Goal: Task Accomplishment & Management: Complete application form

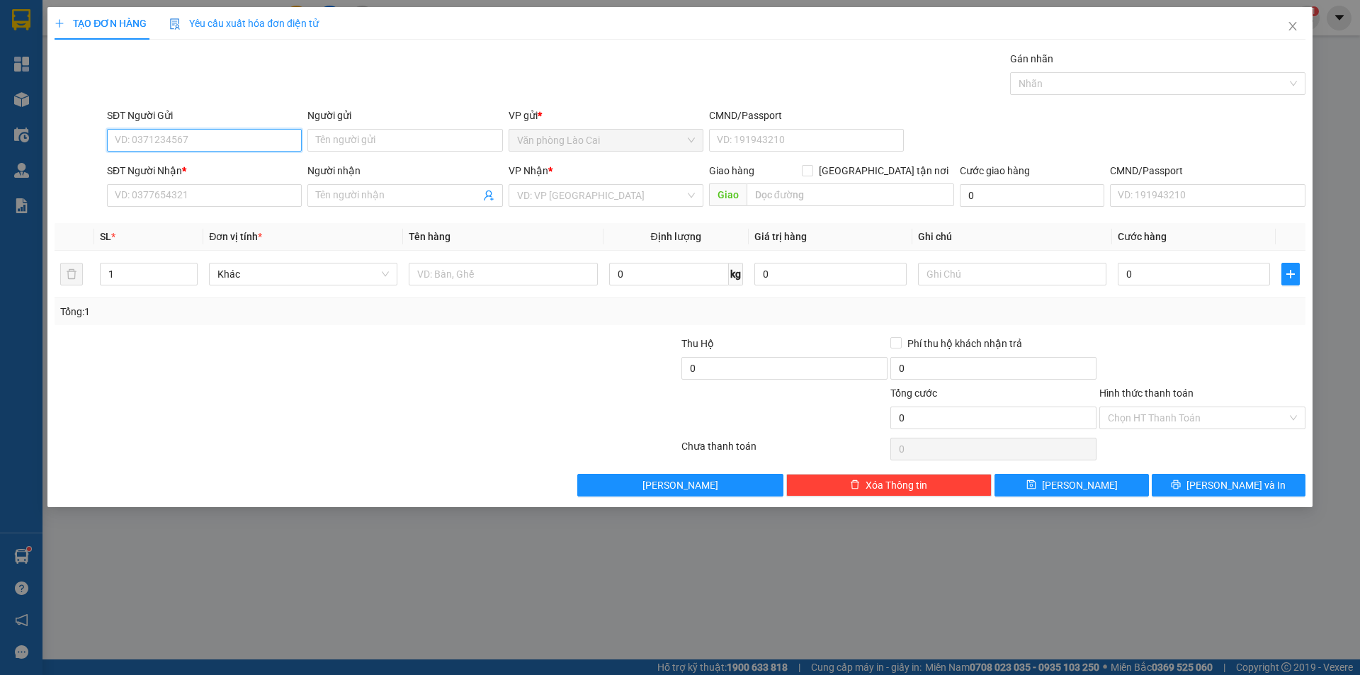
click at [198, 140] on input "SĐT Người Gửi" at bounding box center [204, 140] width 195 height 23
type input "0968764380"
click at [193, 193] on input "SĐT Người Nhận *" at bounding box center [204, 195] width 195 height 23
click at [1298, 26] on icon "close" at bounding box center [1292, 26] width 11 height 11
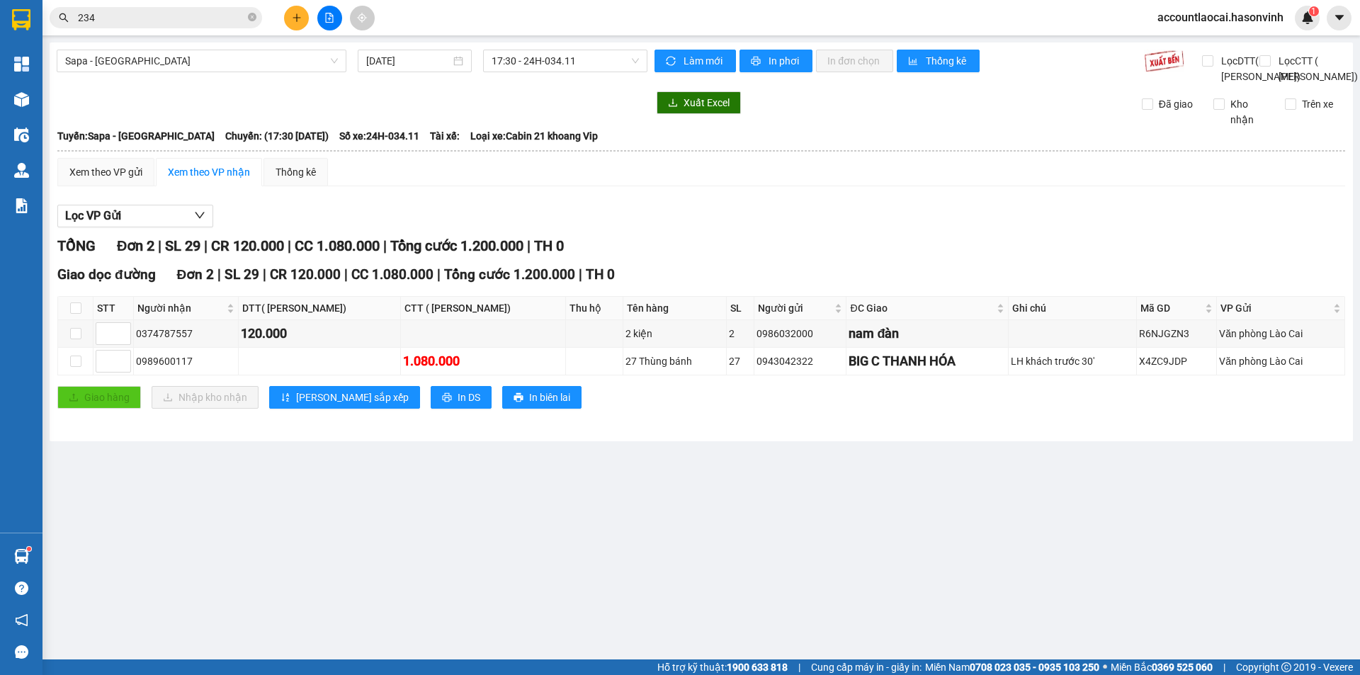
click at [293, 26] on button at bounding box center [296, 18] width 25 height 25
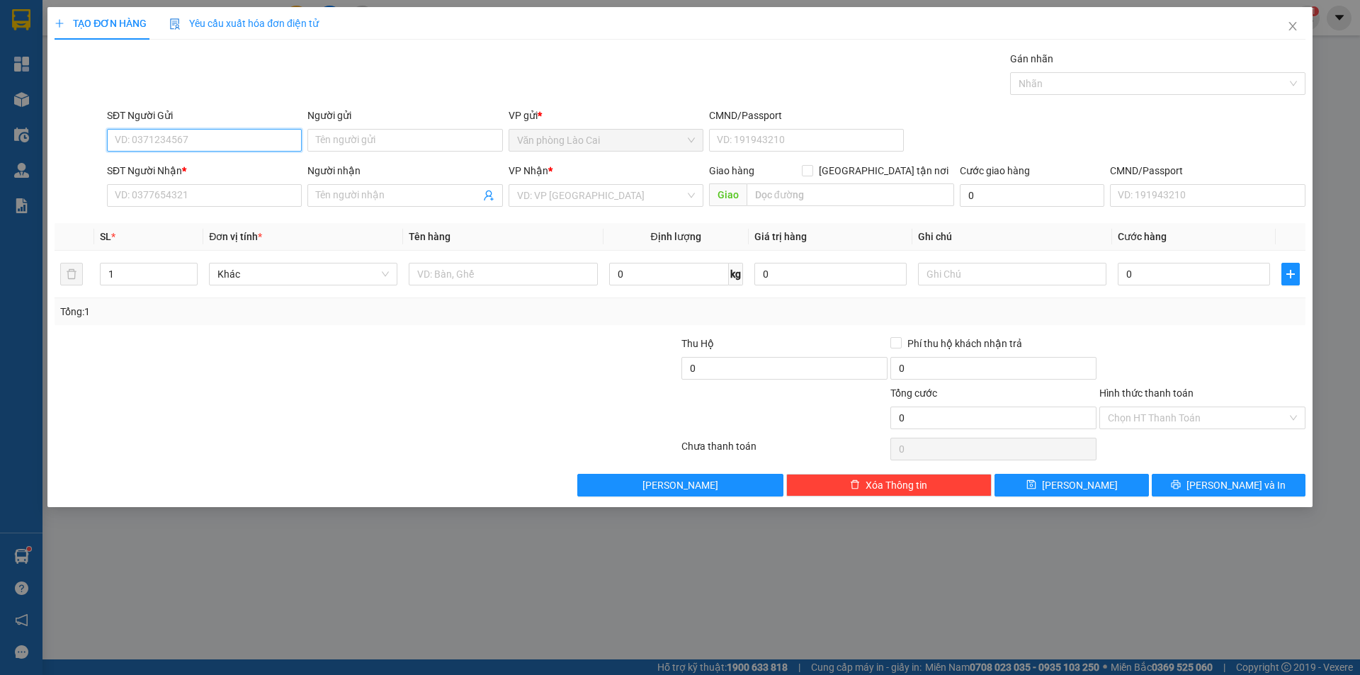
click at [198, 147] on input "SĐT Người Gửi" at bounding box center [204, 140] width 195 height 23
type input "0988154028"
click at [259, 196] on input "SĐT Người Nhận *" at bounding box center [204, 195] width 195 height 23
drag, startPoint x: 193, startPoint y: 138, endPoint x: 105, endPoint y: 149, distance: 89.3
click at [105, 149] on div "SĐT Người Gửi 0988154028 0988154028" at bounding box center [204, 133] width 201 height 50
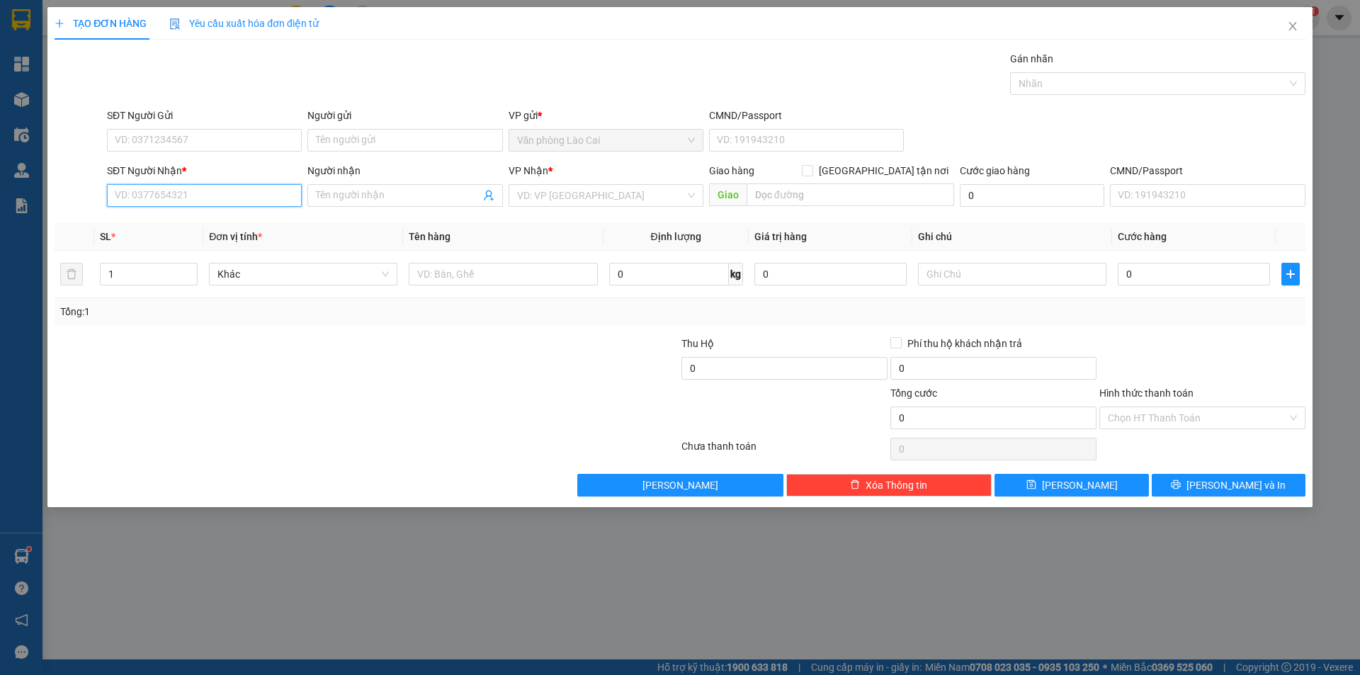
click at [197, 198] on input "SĐT Người Nhận *" at bounding box center [204, 195] width 195 height 23
paste input "0988154028"
type input "0988154028"
click at [188, 141] on input "SĐT Người Gửi" at bounding box center [204, 140] width 195 height 23
type input "0968764380"
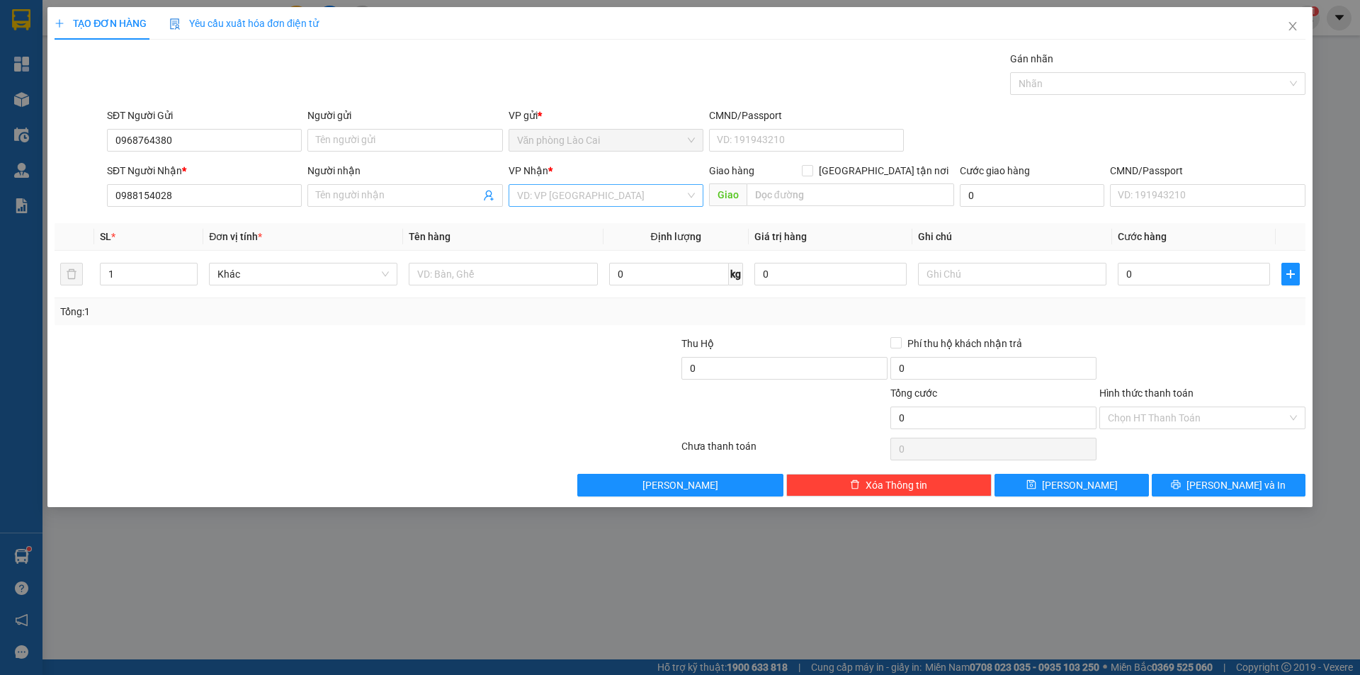
click at [589, 193] on input "search" at bounding box center [601, 195] width 168 height 21
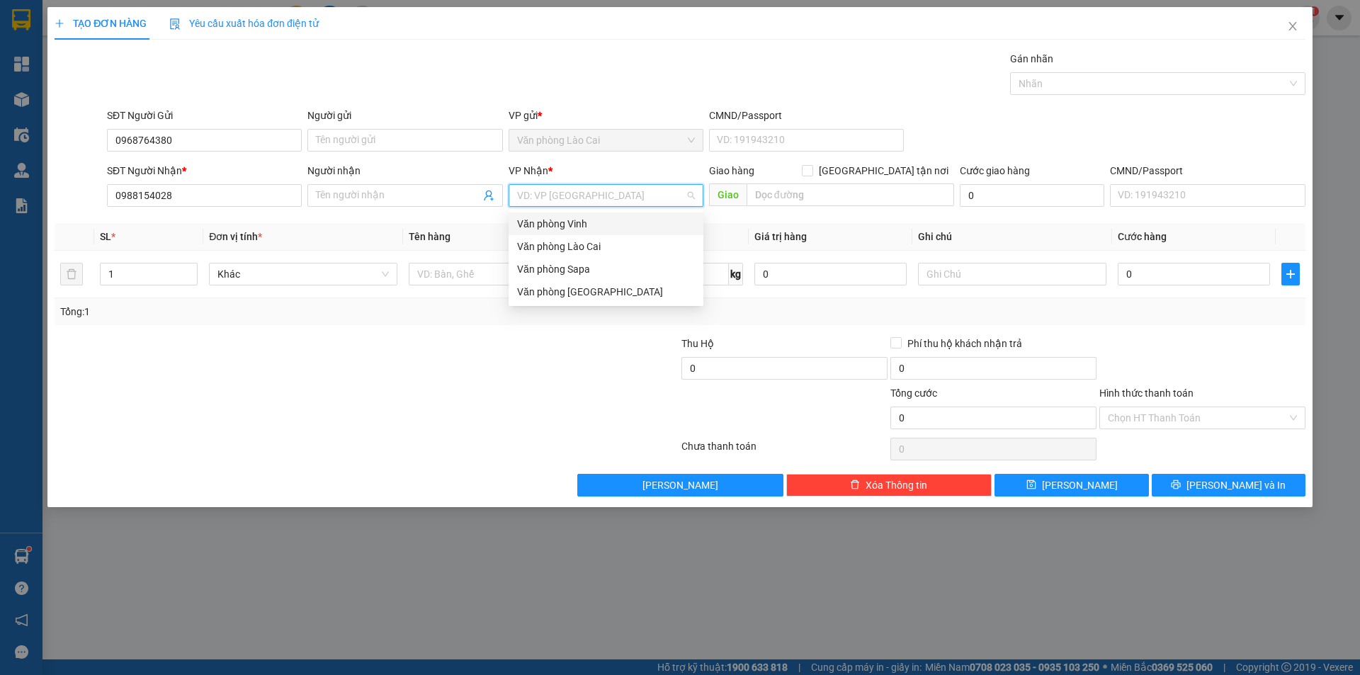
click at [585, 224] on div "Văn phòng Vinh" at bounding box center [606, 224] width 178 height 16
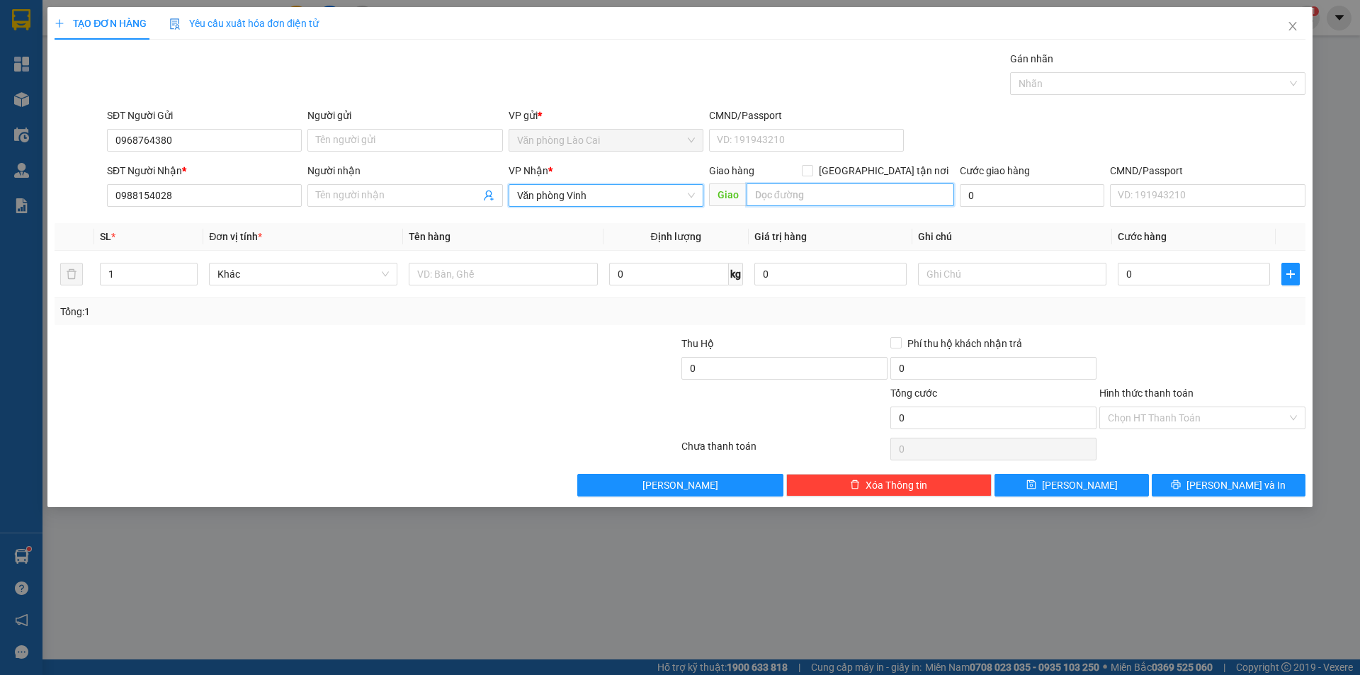
click at [777, 201] on input "text" at bounding box center [851, 194] width 208 height 23
type input "[PERSON_NAME]"
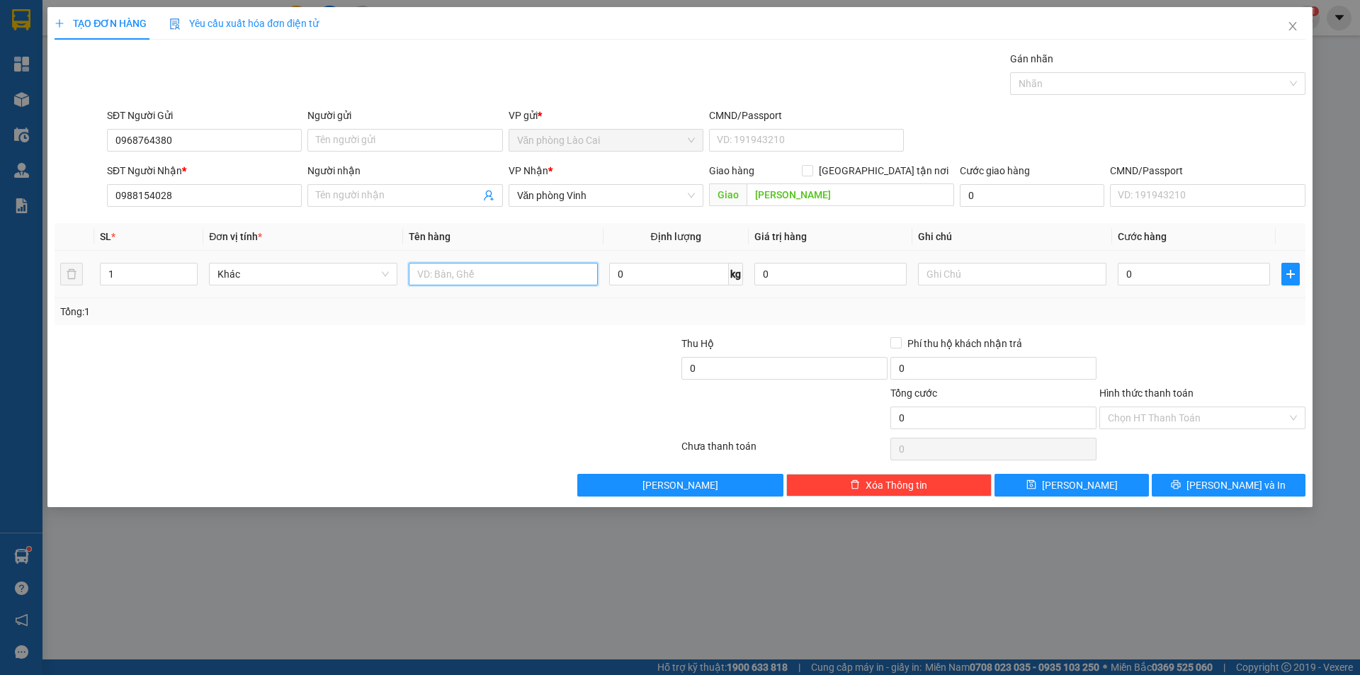
click at [454, 273] on input "text" at bounding box center [503, 274] width 188 height 23
click at [138, 276] on input "1" at bounding box center [149, 274] width 96 height 21
click at [430, 275] on input "text" at bounding box center [503, 274] width 188 height 23
type input "xe máy ga BXTT"
click at [1151, 269] on input "0" at bounding box center [1194, 274] width 152 height 23
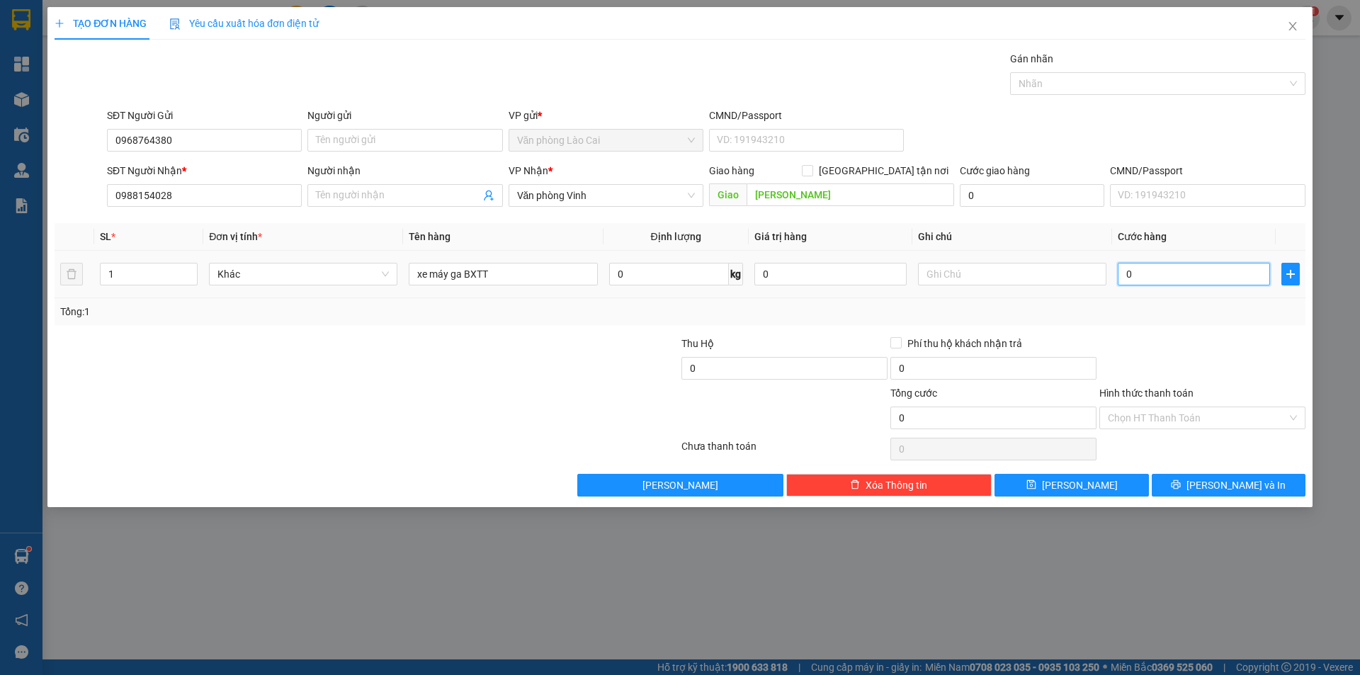
type input "6"
type input "60"
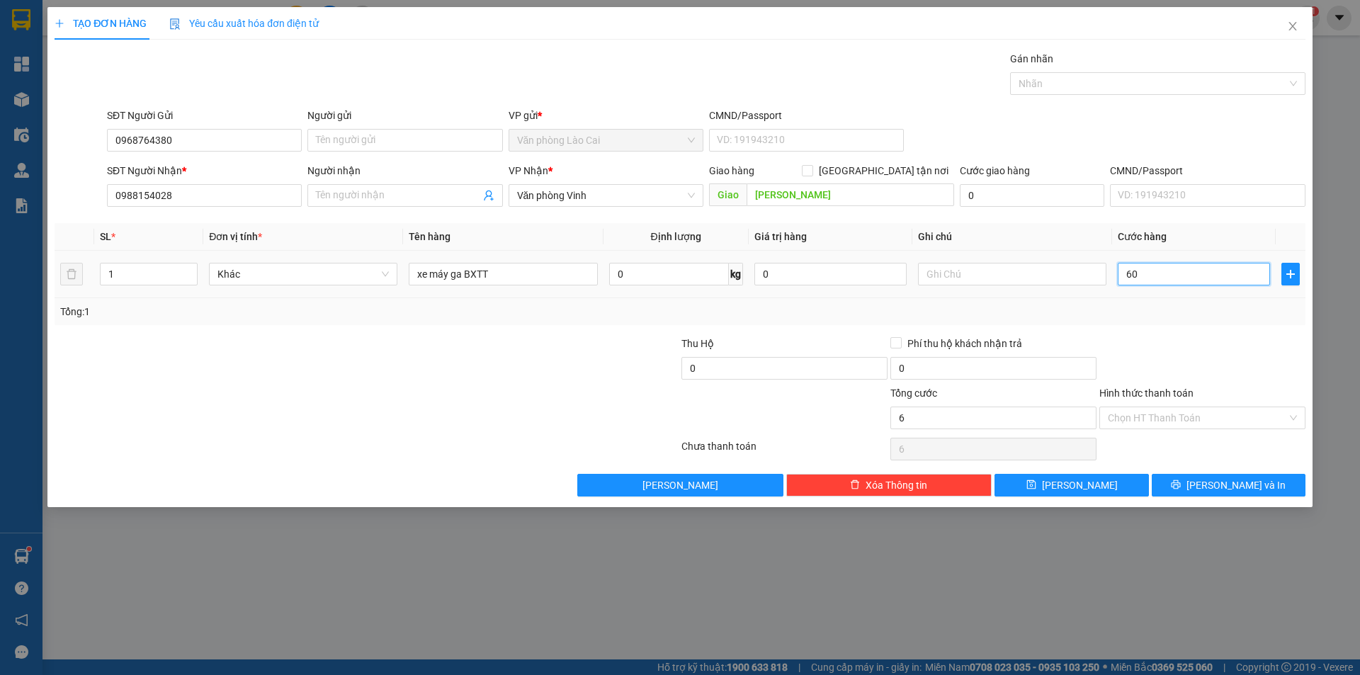
type input "60"
type input "600"
type input "6.000"
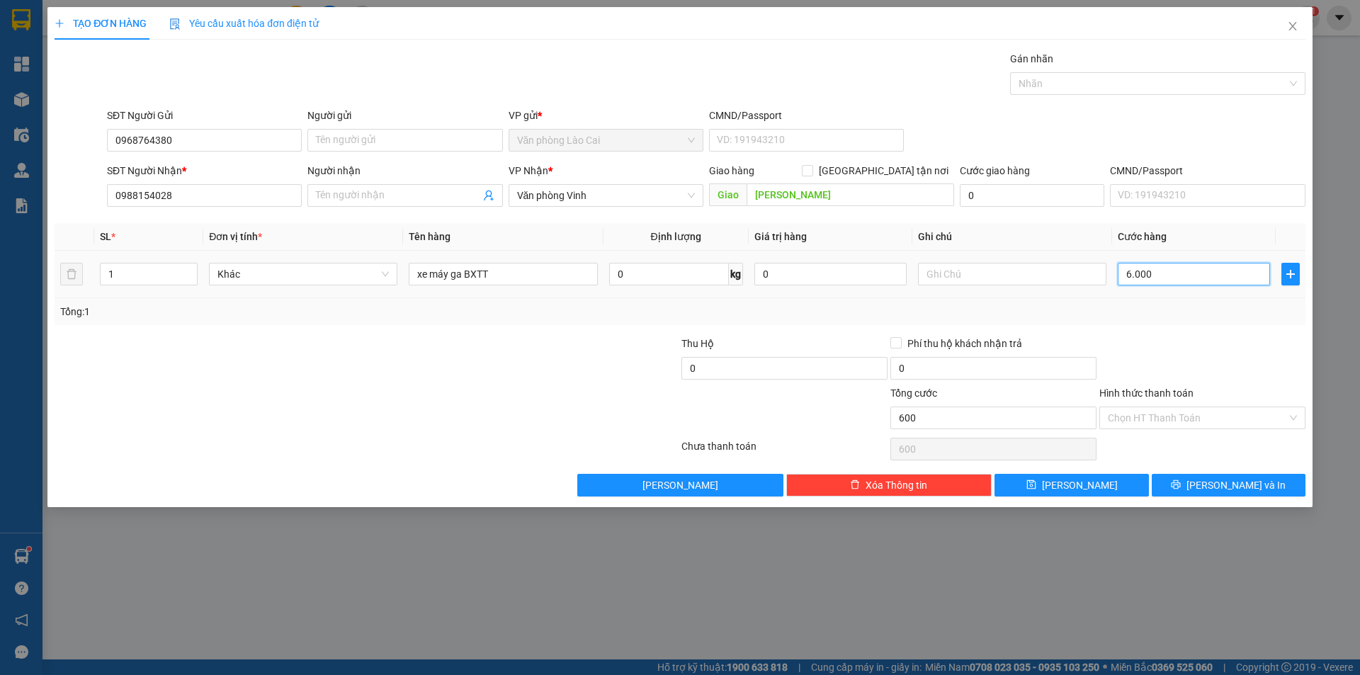
type input "6.000"
type input "60.000"
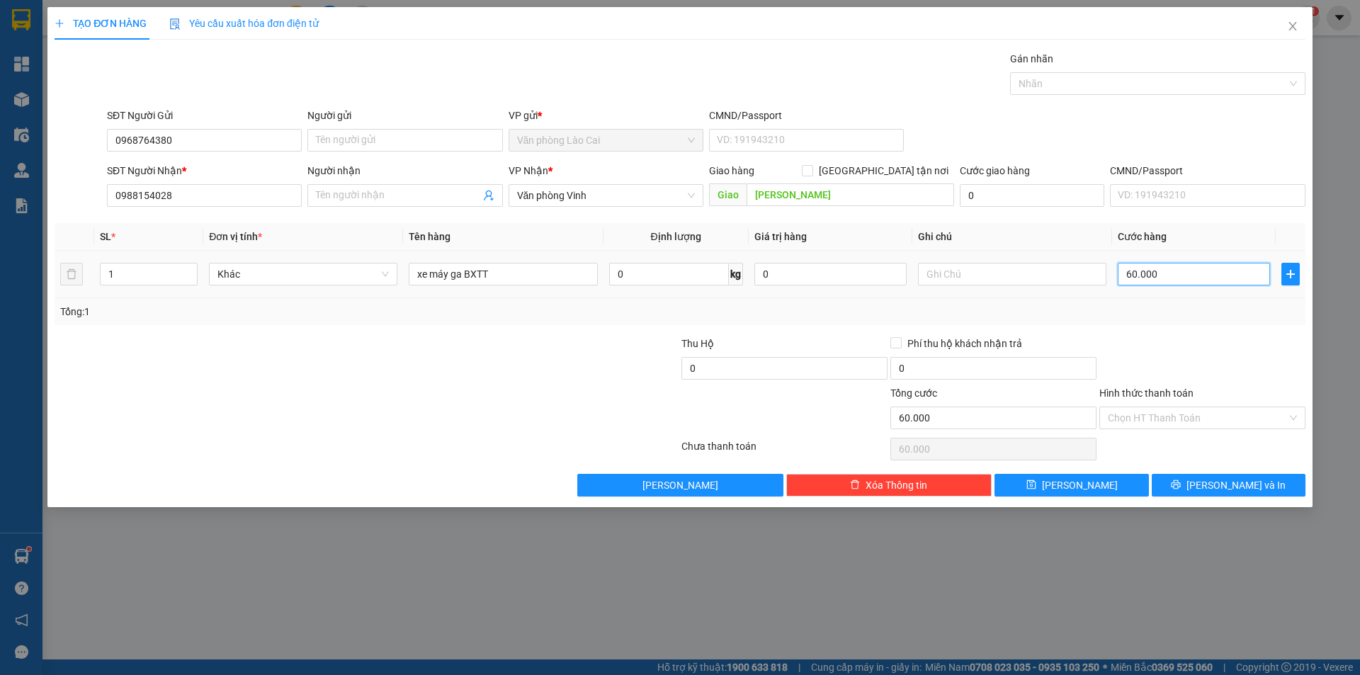
type input "600.000"
click at [1042, 279] on input "text" at bounding box center [1012, 274] width 188 height 23
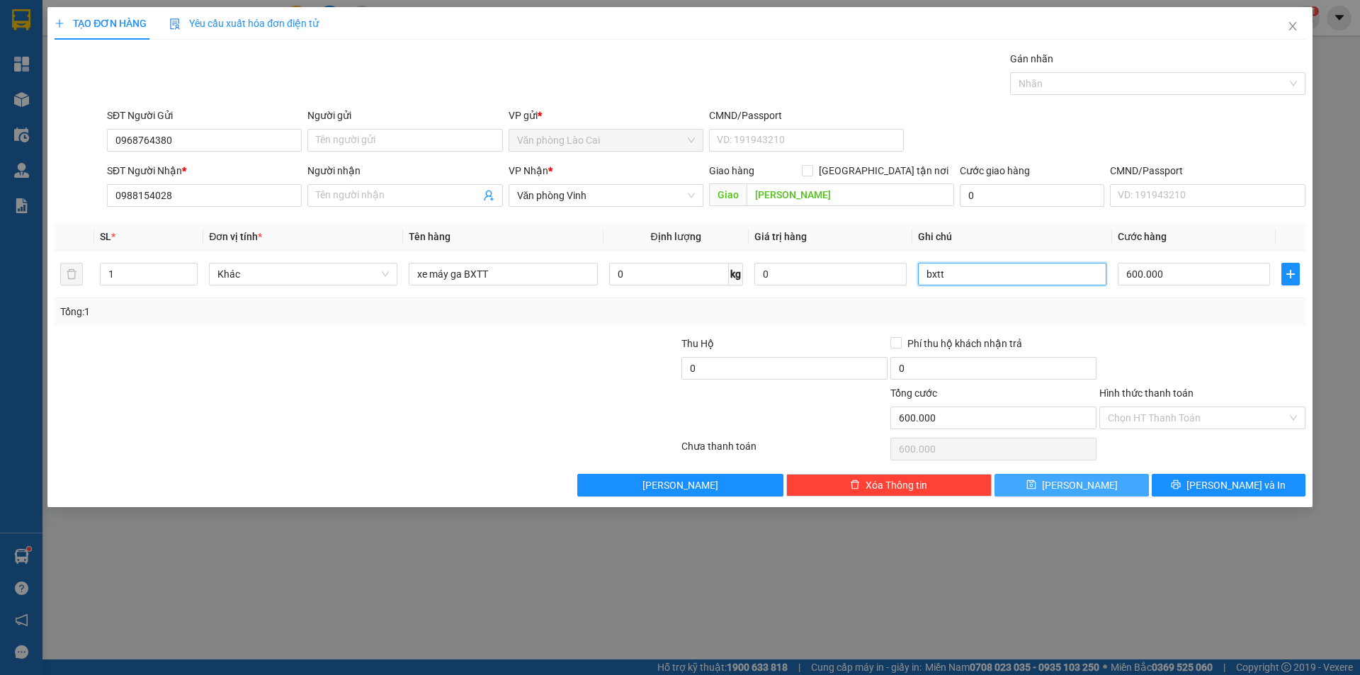
type input "bxtt"
click at [1078, 487] on span "[PERSON_NAME]" at bounding box center [1080, 486] width 76 height 16
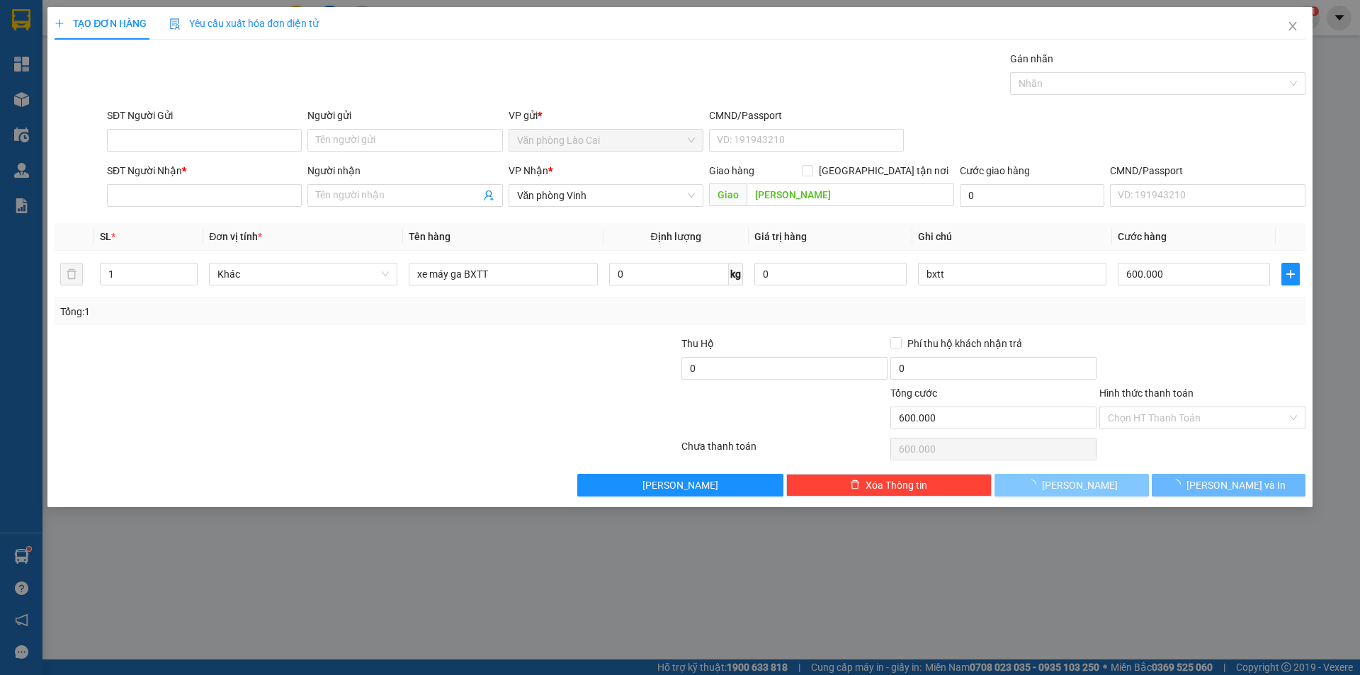
type input "0"
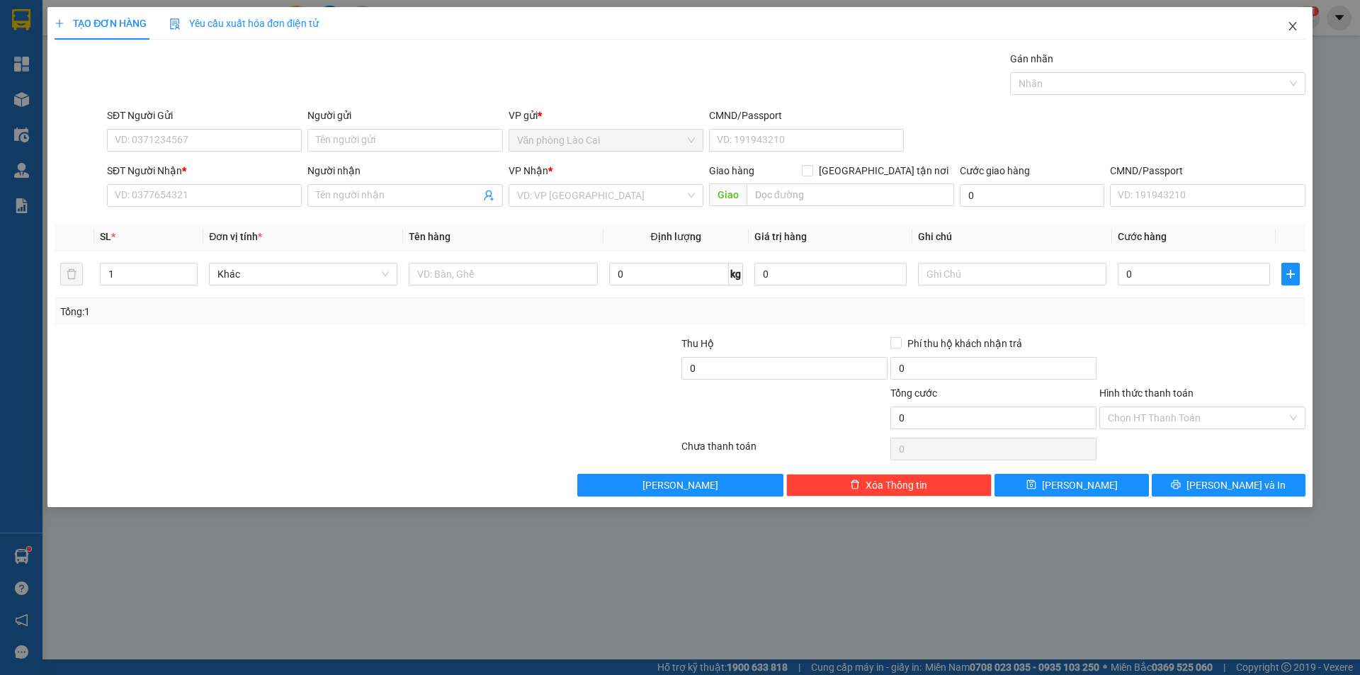
click at [1292, 26] on icon "close" at bounding box center [1293, 26] width 8 height 9
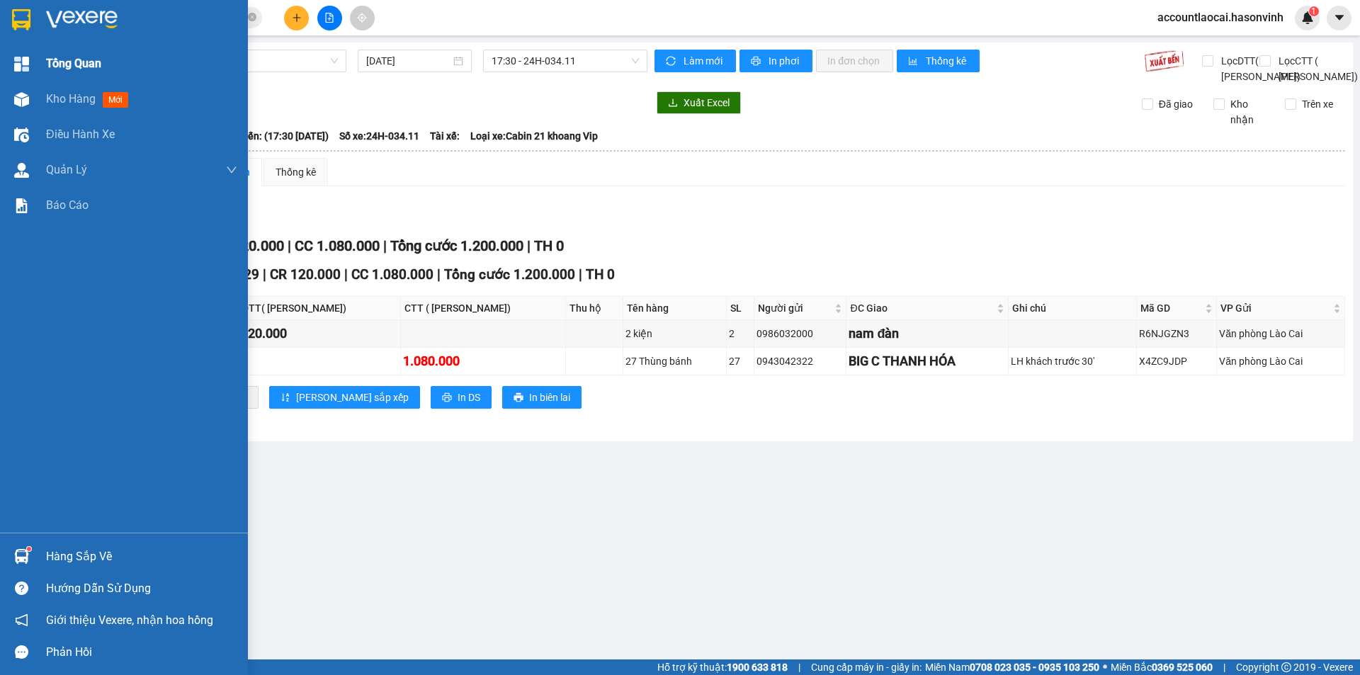
click at [23, 59] on img at bounding box center [21, 64] width 15 height 15
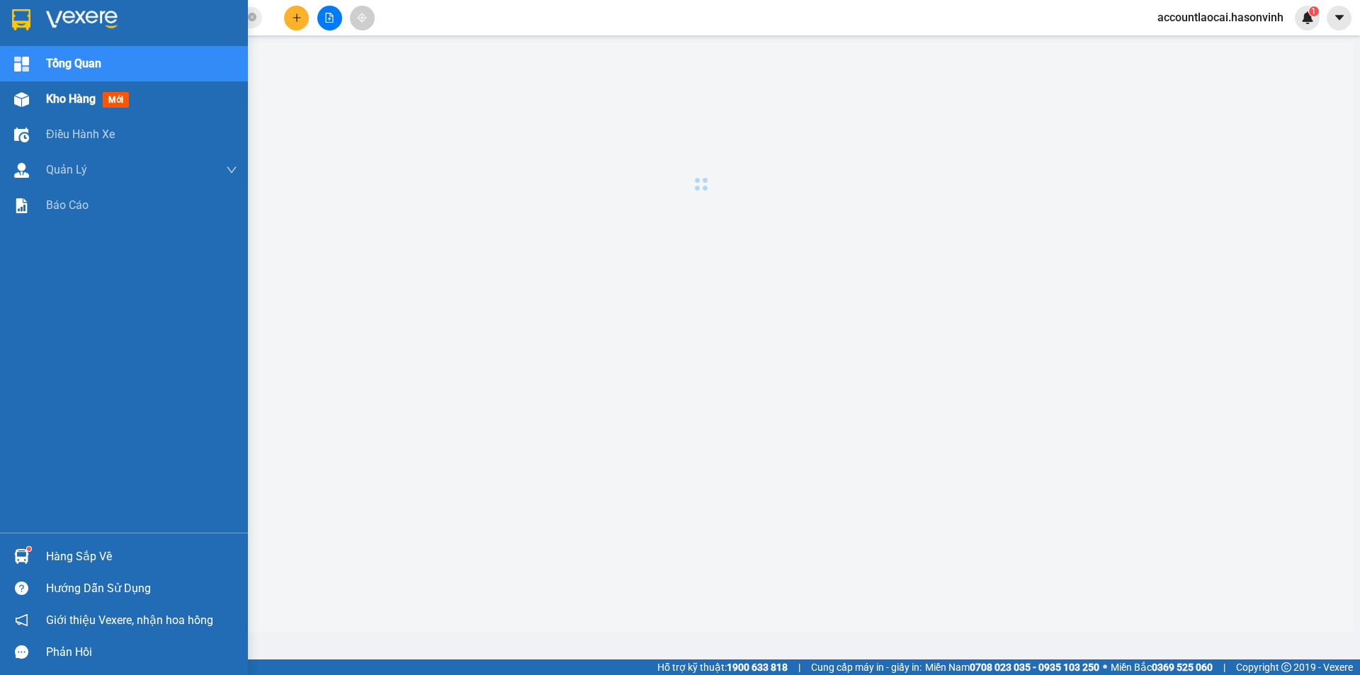
click at [67, 103] on span "Kho hàng" at bounding box center [71, 98] width 50 height 13
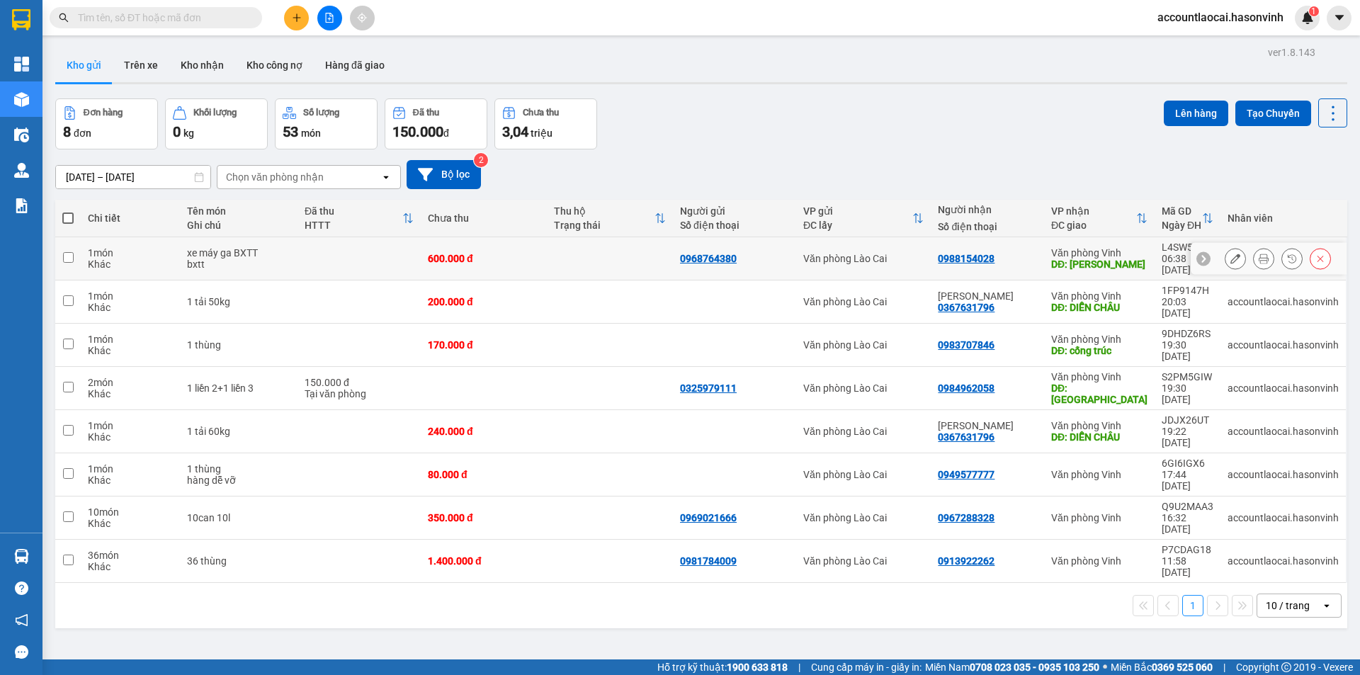
click at [1231, 254] on icon at bounding box center [1236, 259] width 10 height 10
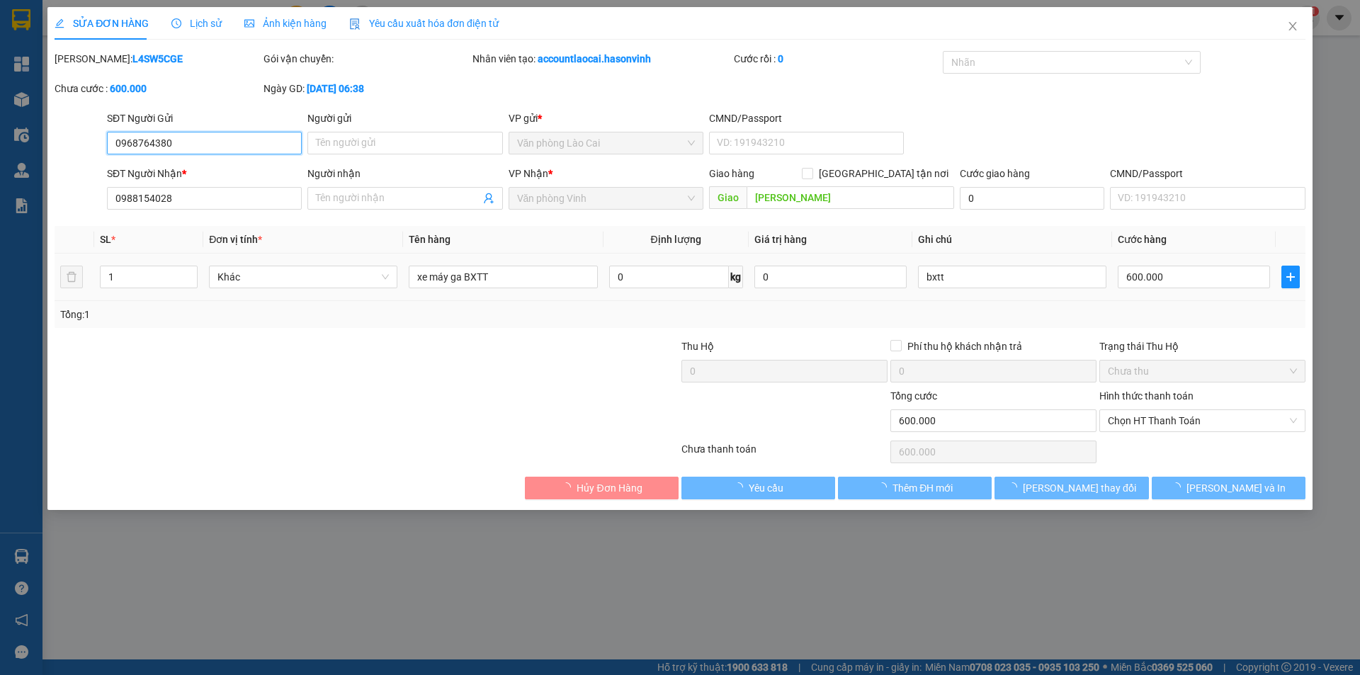
type input "0968764380"
type input "0988154028"
type input "[PERSON_NAME]"
type input "600.000"
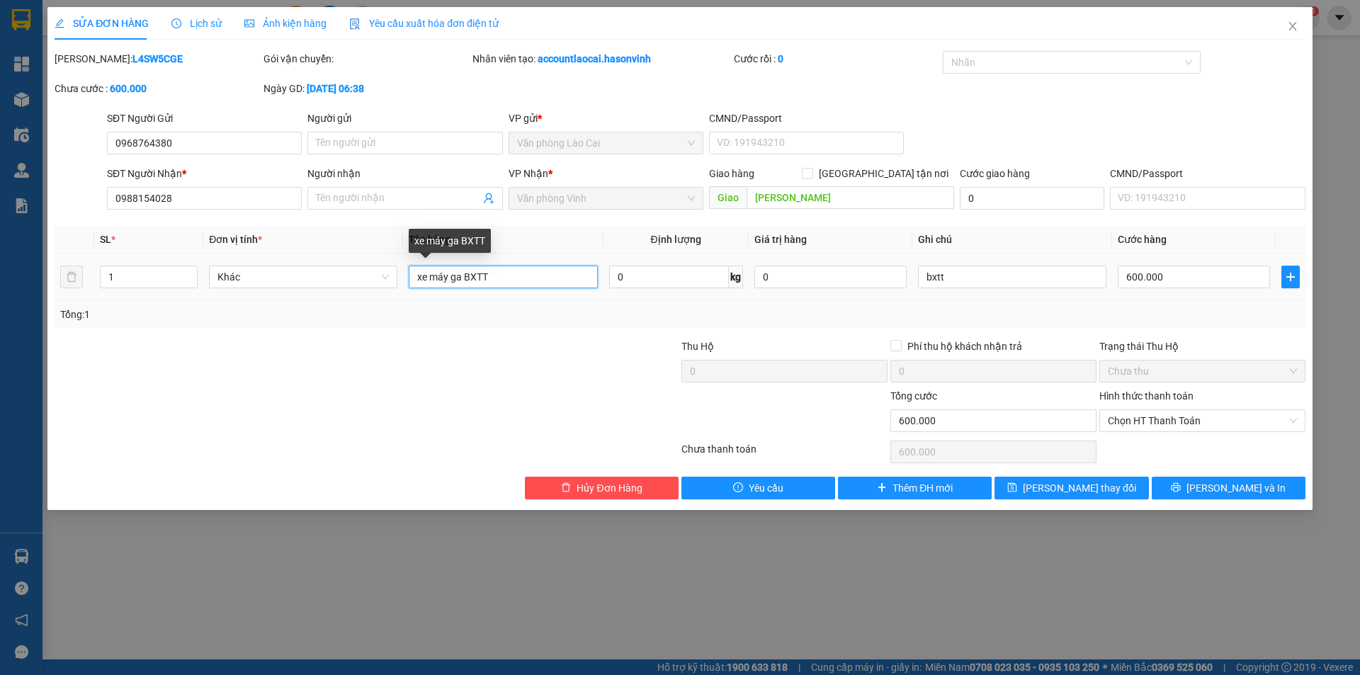
click at [496, 278] on input "xe máy ga BXTT" at bounding box center [503, 277] width 188 height 23
type input "xe máy ga BXTT chỗ c đào sáng 14/9"
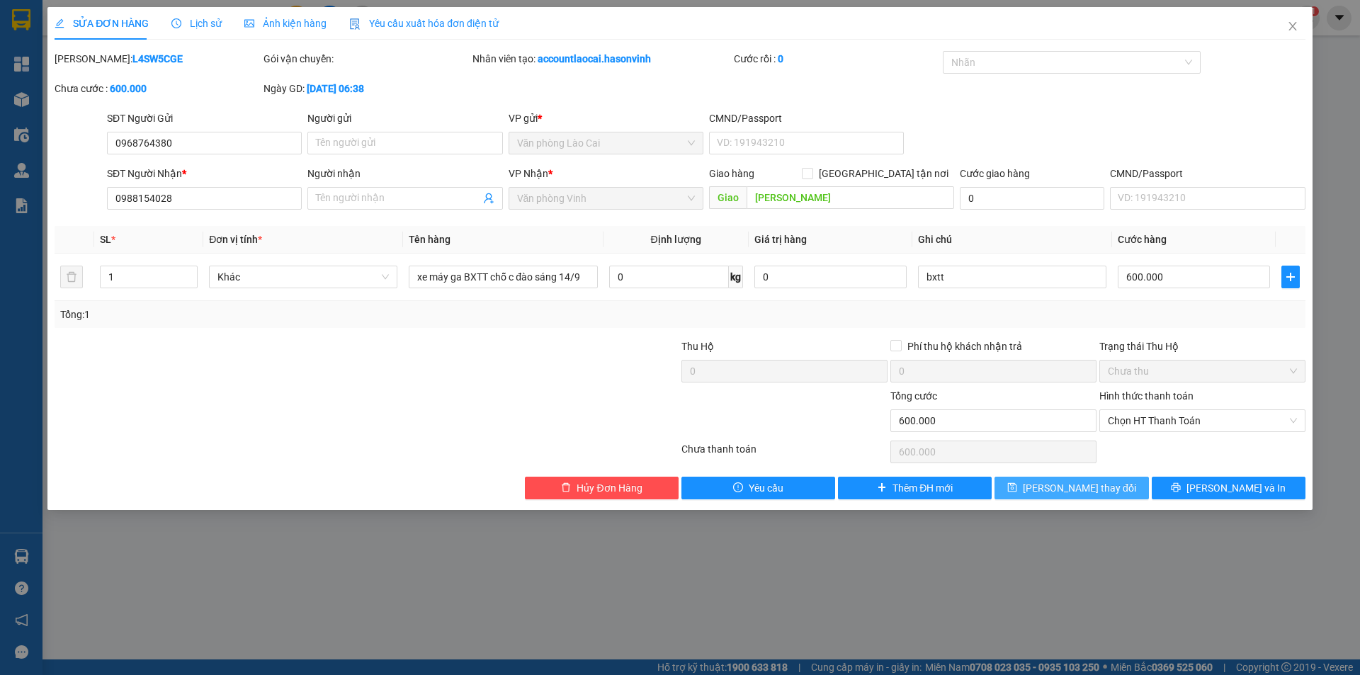
click at [1049, 490] on button "[PERSON_NAME] thay đổi" at bounding box center [1072, 488] width 154 height 23
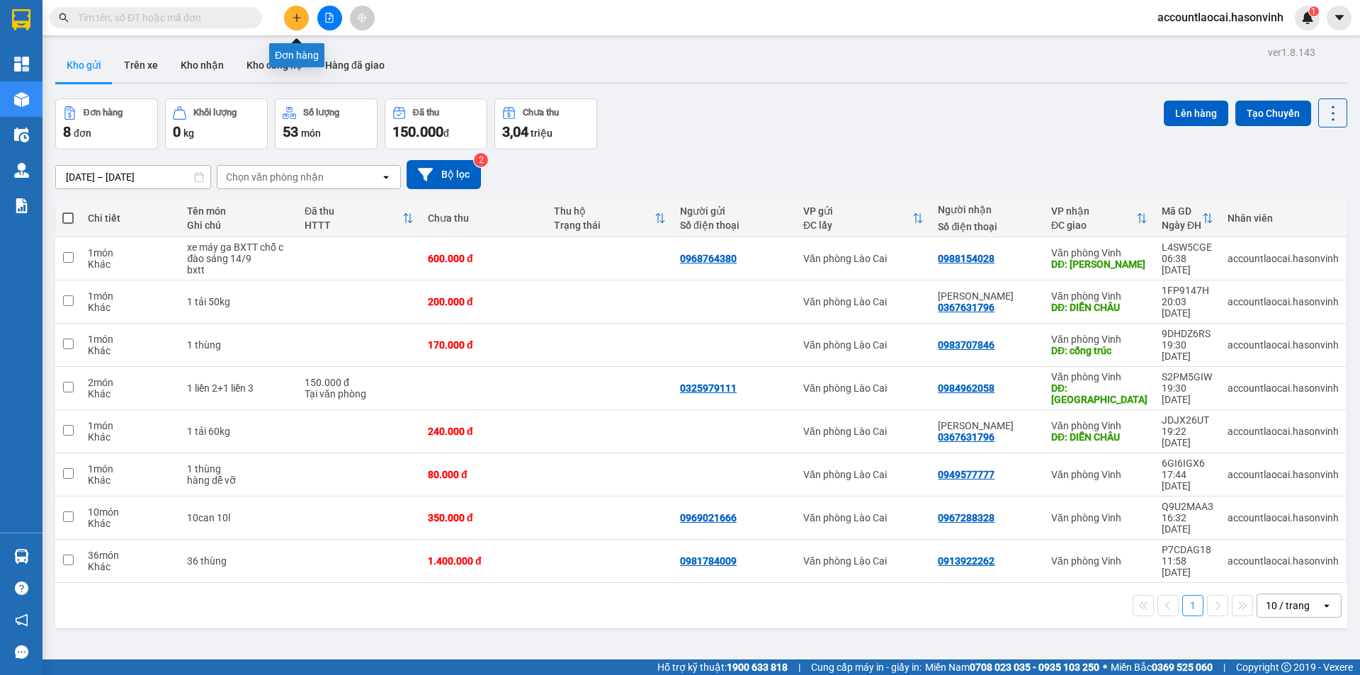
click at [292, 18] on icon "plus" at bounding box center [297, 18] width 10 height 10
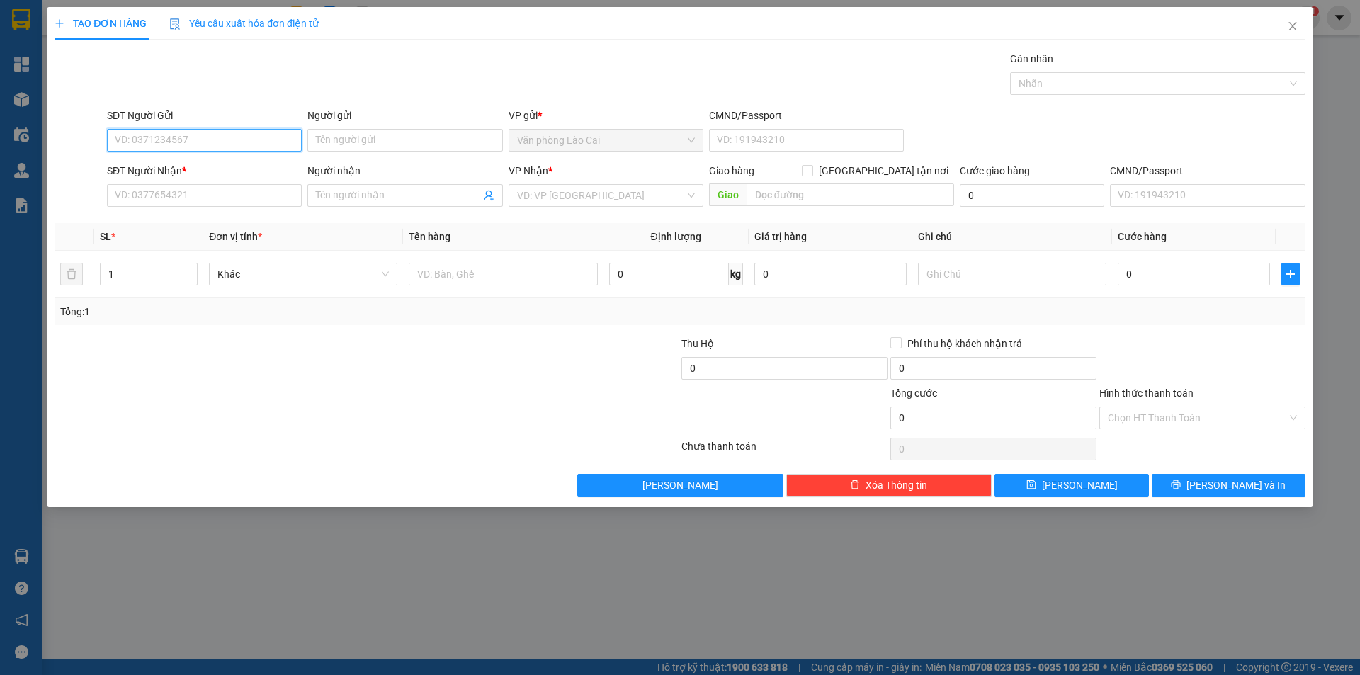
click at [146, 138] on input "SĐT Người Gửi" at bounding box center [204, 140] width 195 height 23
type input "0337770985"
click at [140, 166] on div "0337770985" at bounding box center [204, 169] width 178 height 16
type input "0977000612"
type input "giát"
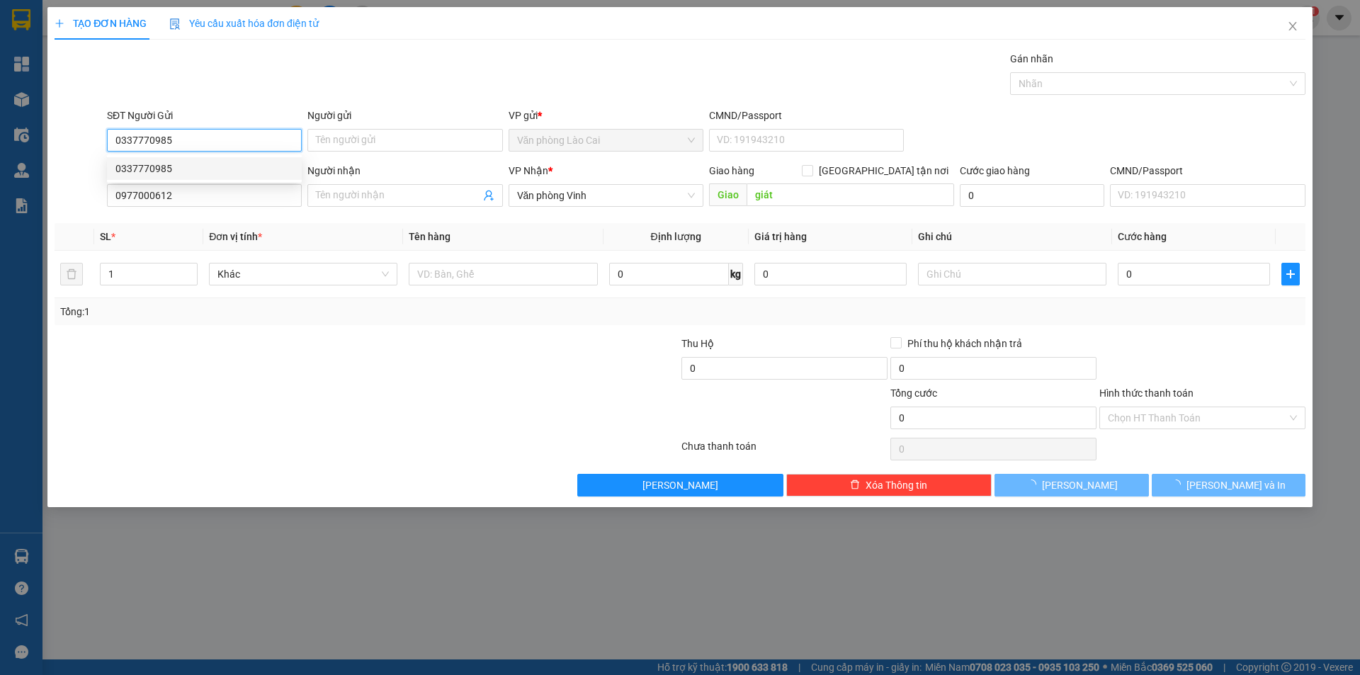
type input "150.000"
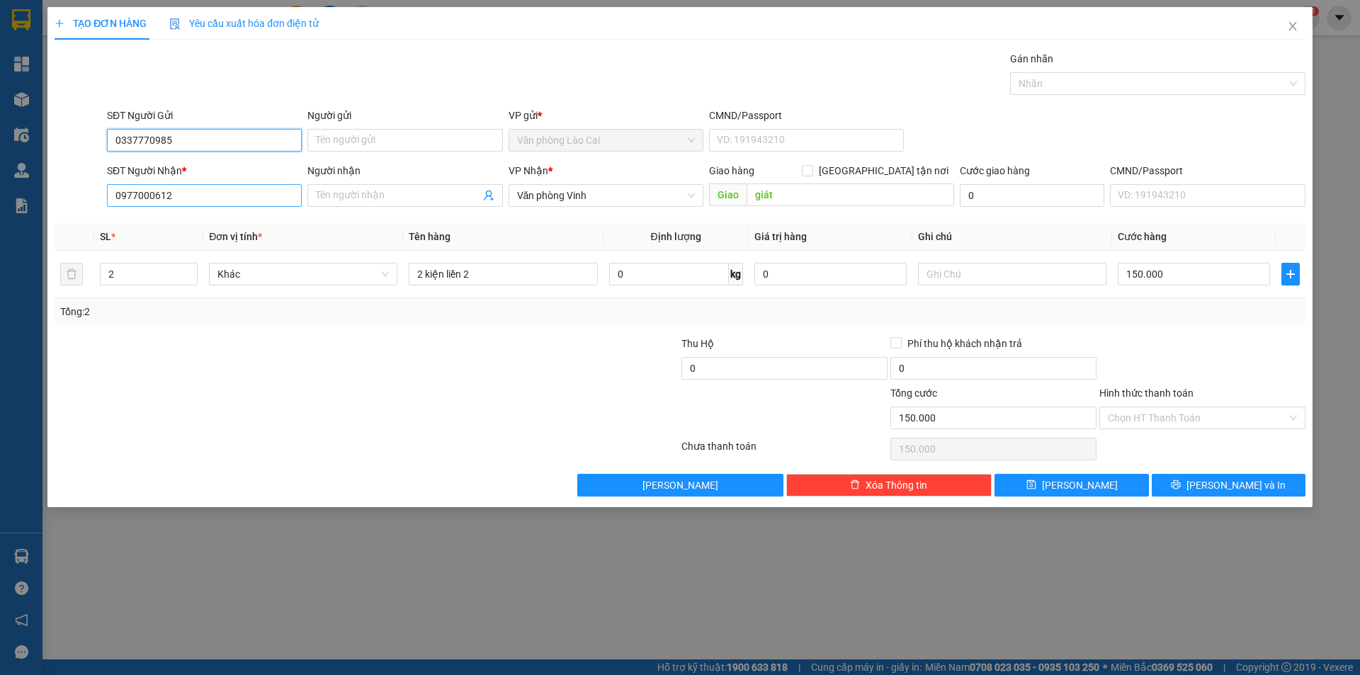
type input "0337770985"
drag, startPoint x: 210, startPoint y: 193, endPoint x: 201, endPoint y: 192, distance: 9.2
click at [201, 192] on input "0977000612" at bounding box center [204, 195] width 195 height 23
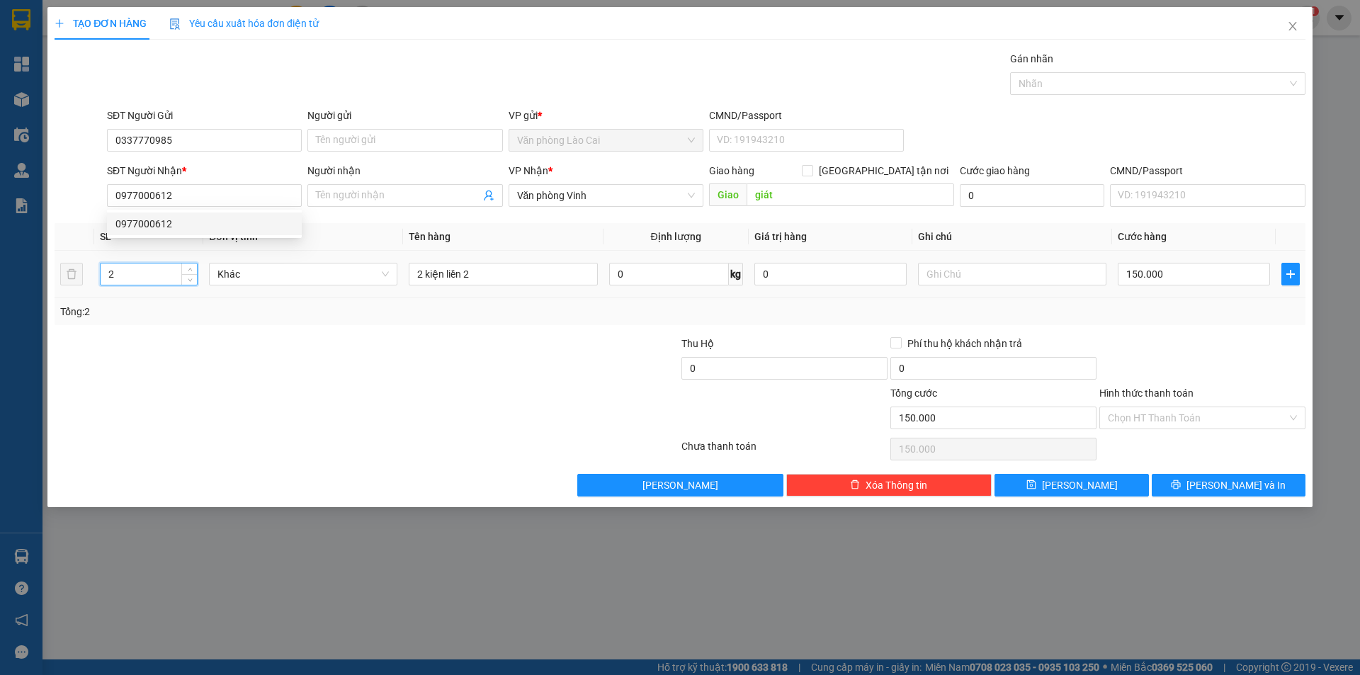
click at [141, 277] on input "2" at bounding box center [149, 274] width 96 height 21
type input "1"
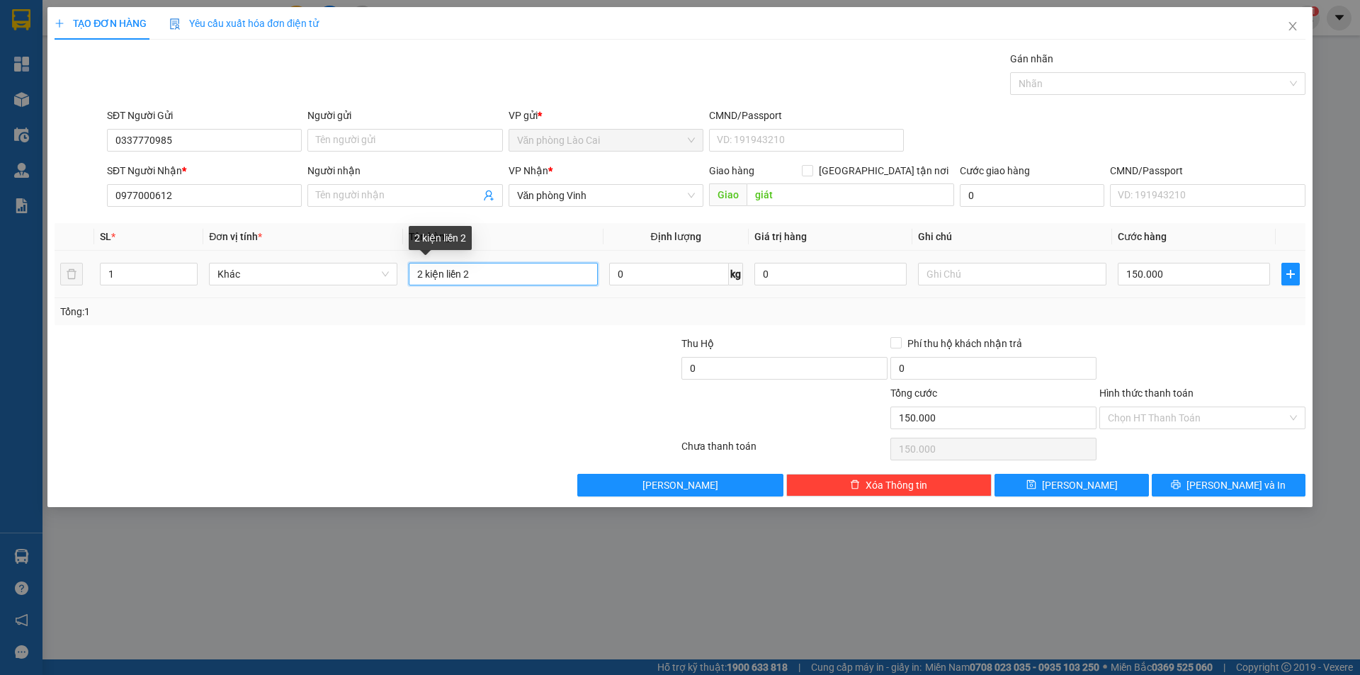
click at [504, 269] on input "2 kiện liền 2" at bounding box center [503, 274] width 188 height 23
click at [422, 279] on input "2 kiện liền" at bounding box center [503, 274] width 188 height 23
drag, startPoint x: 447, startPoint y: 275, endPoint x: 524, endPoint y: 264, distance: 78.0
click at [524, 264] on input "1 kiện liền" at bounding box center [503, 274] width 188 height 23
type input "1 kiện bánh"
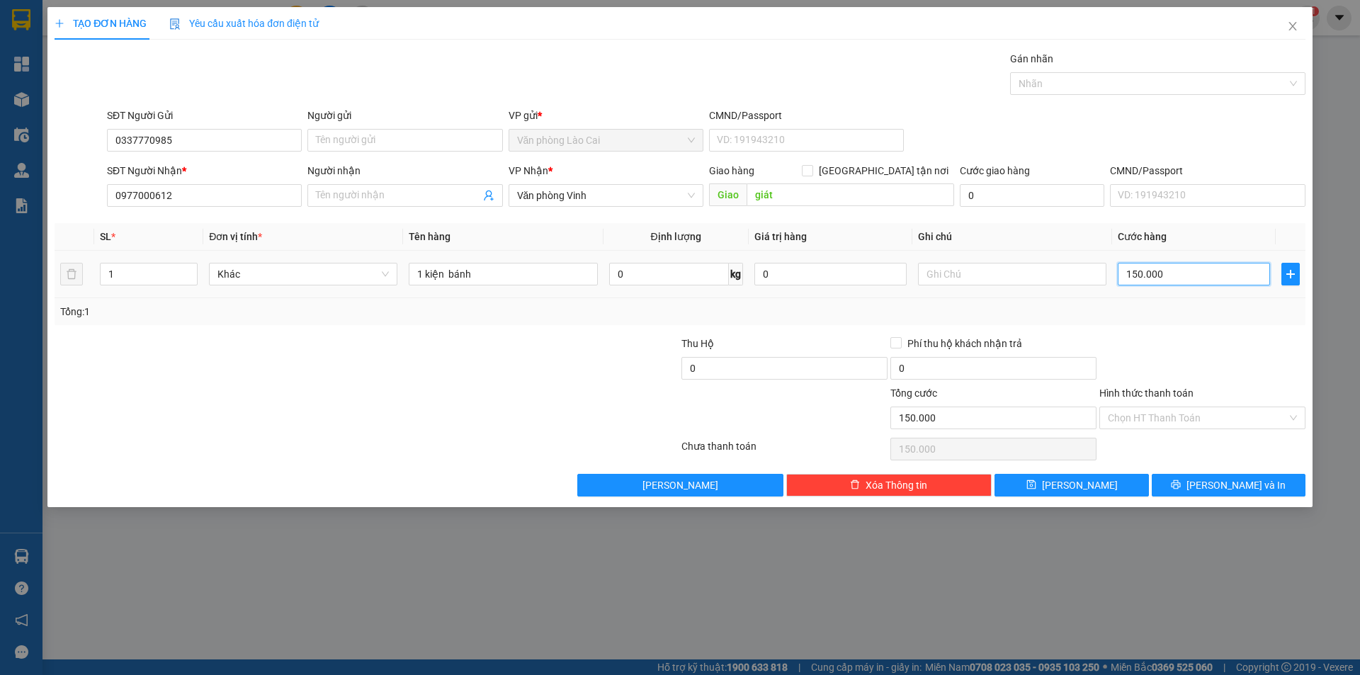
click at [1202, 272] on input "150.000" at bounding box center [1194, 274] width 152 height 23
type input "0"
type input "06"
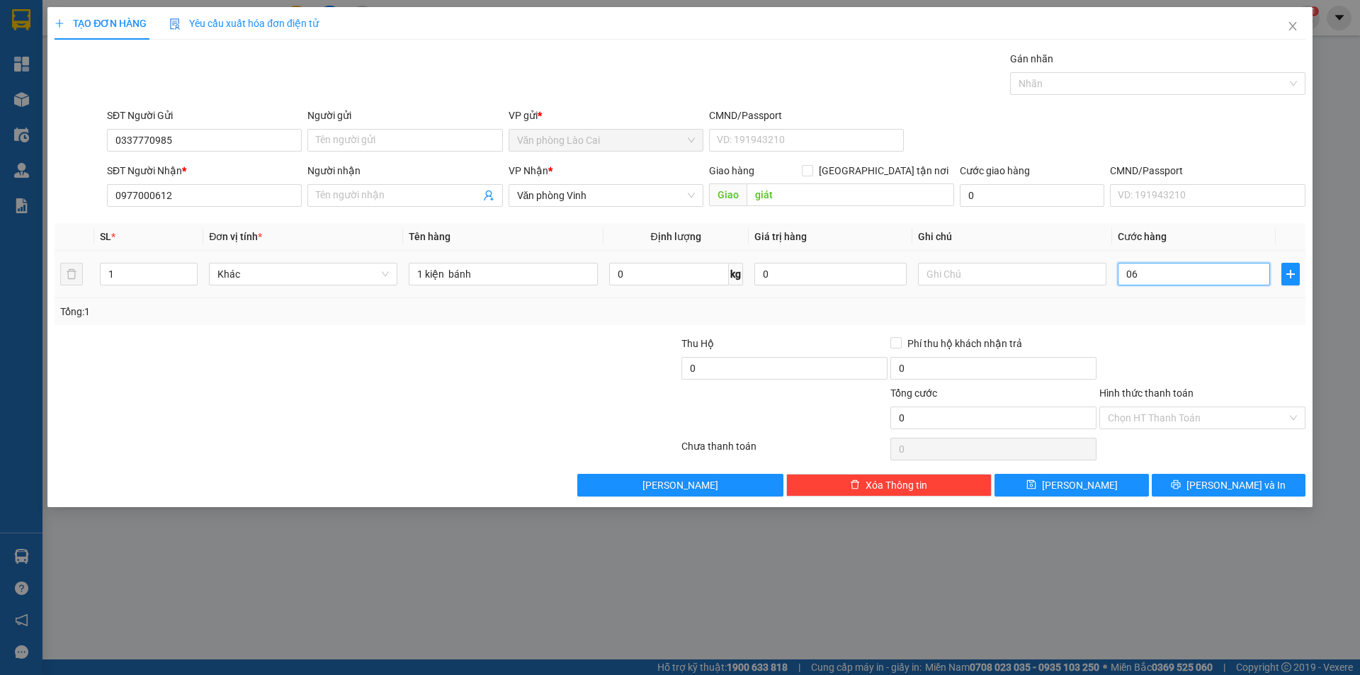
type input "6"
type input "060"
type input "60"
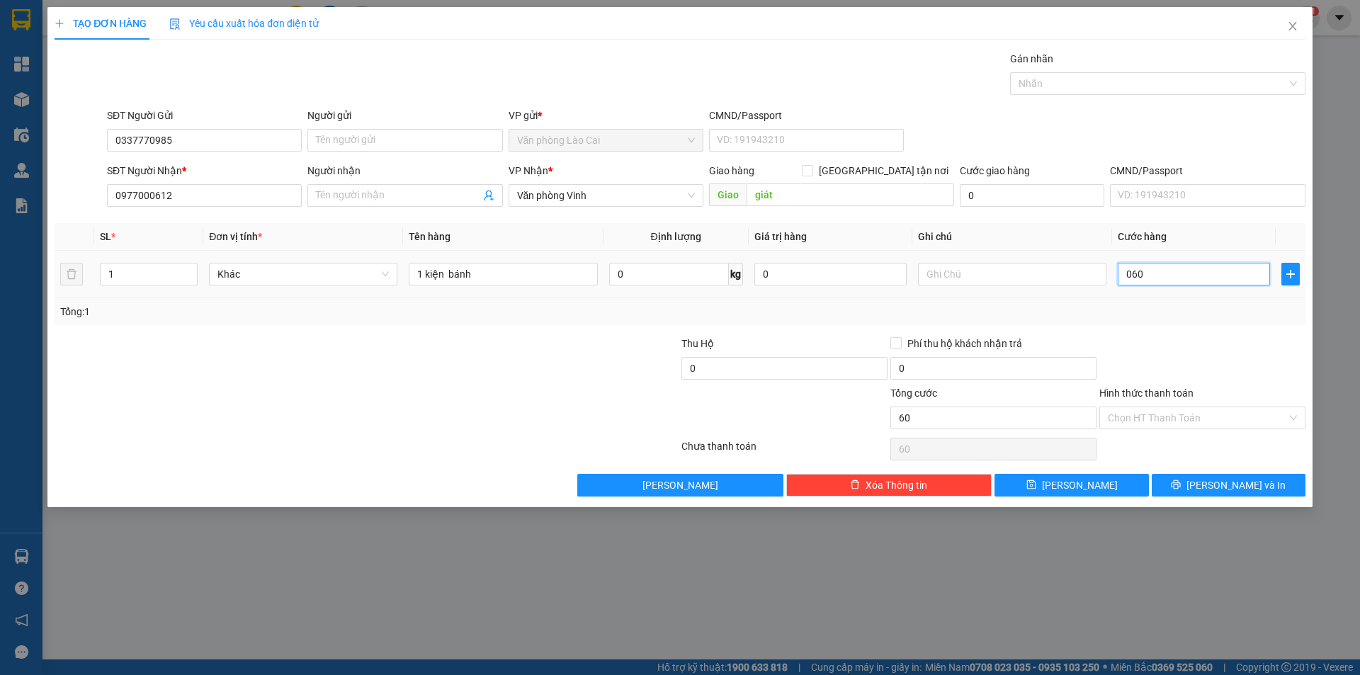
type input "0.600"
type input "600"
type input "06.000"
type input "6.000"
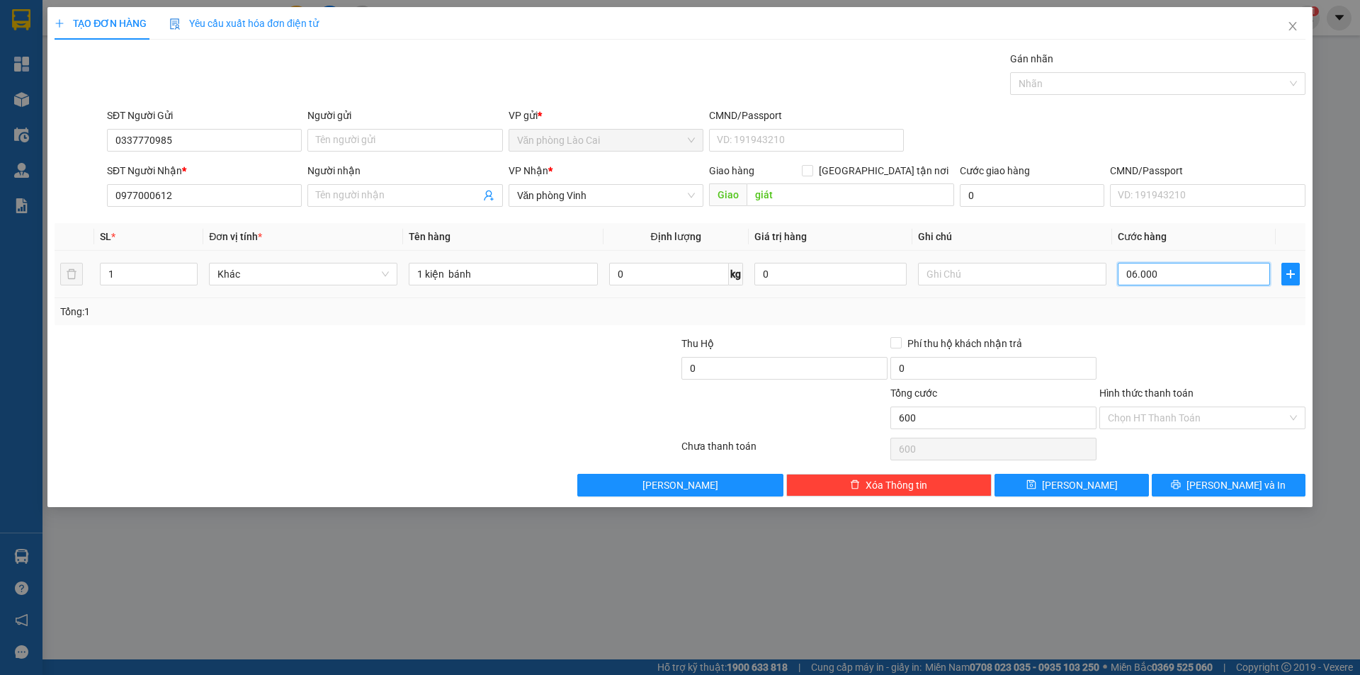
type input "6.000"
type input "060.000"
type input "60.000"
click at [1134, 272] on input "060.000" at bounding box center [1194, 274] width 152 height 23
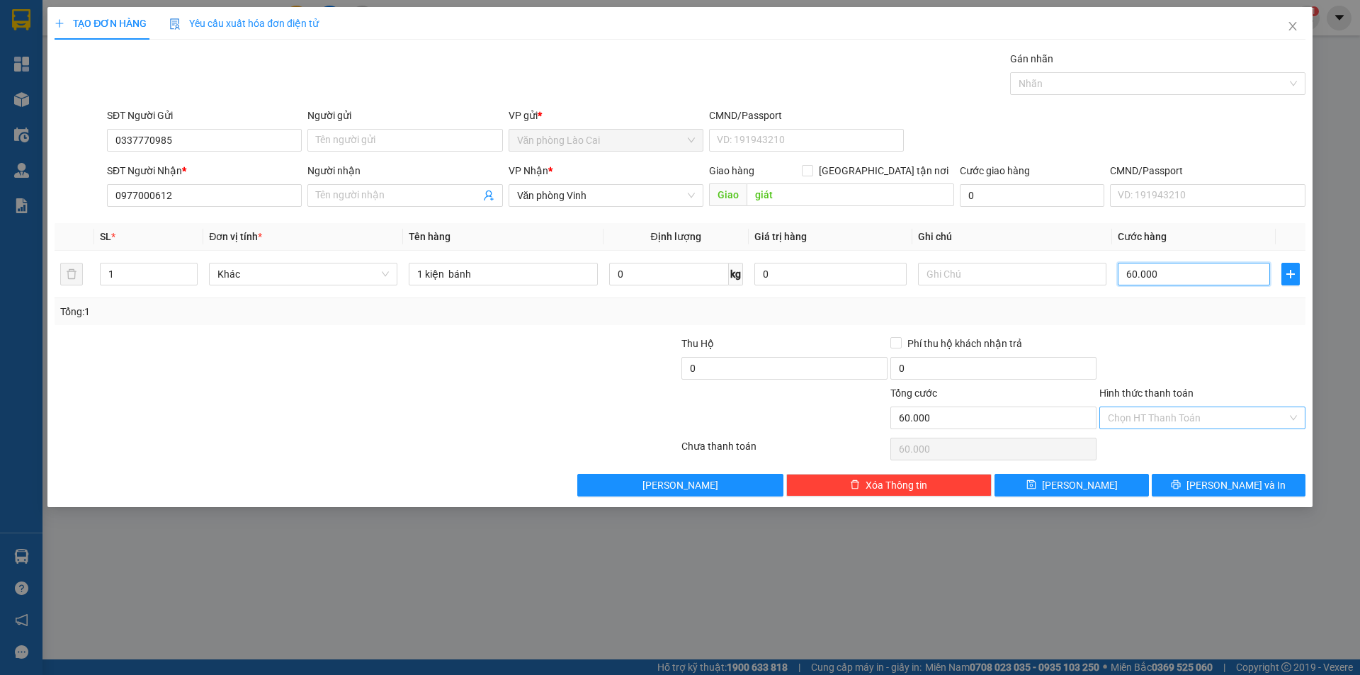
type input "60.000"
click at [1194, 410] on input "Hình thức thanh toán" at bounding box center [1197, 417] width 179 height 21
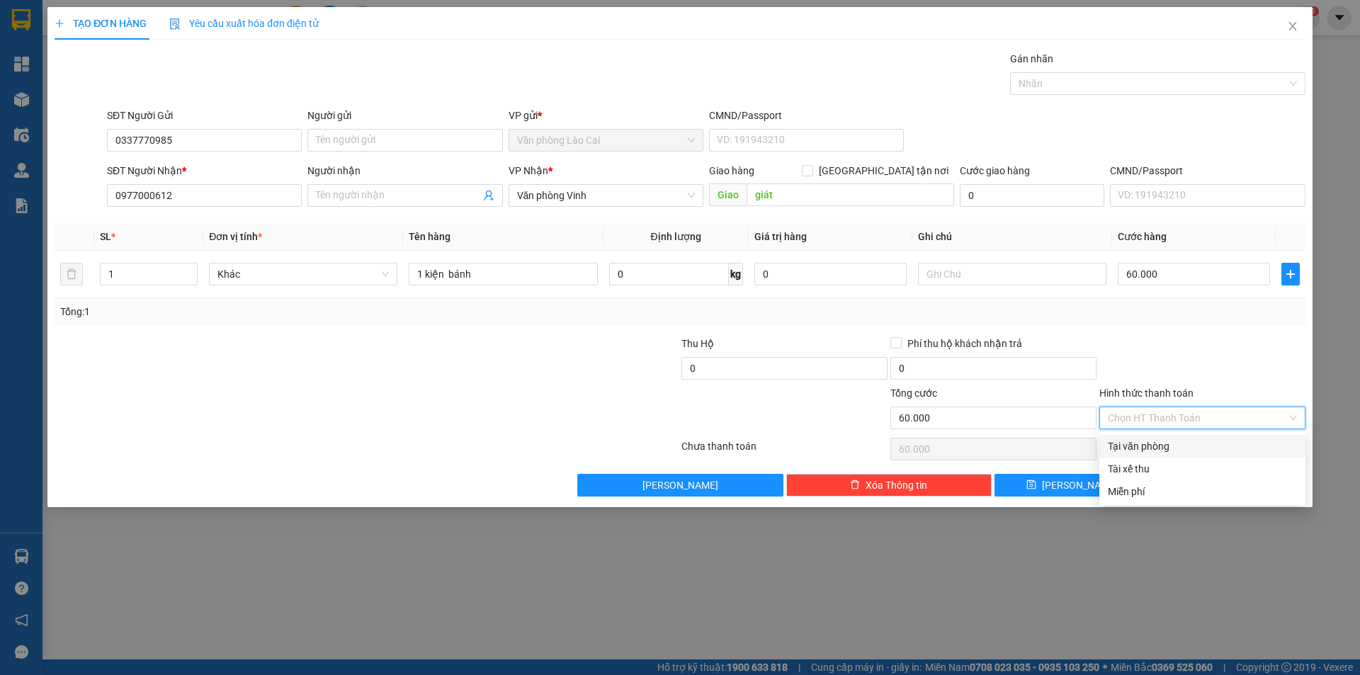
click at [1129, 444] on div "Tại văn phòng" at bounding box center [1202, 447] width 189 height 16
type input "0"
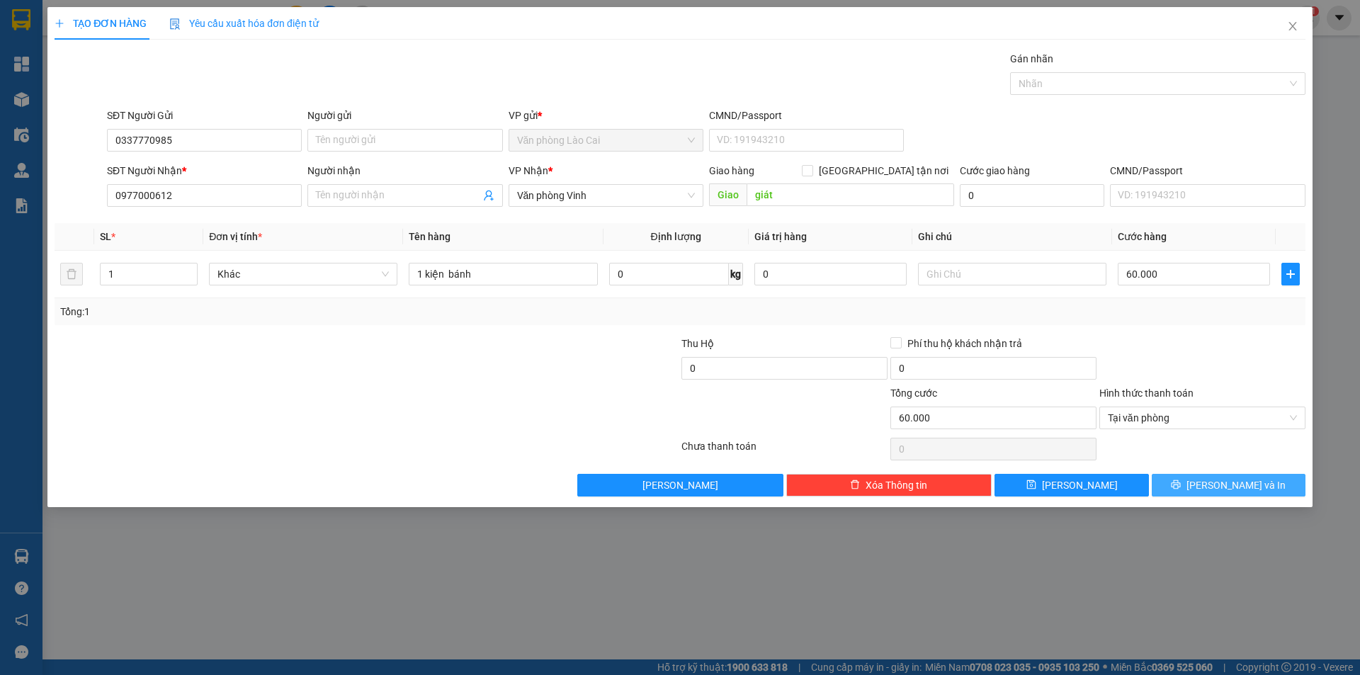
click at [1178, 490] on button "[PERSON_NAME] và In" at bounding box center [1229, 485] width 154 height 23
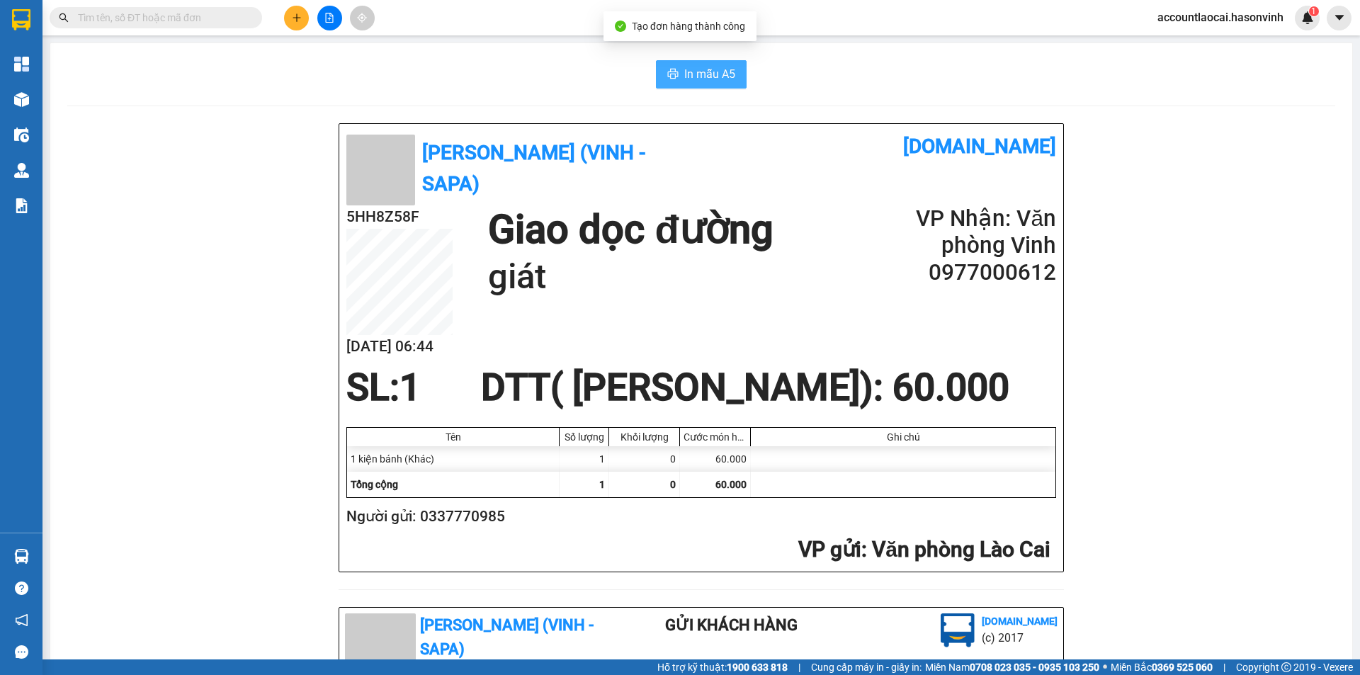
click at [691, 76] on span "In mẫu A5" at bounding box center [709, 74] width 51 height 18
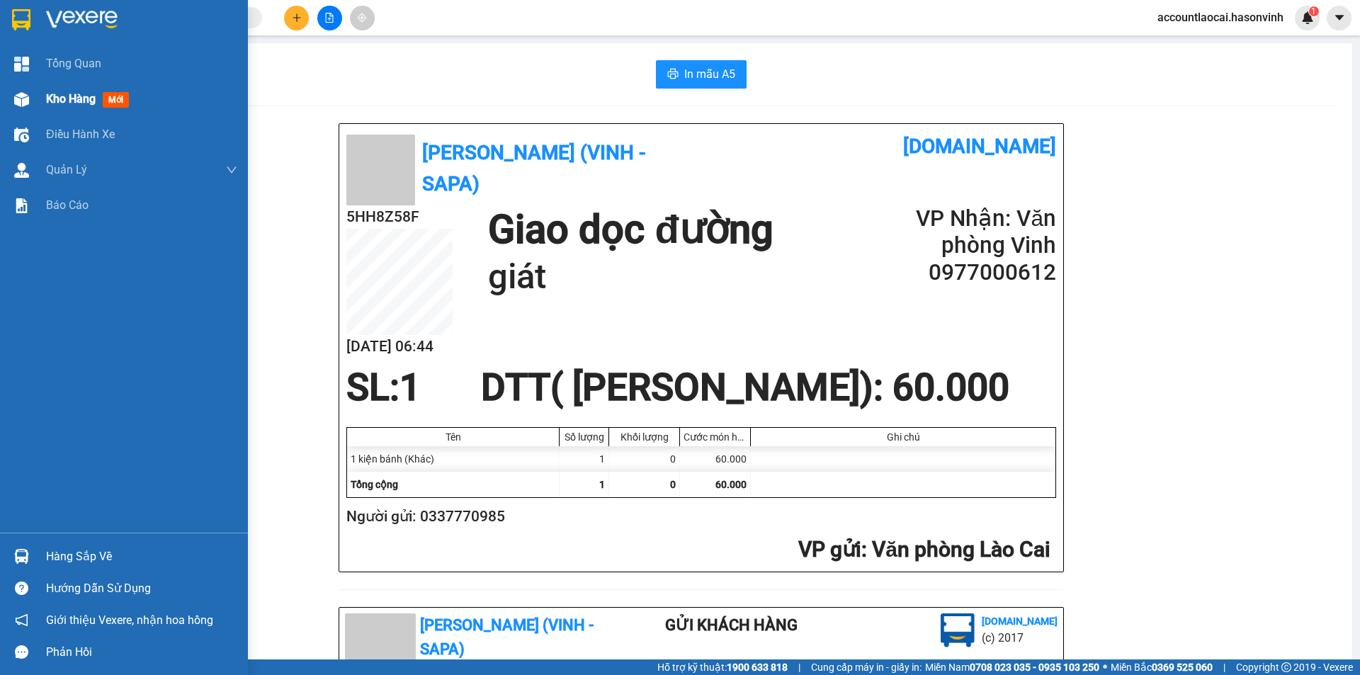
click at [51, 94] on span "Kho hàng" at bounding box center [71, 98] width 50 height 13
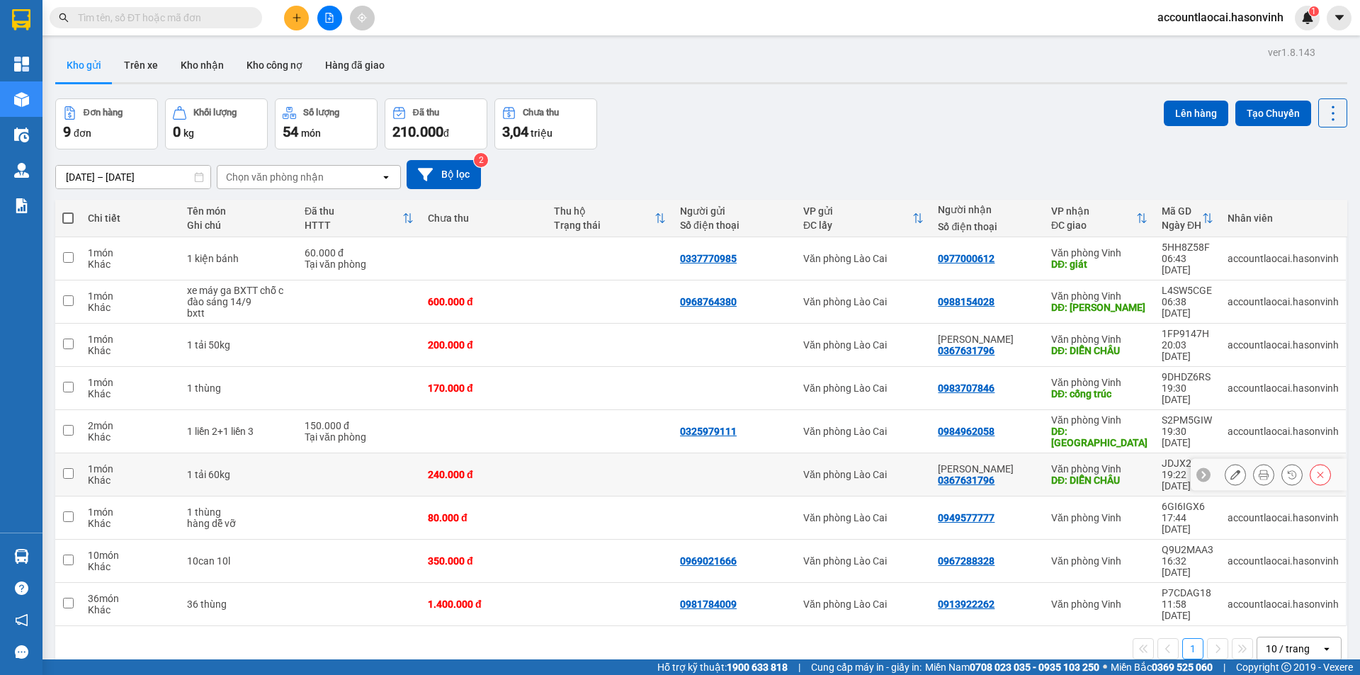
click at [68, 468] on input "checkbox" at bounding box center [68, 473] width 11 height 11
checkbox input "true"
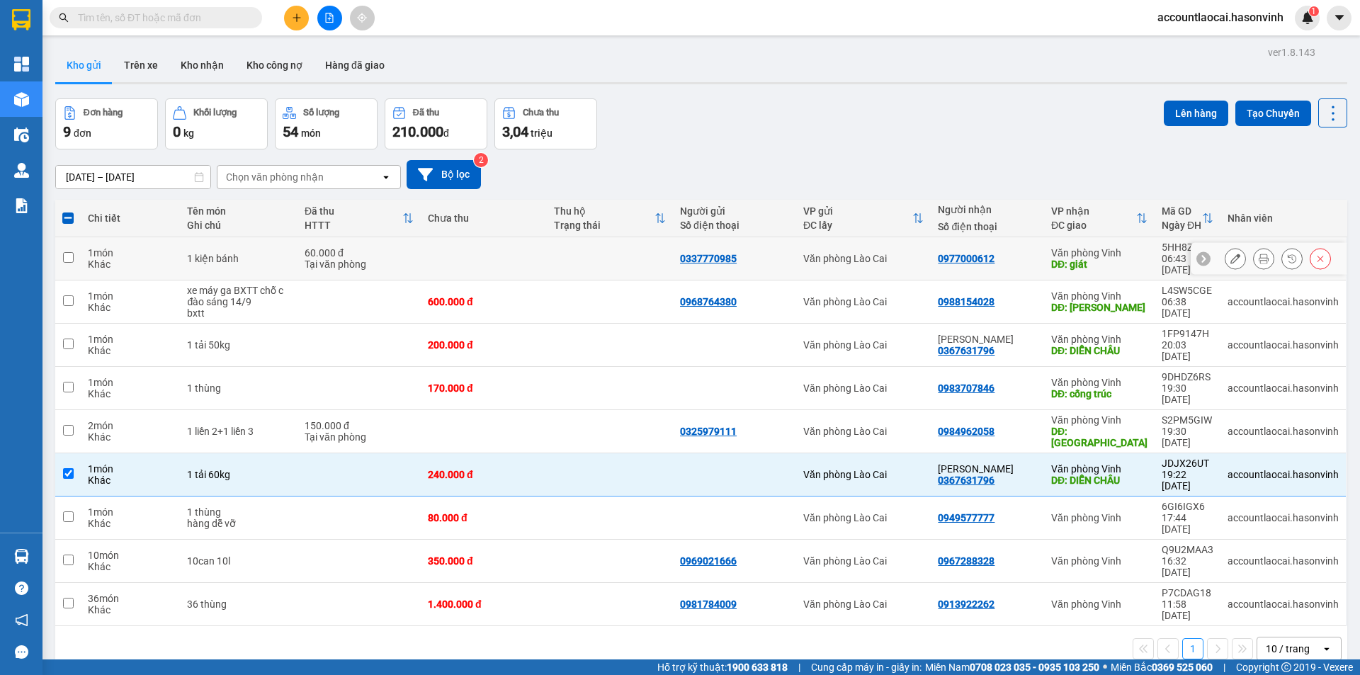
click at [67, 252] on input "checkbox" at bounding box center [68, 257] width 11 height 11
checkbox input "true"
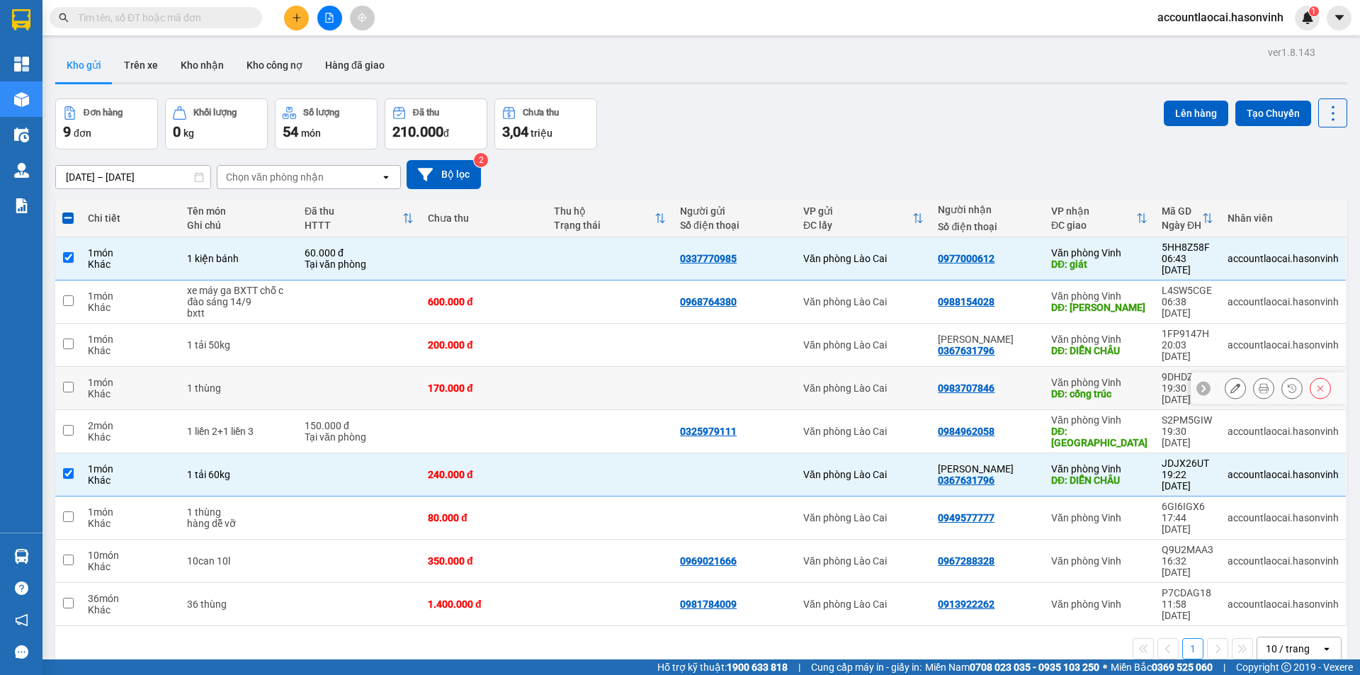
click at [68, 382] on input "checkbox" at bounding box center [68, 387] width 11 height 11
checkbox input "true"
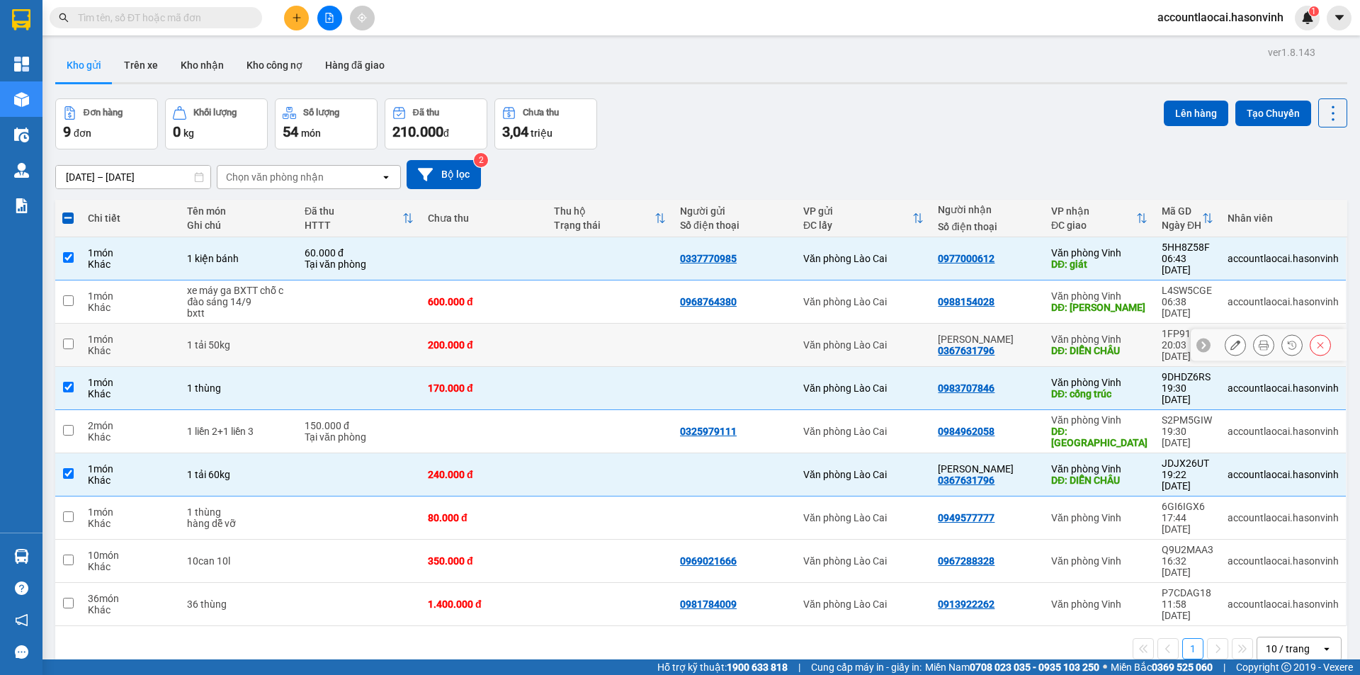
click at [68, 339] on input "checkbox" at bounding box center [68, 344] width 11 height 11
checkbox input "true"
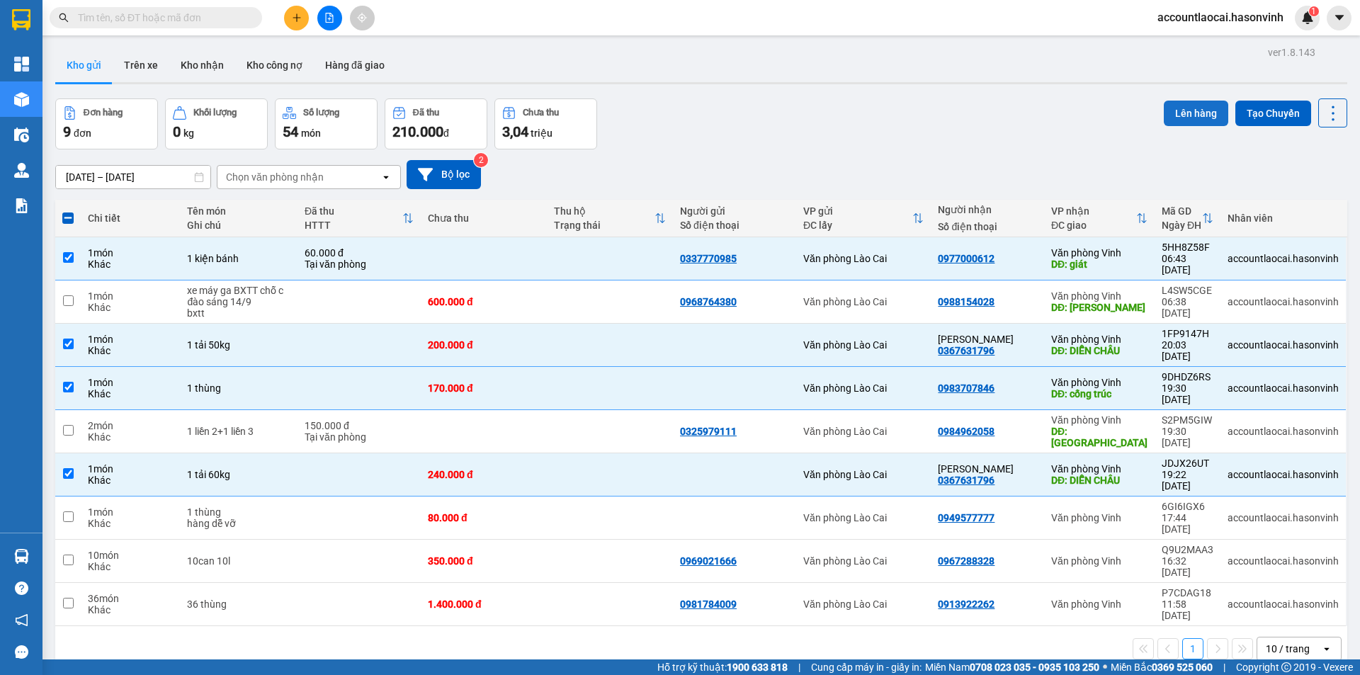
click at [1192, 113] on button "Lên hàng" at bounding box center [1196, 114] width 64 height 26
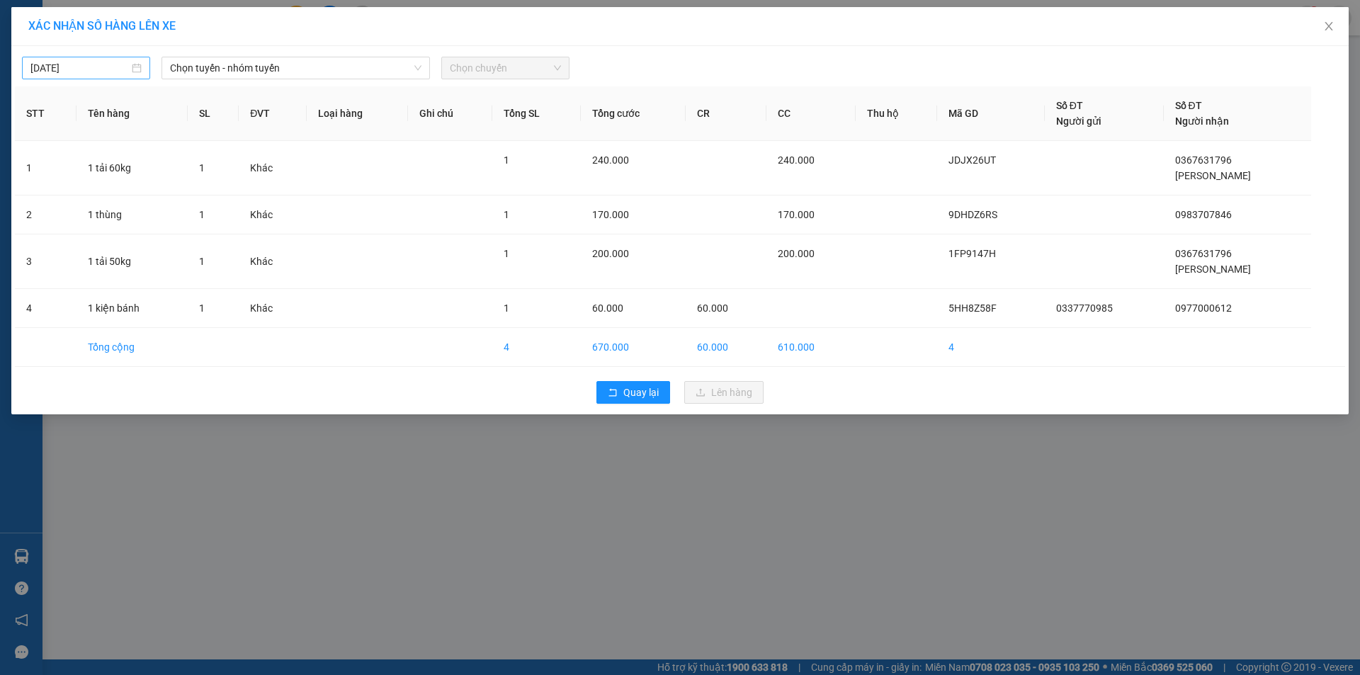
click at [89, 67] on input "[DATE]" at bounding box center [79, 68] width 98 height 16
type input "[DATE]"
click at [198, 168] on div "13" at bounding box center [196, 171] width 17 height 17
click at [250, 67] on span "Chọn tuyến - nhóm tuyến" at bounding box center [296, 67] width 252 height 21
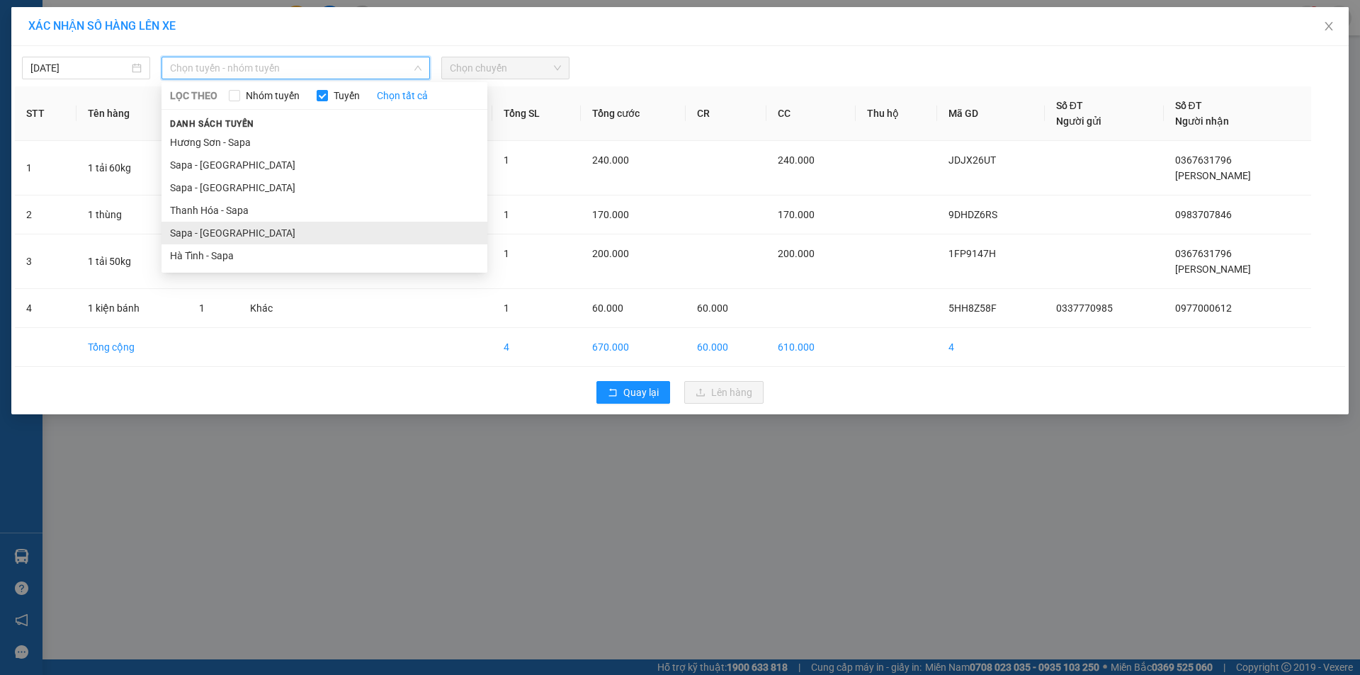
click at [210, 231] on li "Sapa - [GEOGRAPHIC_DATA]" at bounding box center [325, 233] width 326 height 23
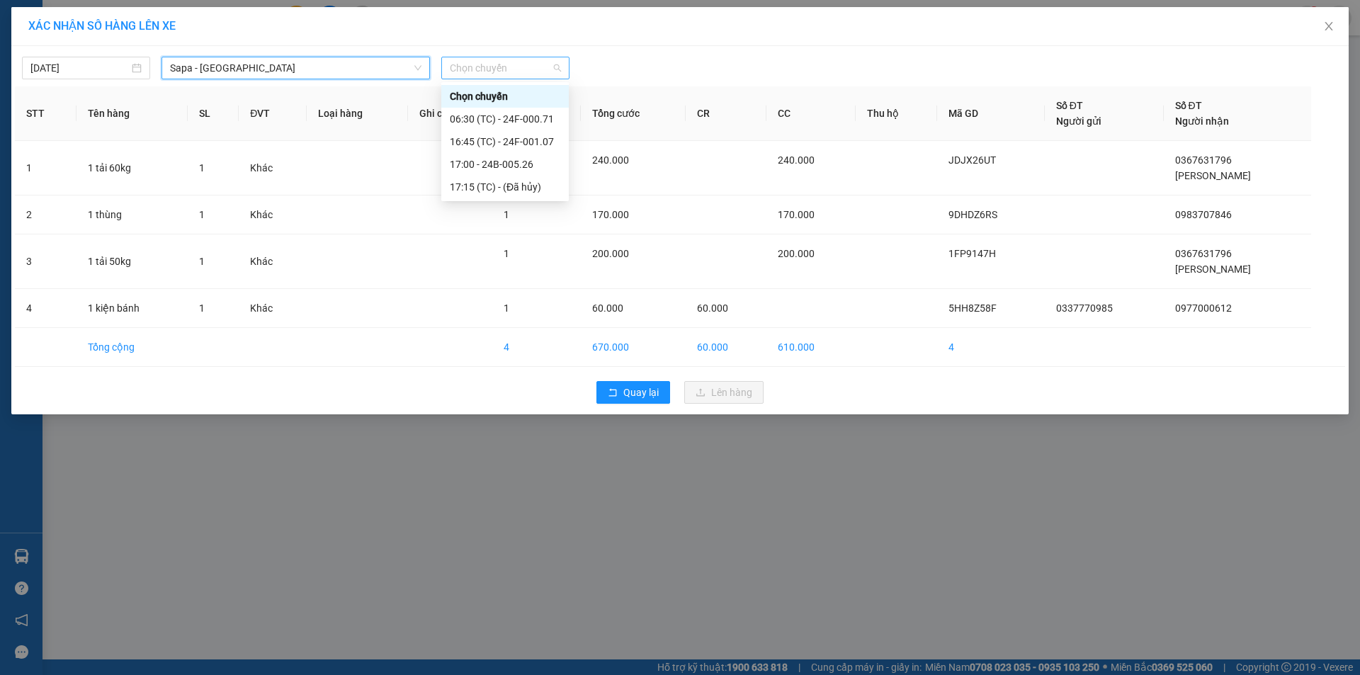
click at [490, 66] on span "Chọn chuyến" at bounding box center [505, 67] width 111 height 21
click at [514, 115] on div "06:30 (TC) - 24F-000.71" at bounding box center [505, 119] width 111 height 16
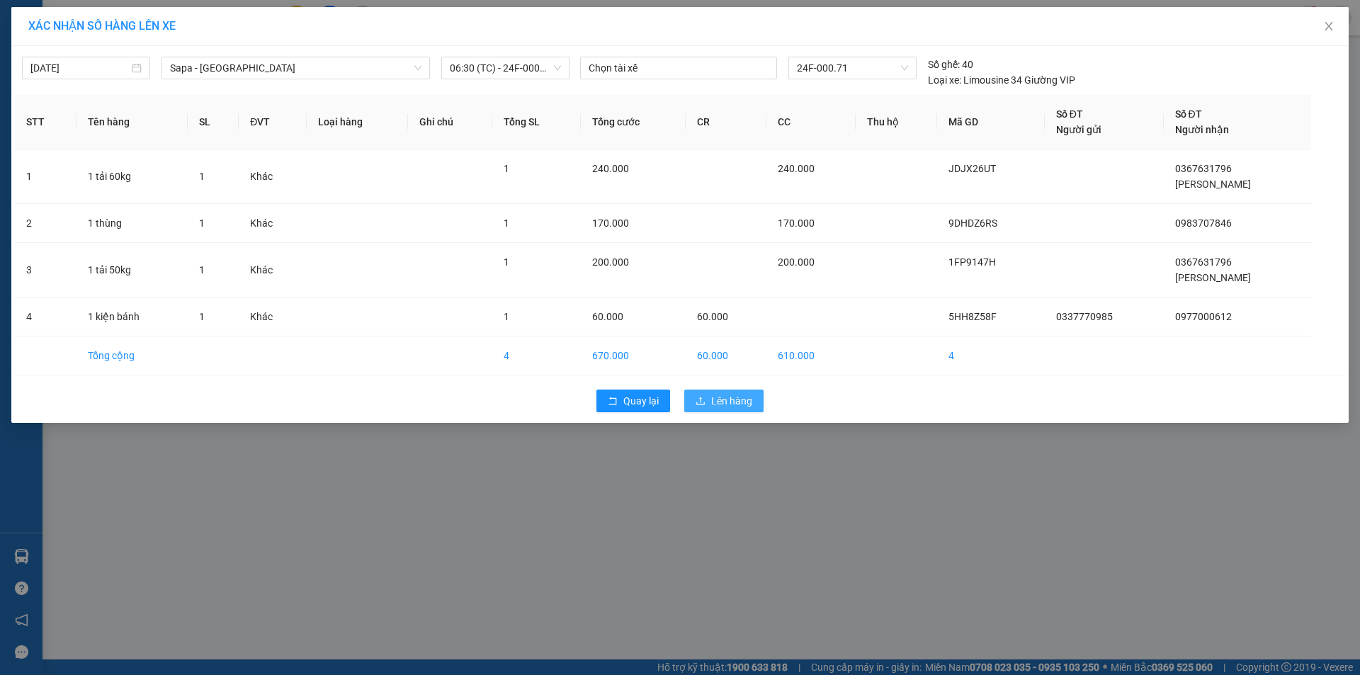
click at [733, 403] on span "Lên hàng" at bounding box center [731, 401] width 41 height 16
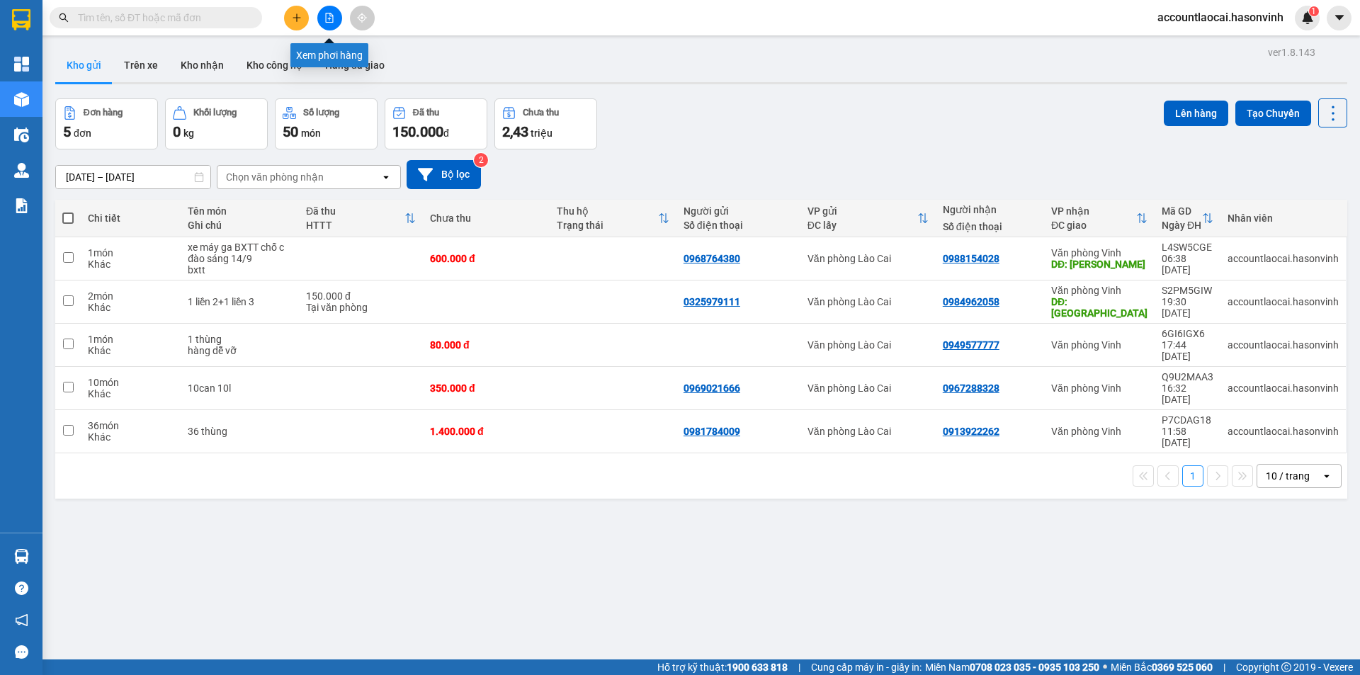
click at [320, 17] on button at bounding box center [329, 18] width 25 height 25
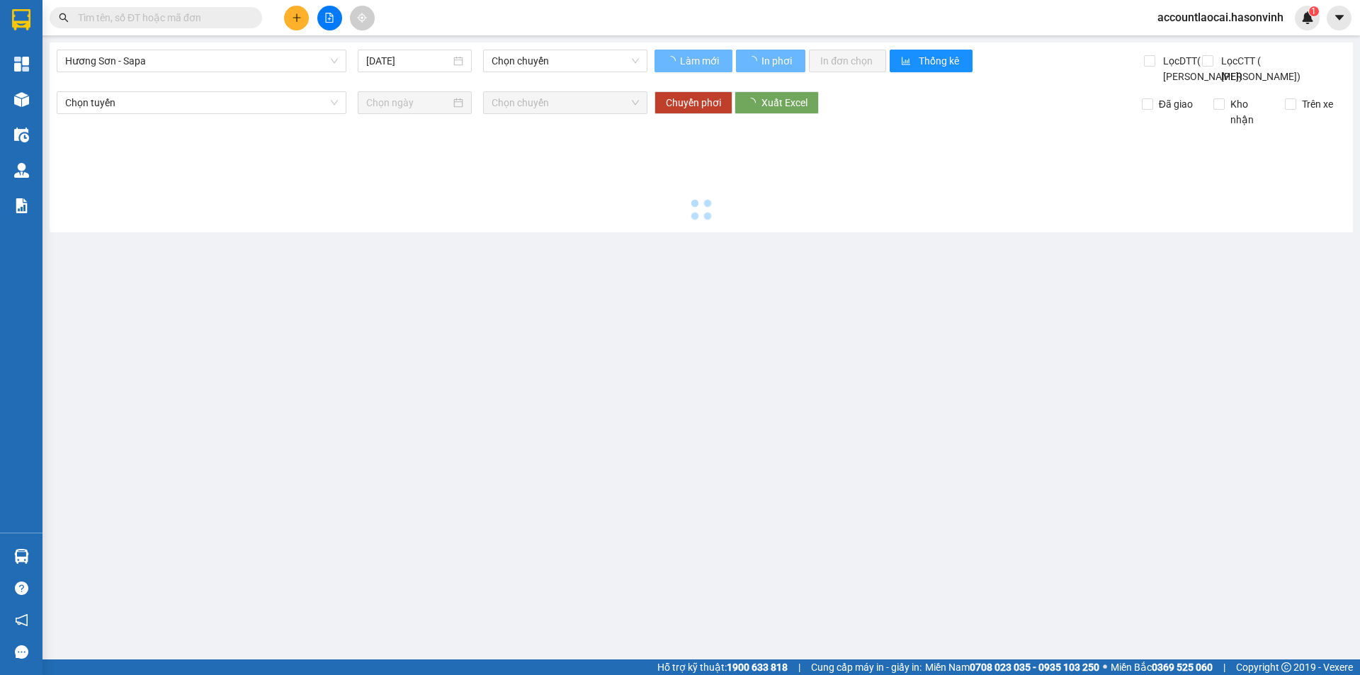
type input "[DATE]"
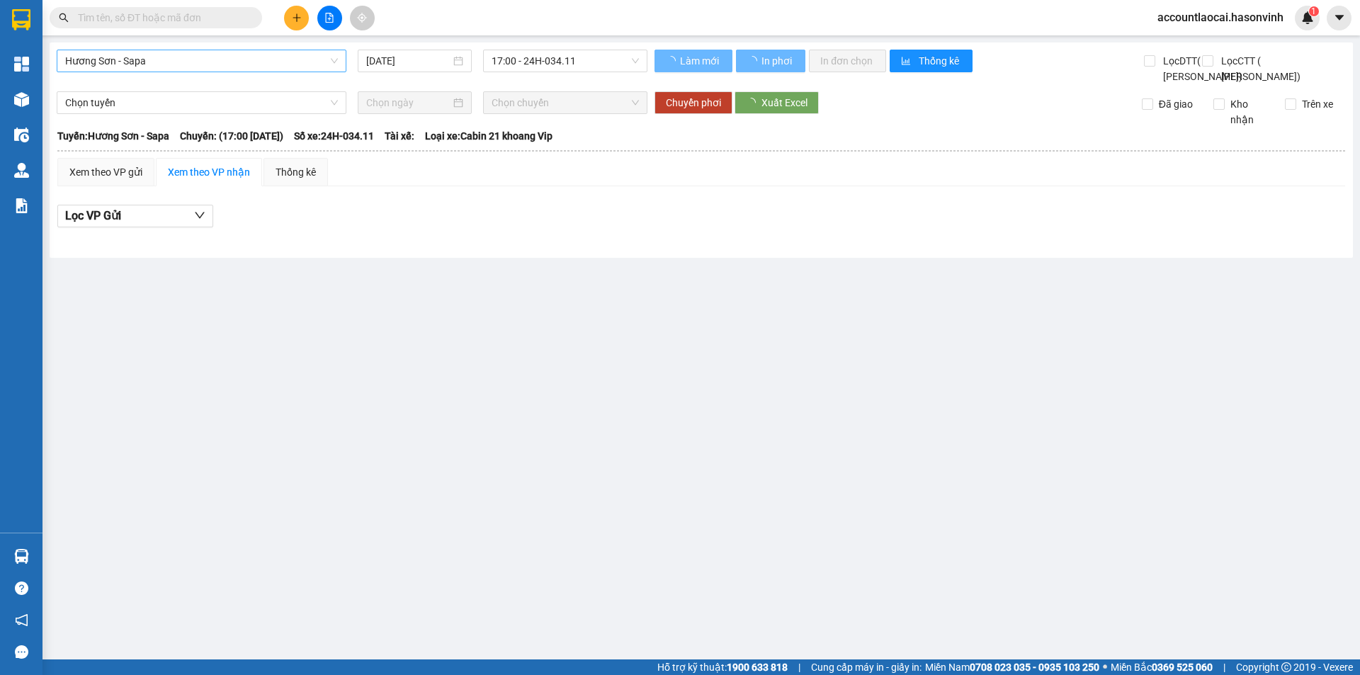
click at [161, 65] on span "Hương Sơn - Sapa" at bounding box center [201, 60] width 273 height 21
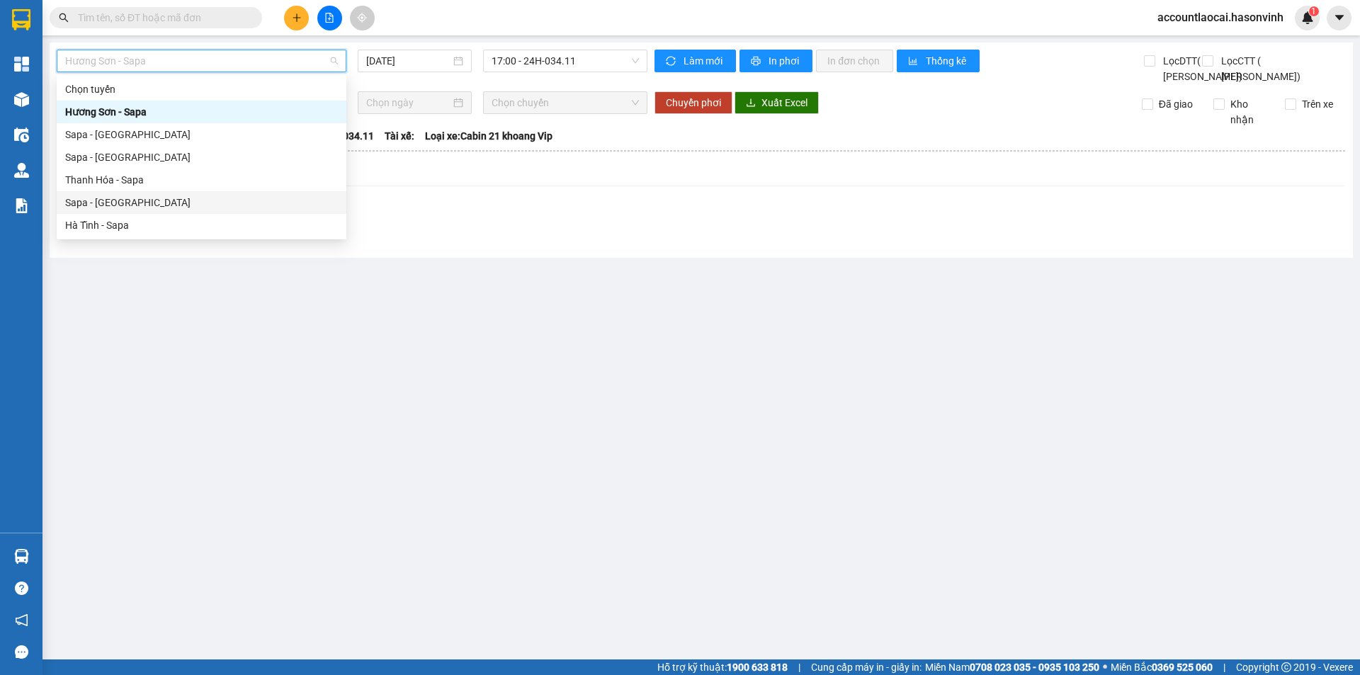
click at [125, 202] on div "Sapa - [GEOGRAPHIC_DATA]" at bounding box center [201, 203] width 273 height 16
type input "[DATE]"
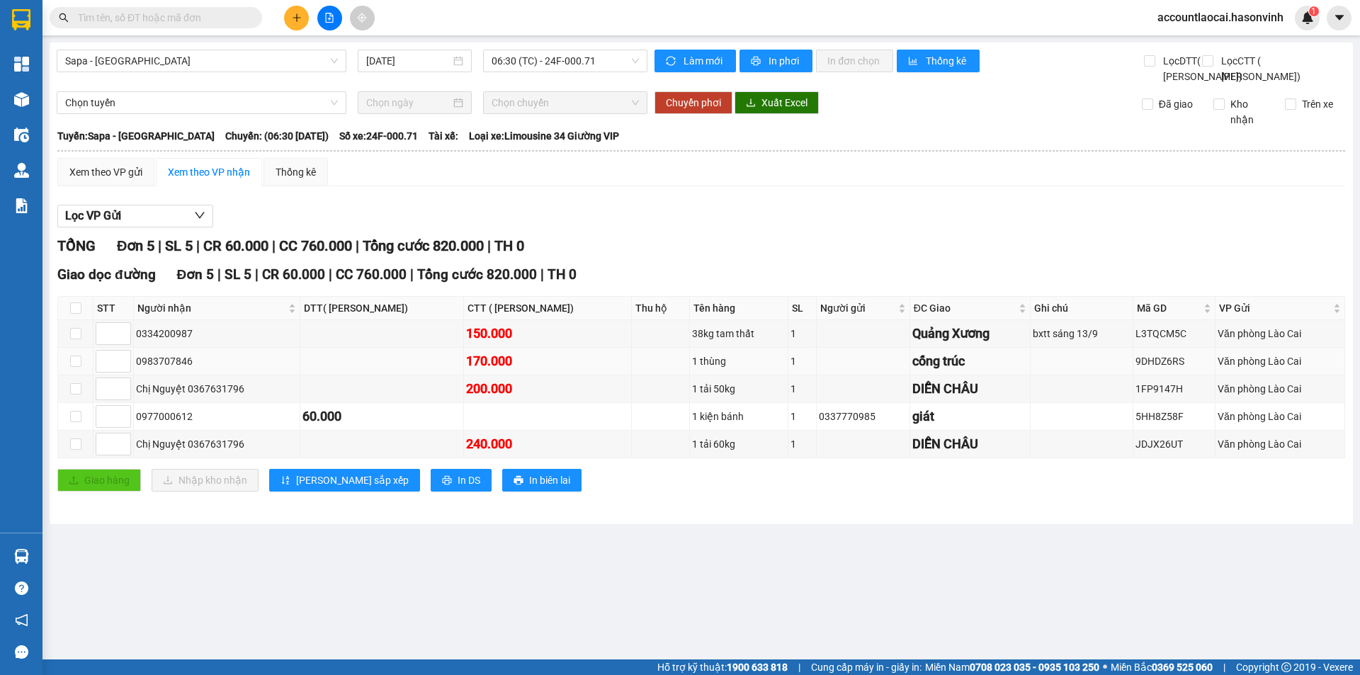
drag, startPoint x: 222, startPoint y: 390, endPoint x: 135, endPoint y: 395, distance: 87.2
click at [135, 375] on td "0983707846" at bounding box center [217, 362] width 166 height 28
copy div "0983707846"
click at [184, 18] on input "text" at bounding box center [161, 18] width 167 height 16
paste input "0983707846"
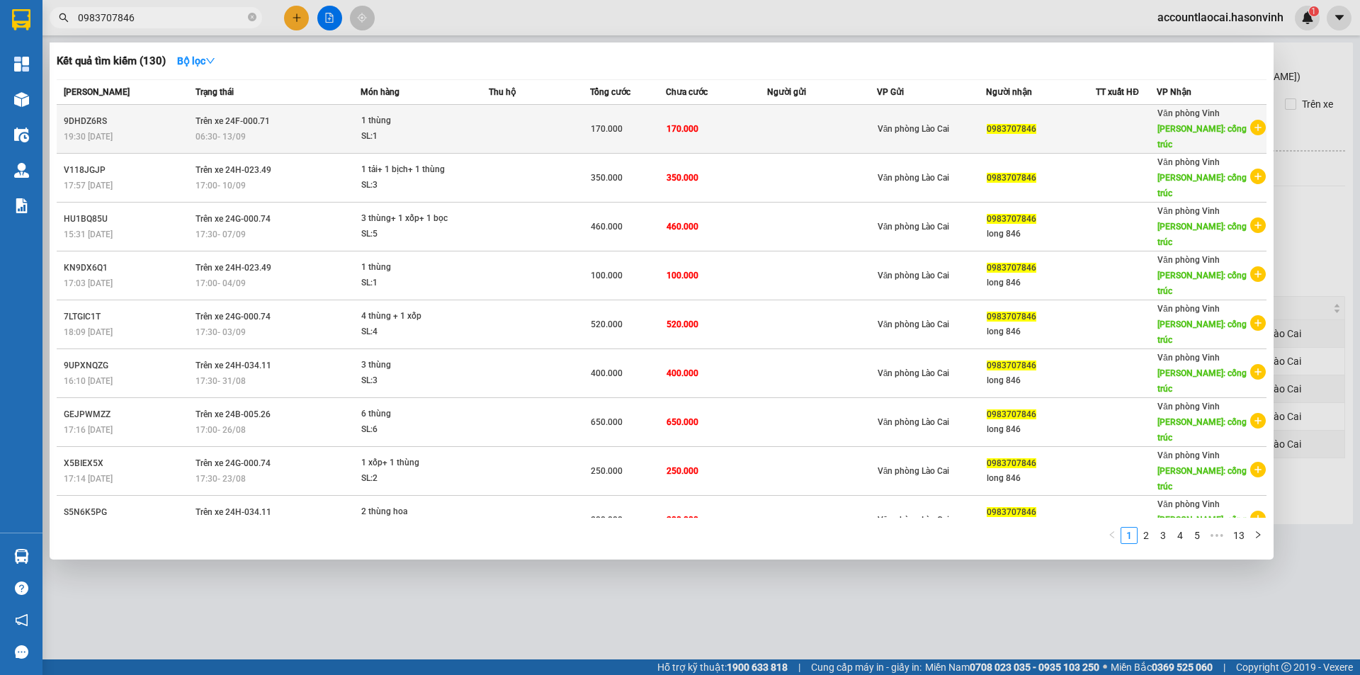
type input "0983707846"
click at [276, 129] on div "06:30 [DATE]" at bounding box center [278, 137] width 164 height 16
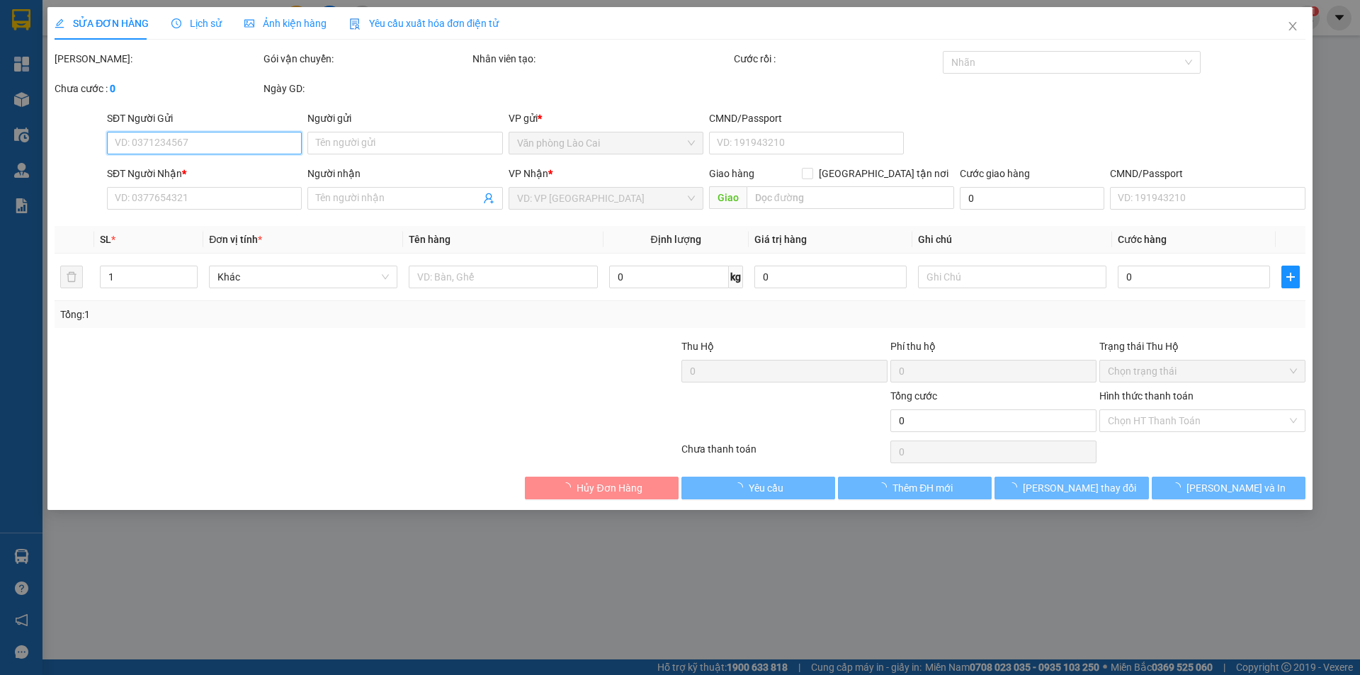
type input "0983707846"
type input "cống trúc"
type input "170.000"
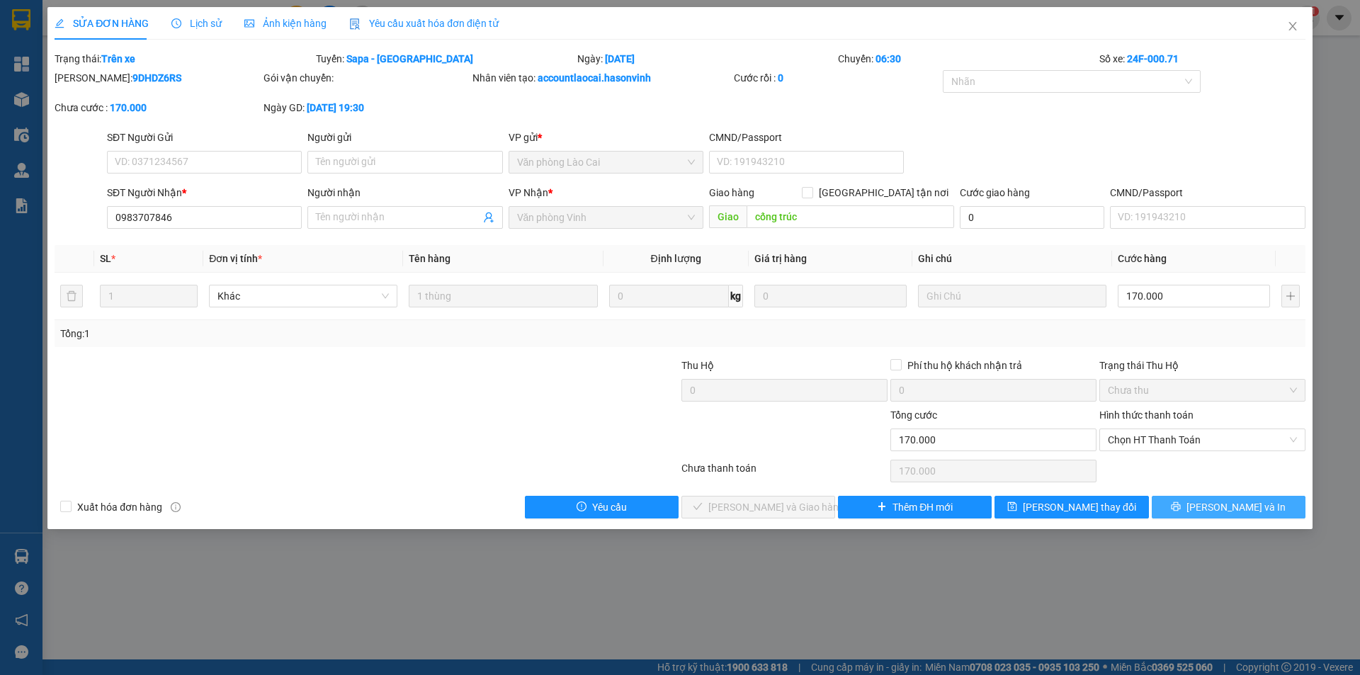
click at [1224, 512] on span "[PERSON_NAME] và In" at bounding box center [1236, 507] width 99 height 16
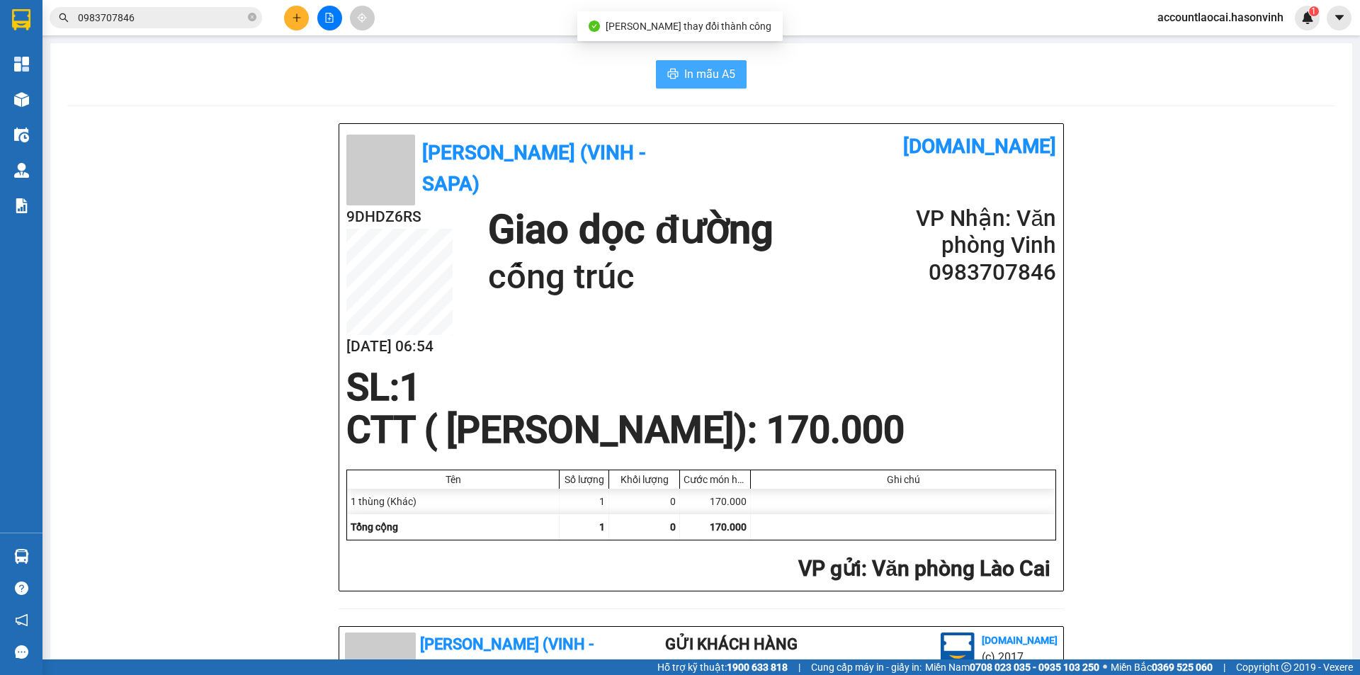
click at [692, 77] on span "In mẫu A5" at bounding box center [709, 74] width 51 height 18
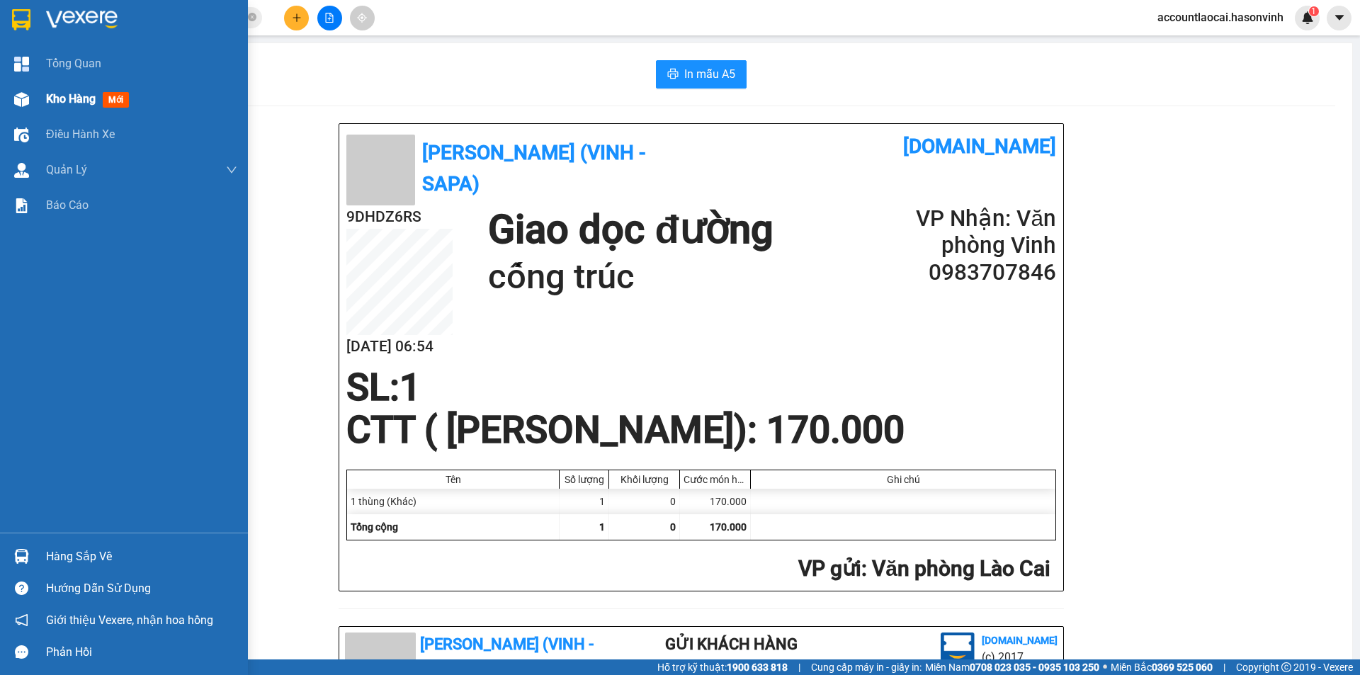
click at [61, 95] on span "Kho hàng" at bounding box center [71, 98] width 50 height 13
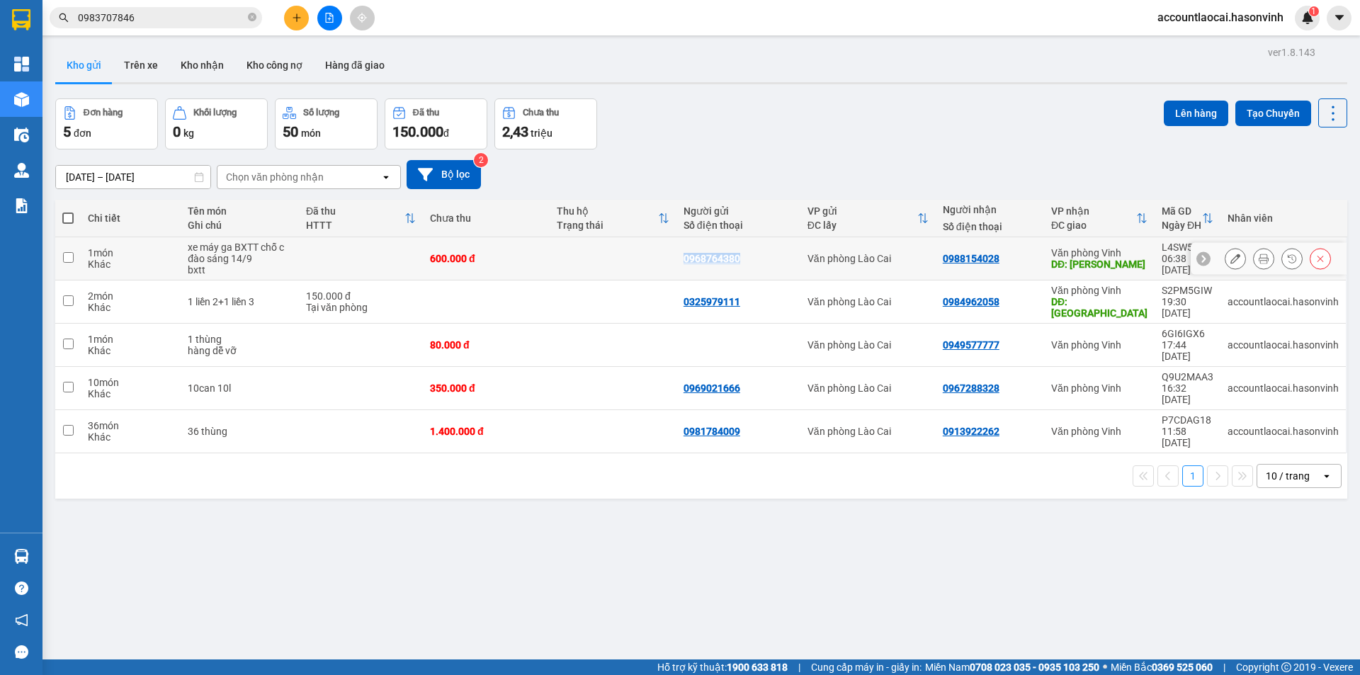
drag, startPoint x: 752, startPoint y: 256, endPoint x: 683, endPoint y: 259, distance: 68.8
click at [684, 259] on div "0968764380" at bounding box center [739, 258] width 110 height 11
checkbox input "true"
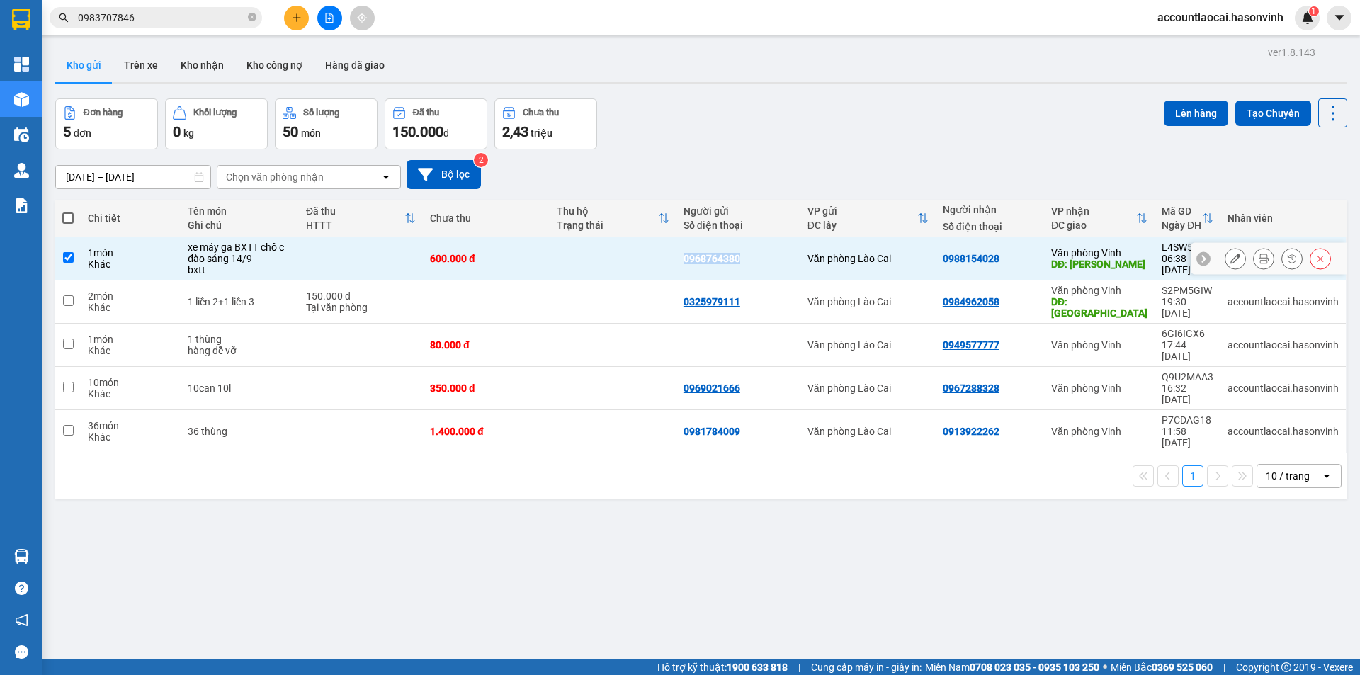
copy div "0968764380"
click at [306, 10] on button at bounding box center [296, 18] width 25 height 25
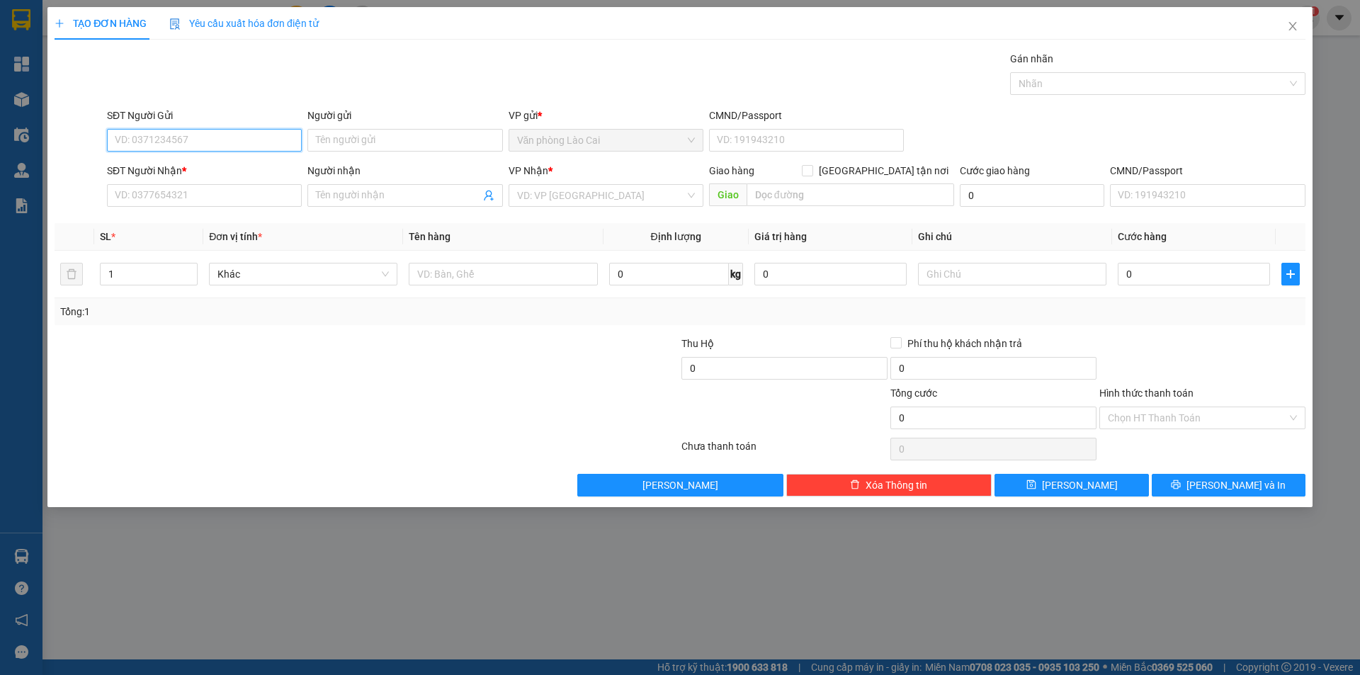
click at [174, 146] on input "SĐT Người Gửi" at bounding box center [204, 140] width 195 height 23
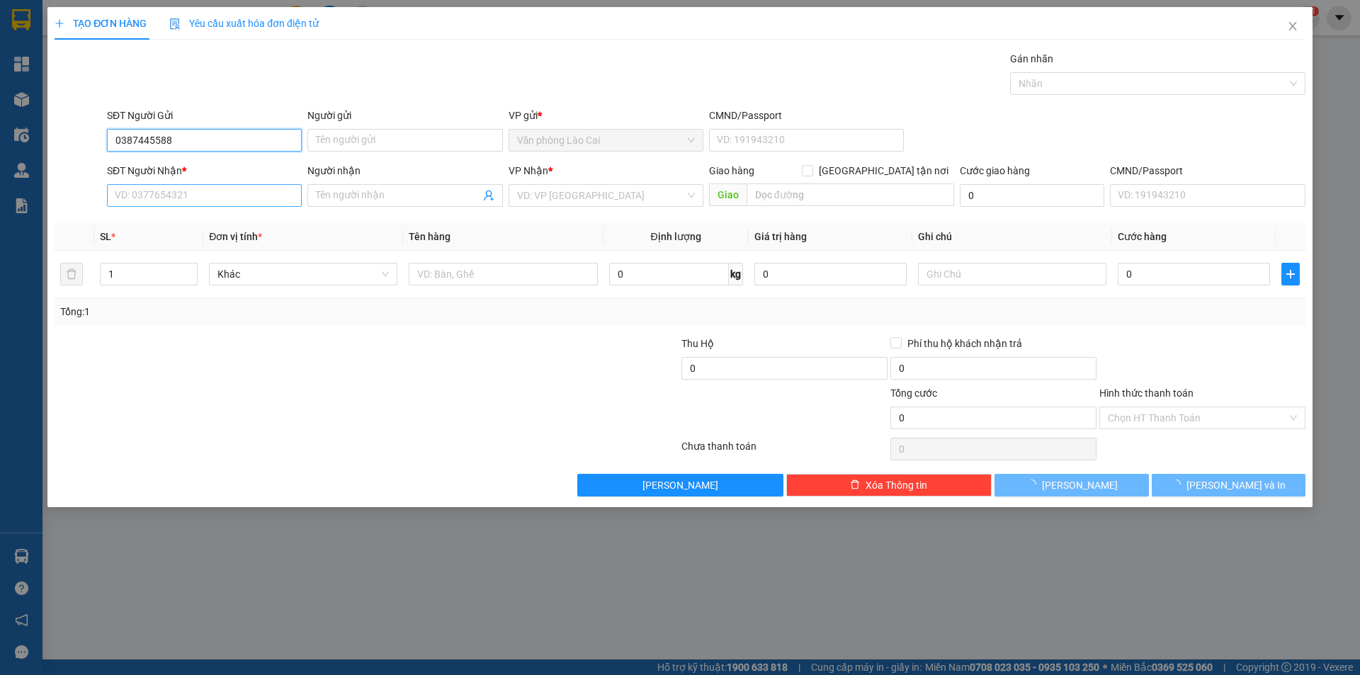
type input "0387445588"
click at [185, 194] on input "SĐT Người Nhận *" at bounding box center [204, 195] width 195 height 23
type input "0989312345"
click at [580, 188] on input "search" at bounding box center [601, 195] width 168 height 21
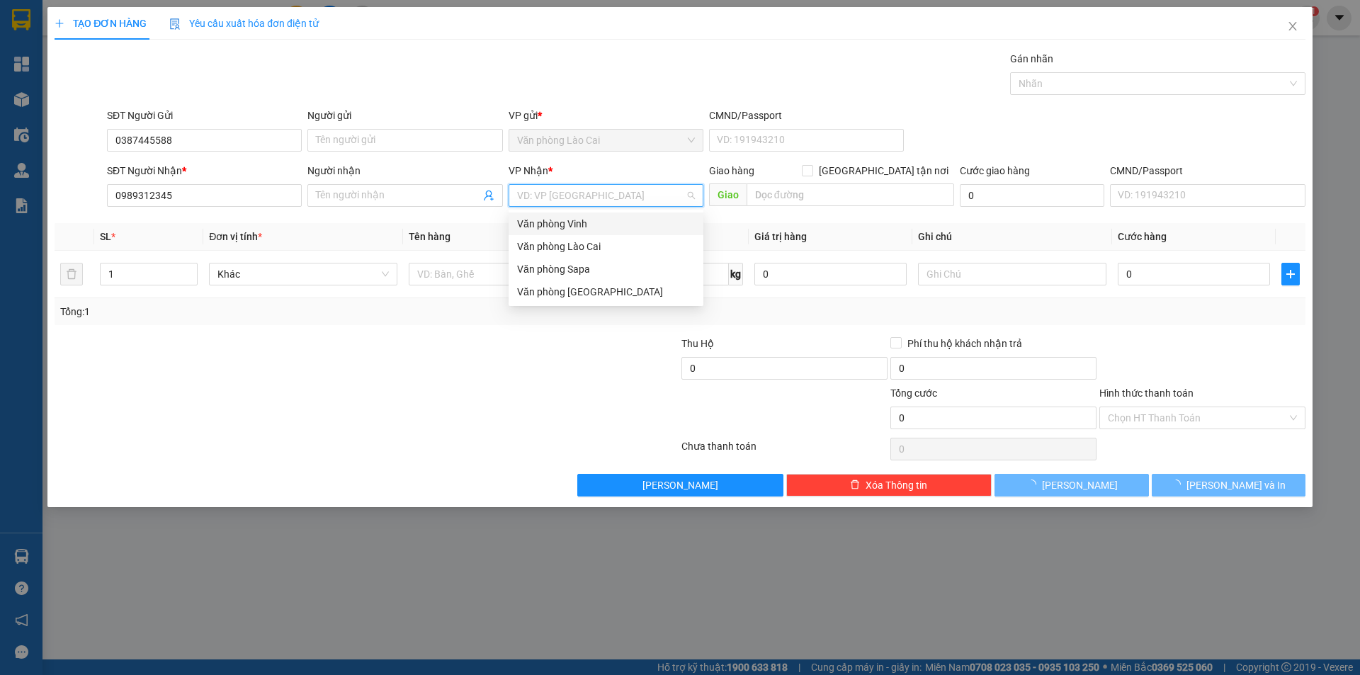
click at [574, 223] on div "Văn phòng Vinh" at bounding box center [606, 224] width 178 height 16
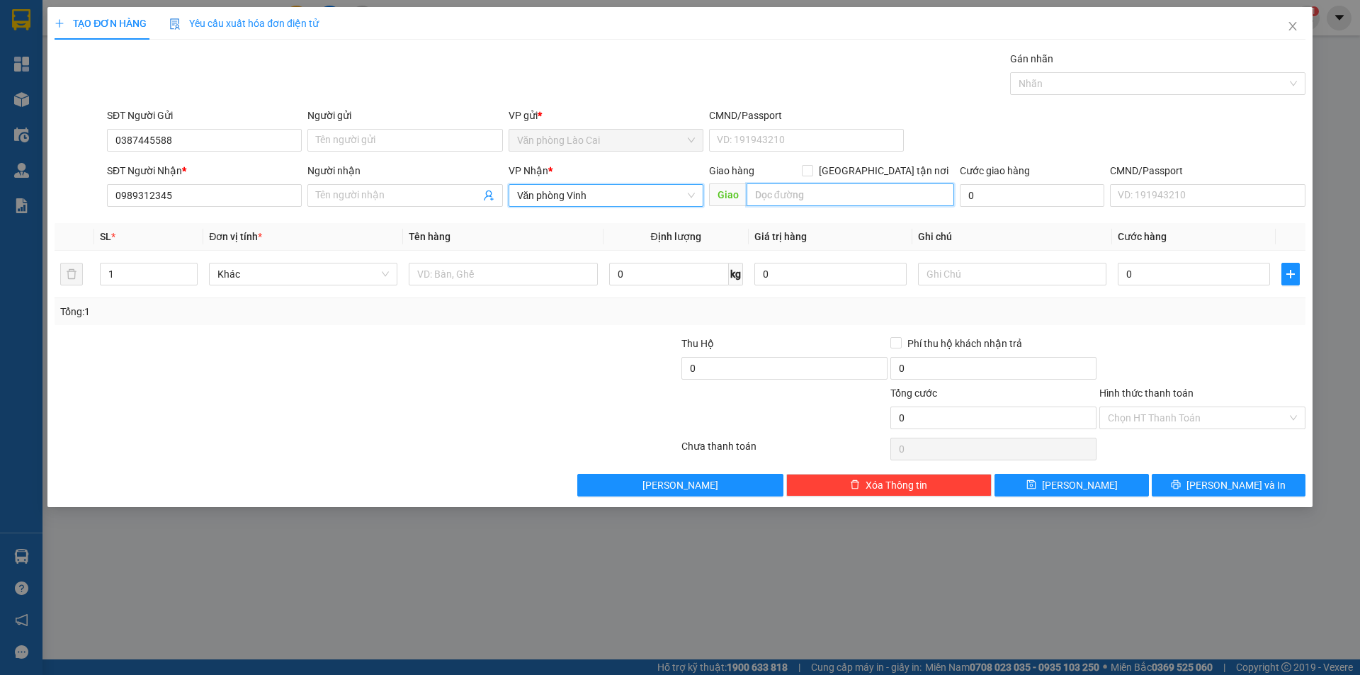
click at [836, 199] on input "text" at bounding box center [851, 194] width 208 height 23
type input "[GEOGRAPHIC_DATA]"
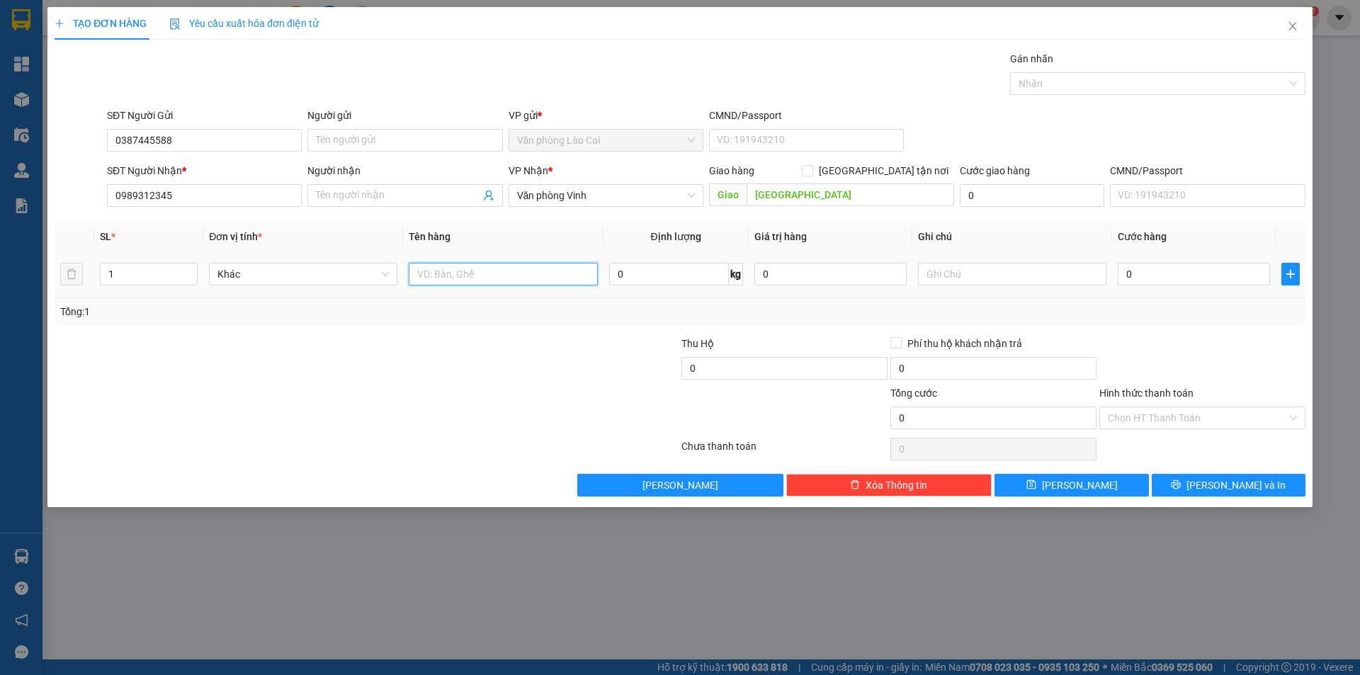
click at [441, 273] on input "text" at bounding box center [503, 274] width 188 height 23
type input "xốp thịt"
click at [1152, 269] on input "0" at bounding box center [1194, 274] width 152 height 23
click at [737, 362] on input "0" at bounding box center [785, 368] width 206 height 23
type input "1.270.000"
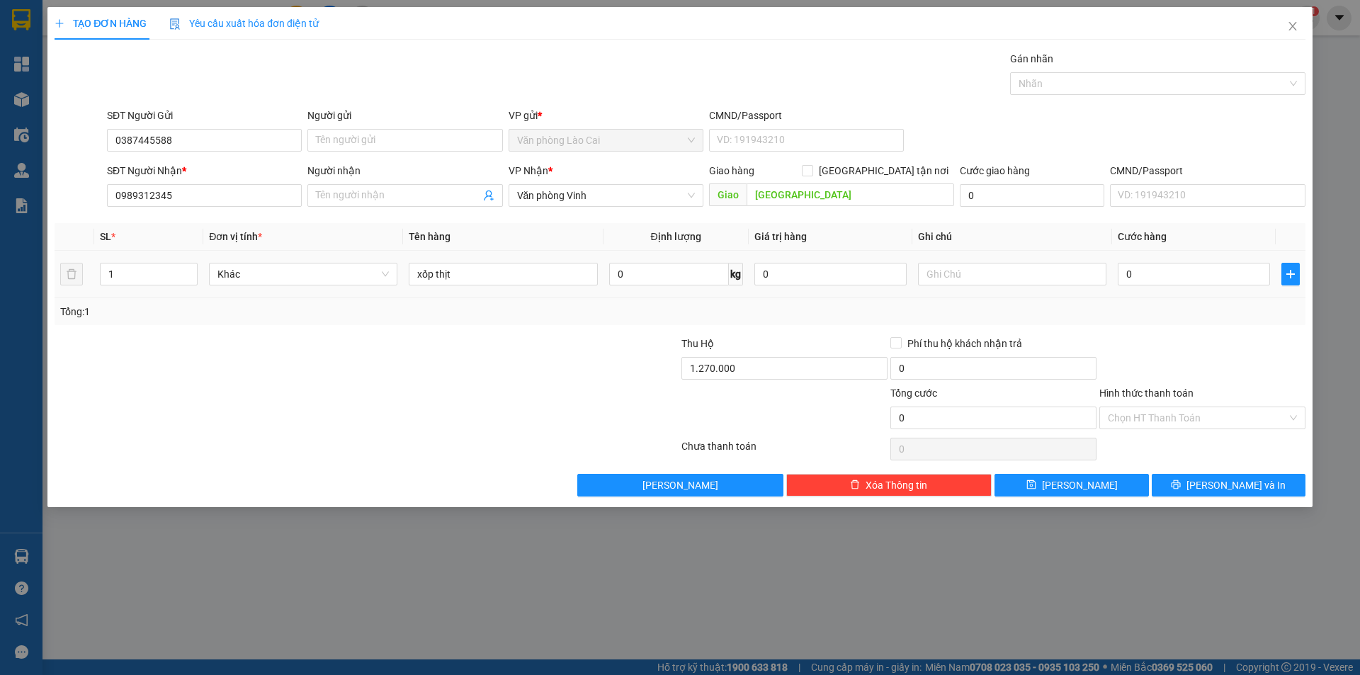
type input "30.000"
click at [1157, 286] on div "0" at bounding box center [1194, 274] width 152 height 28
click at [1141, 277] on input "0" at bounding box center [1194, 274] width 152 height 23
type input "8"
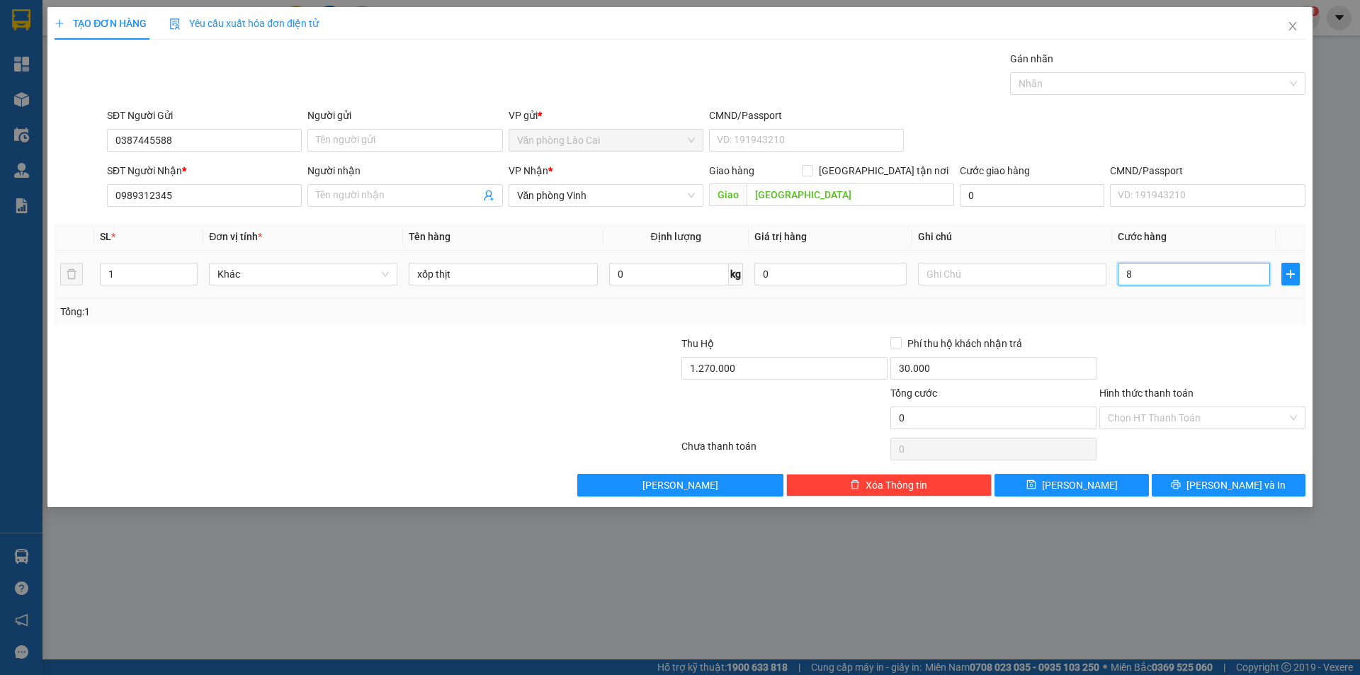
type input "8"
type input "80"
type input "800"
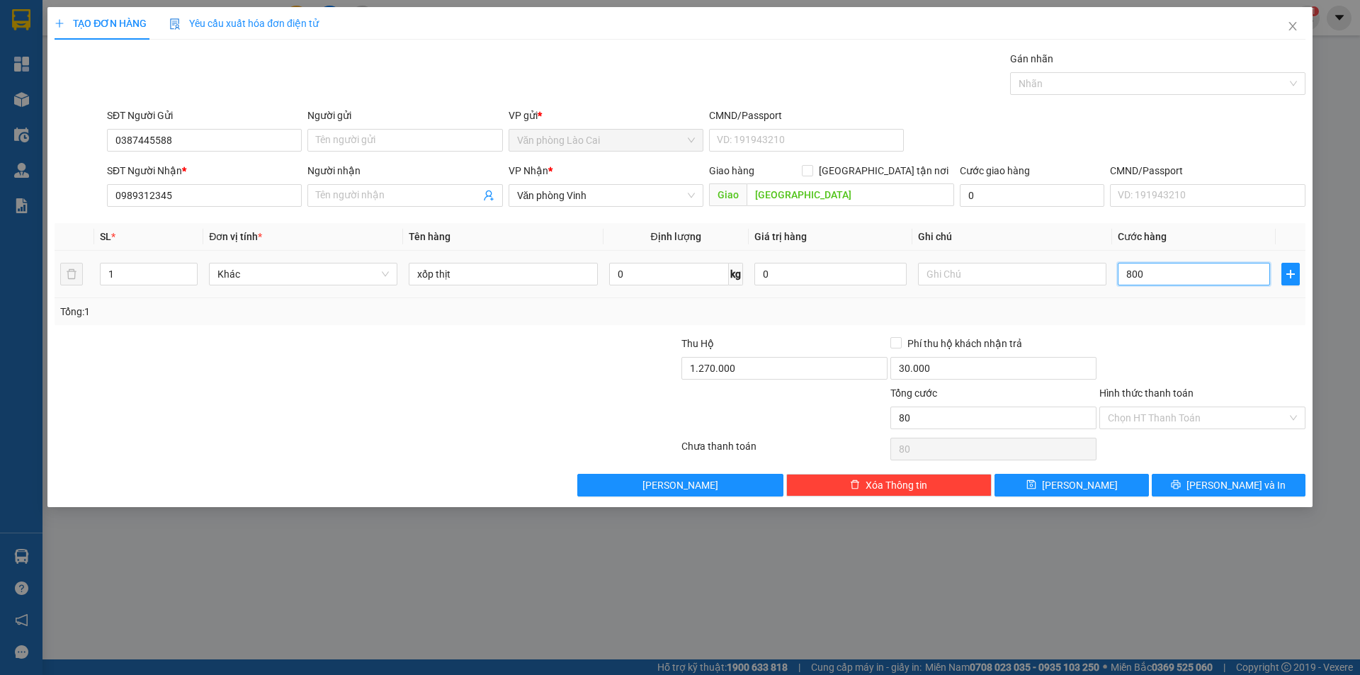
type input "800"
type input "8.000"
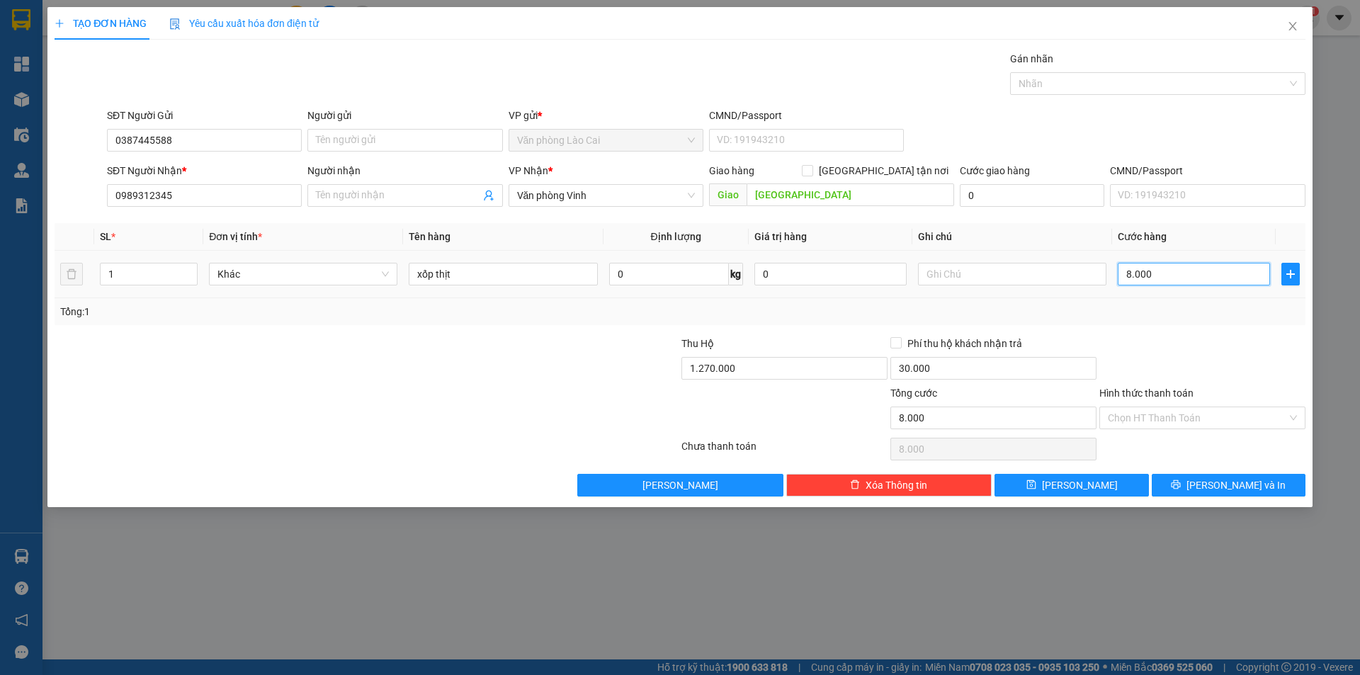
type input "80.000"
click at [1214, 485] on button "[PERSON_NAME] và In" at bounding box center [1229, 485] width 154 height 23
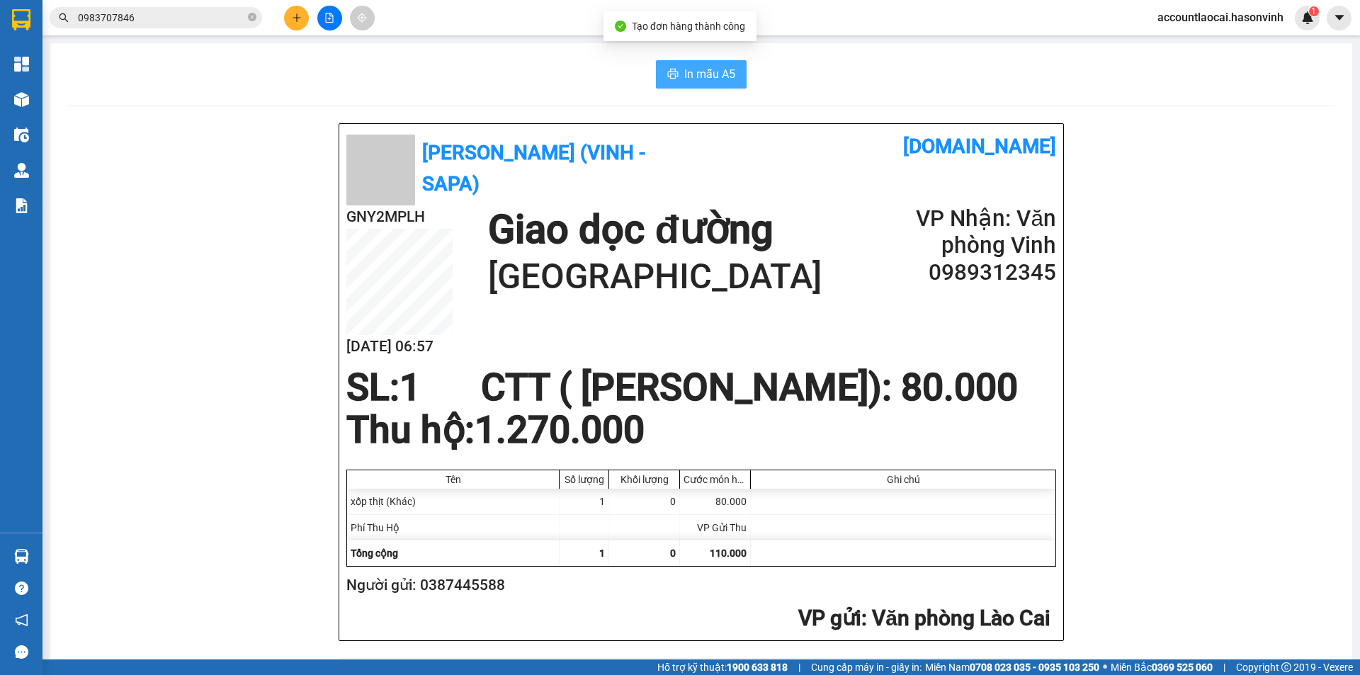
click at [696, 64] on button "In mẫu A5" at bounding box center [701, 74] width 91 height 28
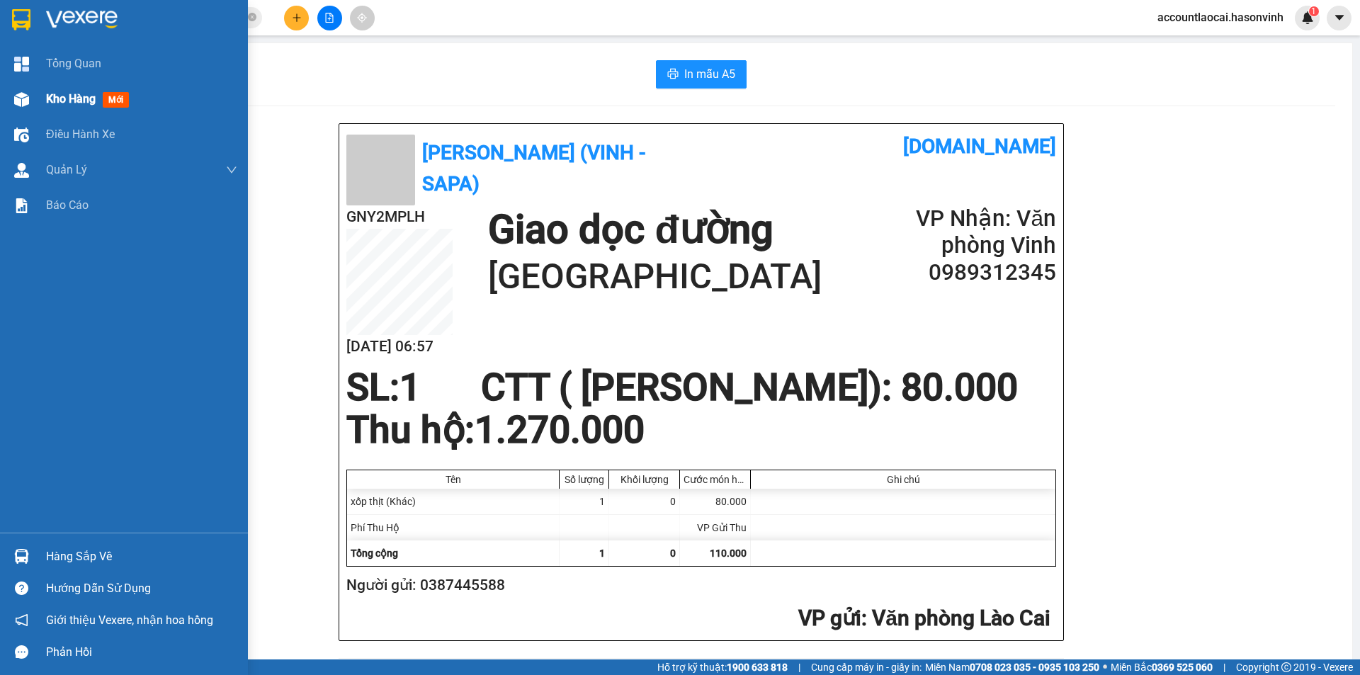
click at [64, 97] on span "Kho hàng" at bounding box center [71, 98] width 50 height 13
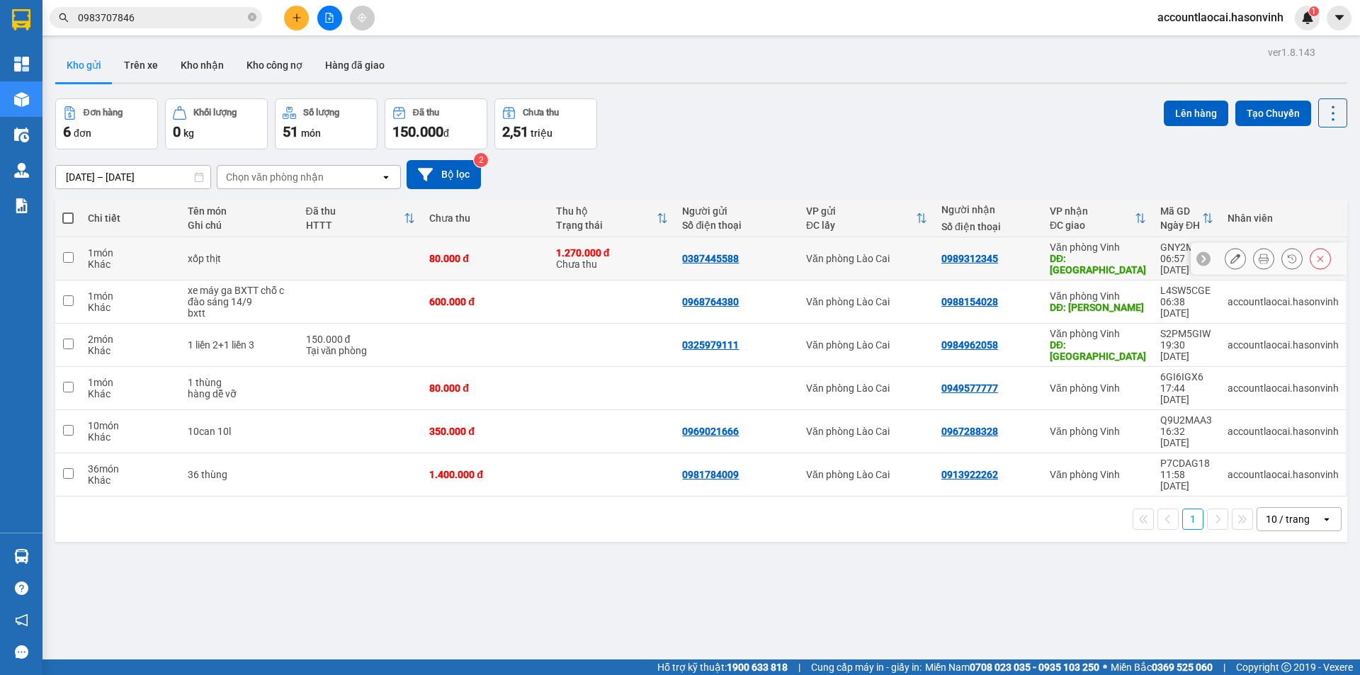
click at [69, 252] on input "checkbox" at bounding box center [68, 257] width 11 height 11
checkbox input "true"
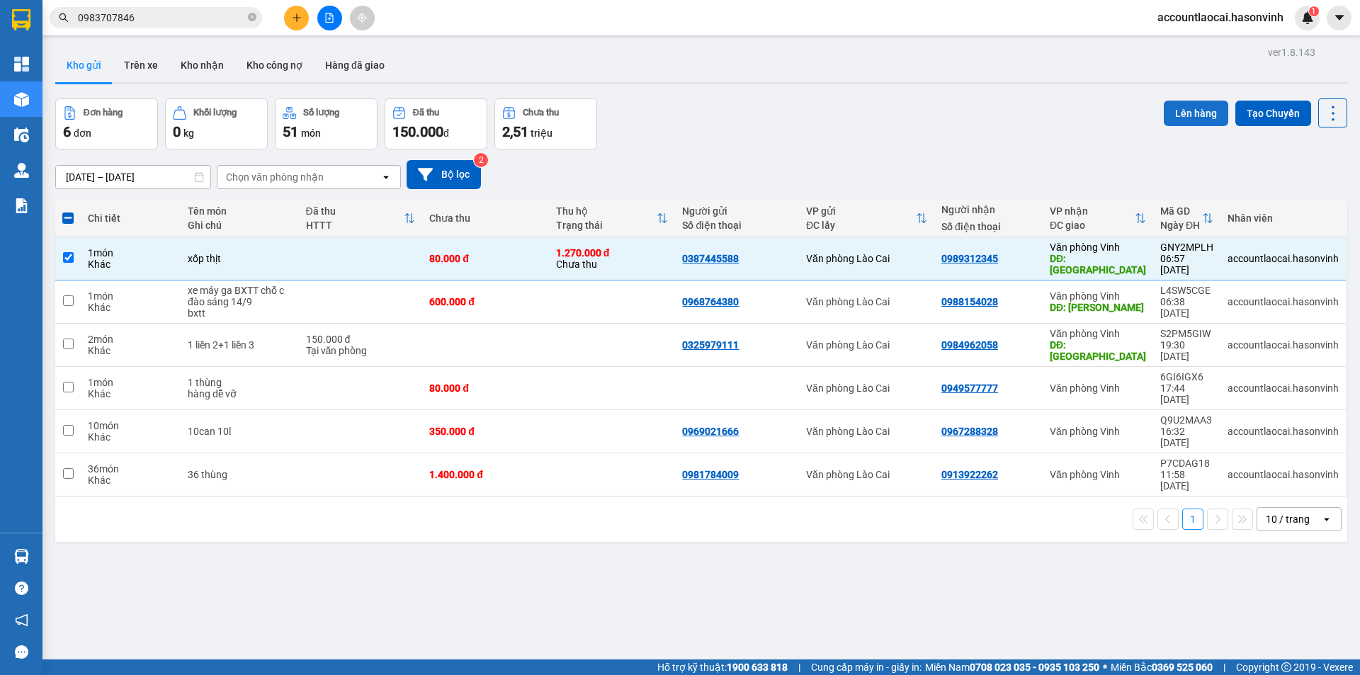
click at [1173, 108] on button "Lên hàng" at bounding box center [1196, 114] width 64 height 26
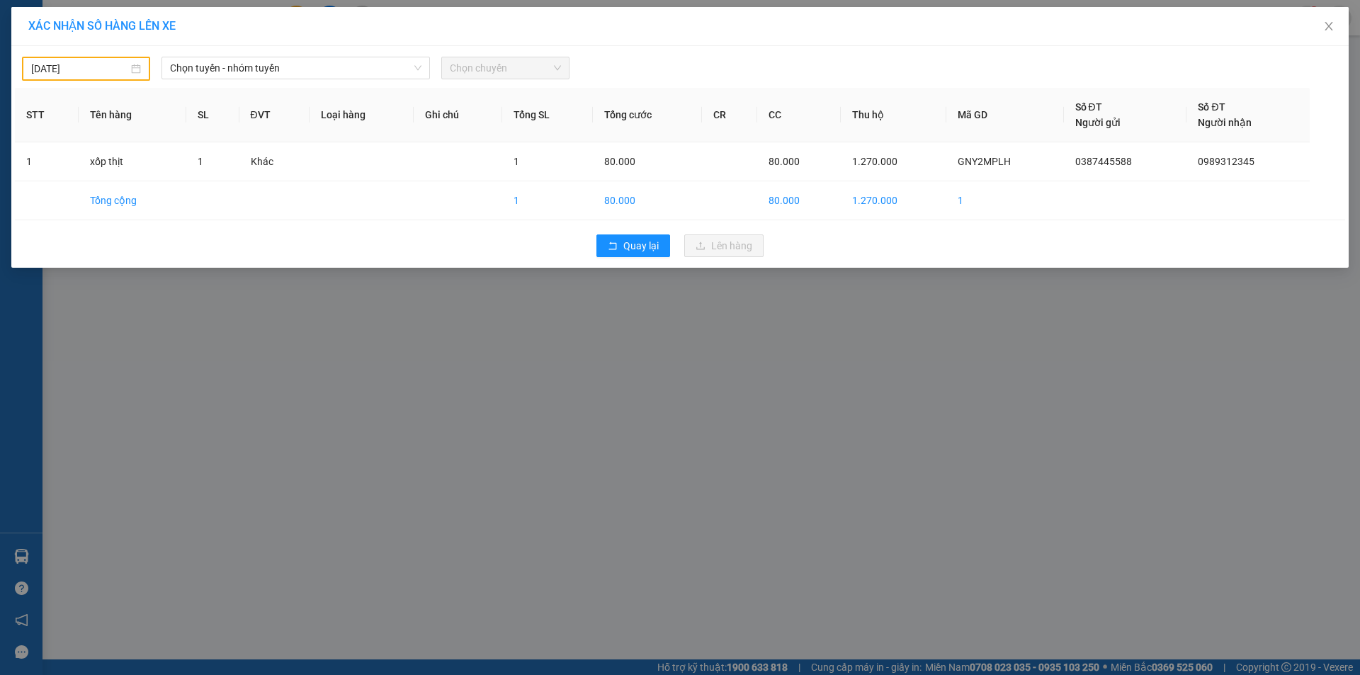
click at [109, 72] on input "[DATE]" at bounding box center [79, 69] width 97 height 16
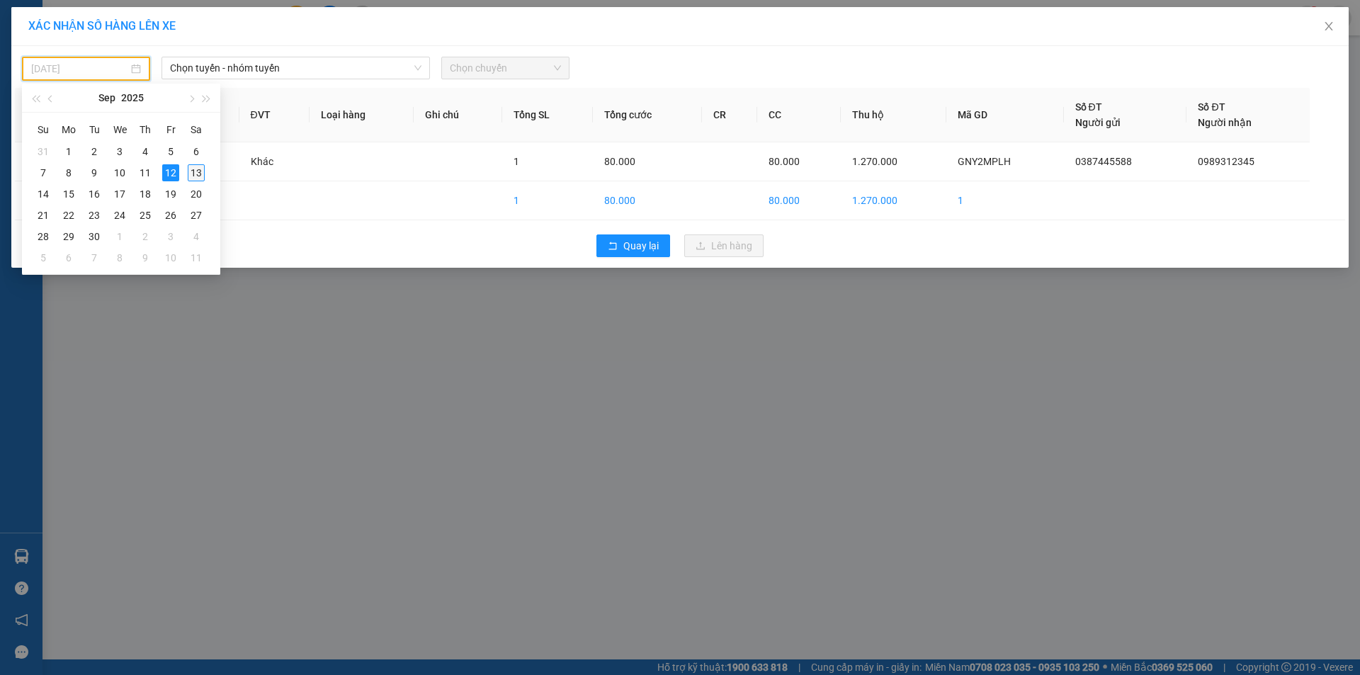
click at [193, 176] on div "13" at bounding box center [196, 172] width 17 height 17
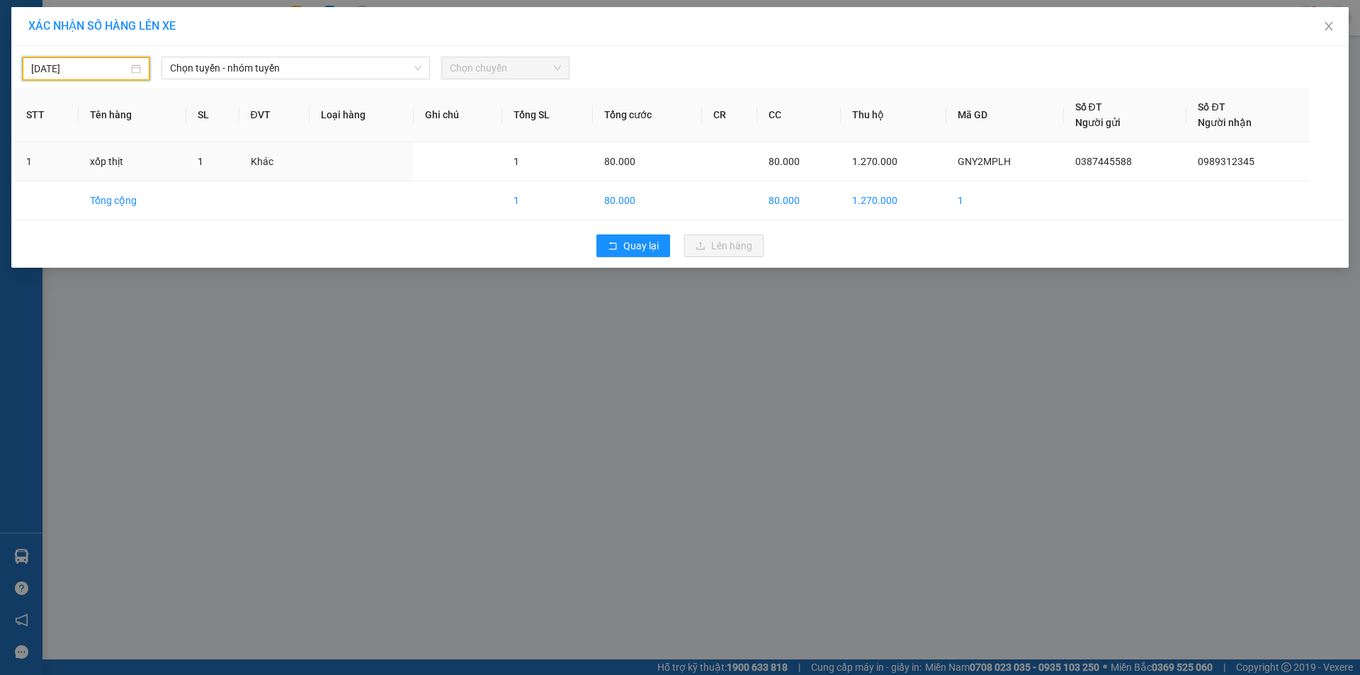
type input "[DATE]"
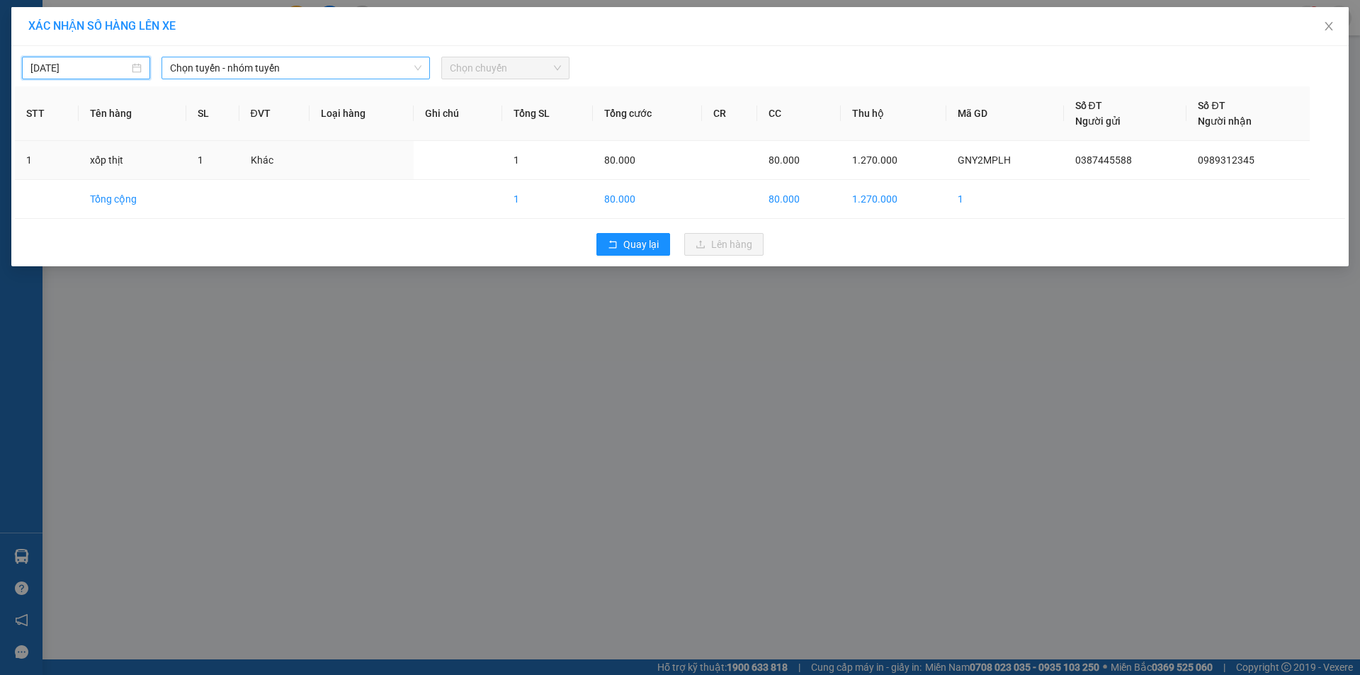
click at [385, 64] on span "Chọn tuyến - nhóm tuyến" at bounding box center [296, 67] width 252 height 21
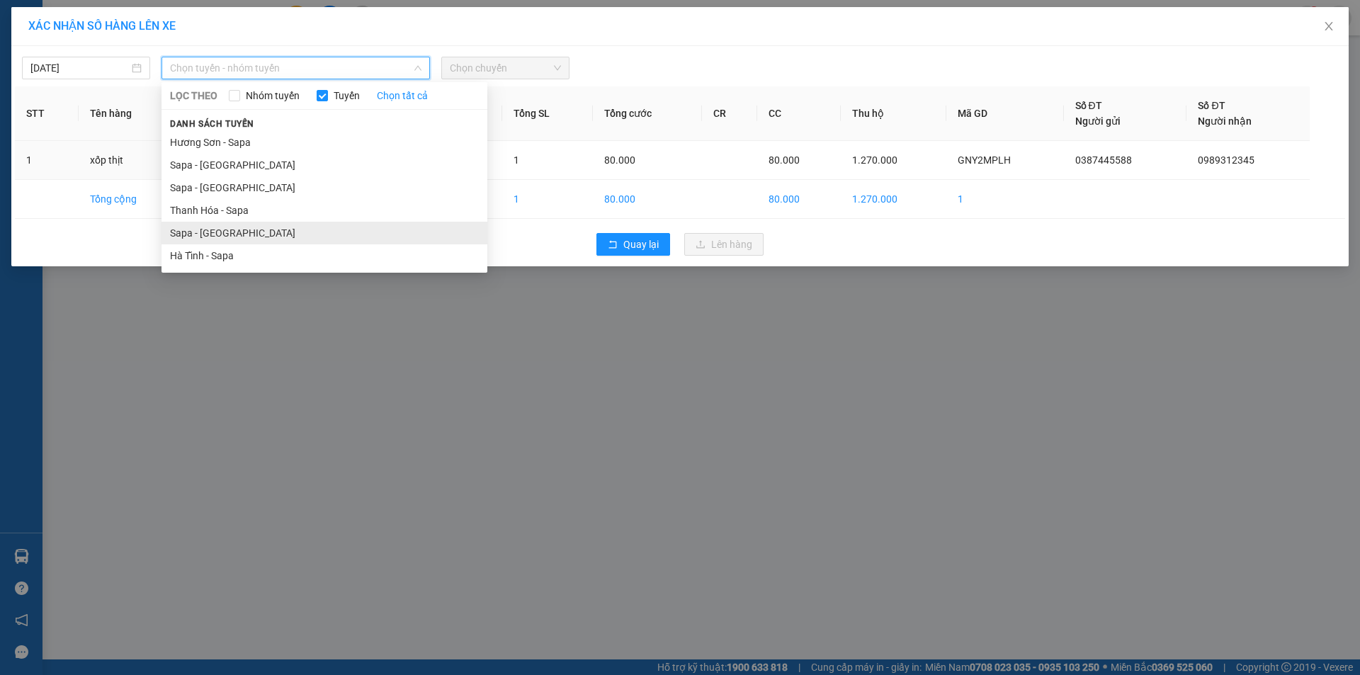
click at [205, 230] on li "Sapa - [GEOGRAPHIC_DATA]" at bounding box center [325, 233] width 326 height 23
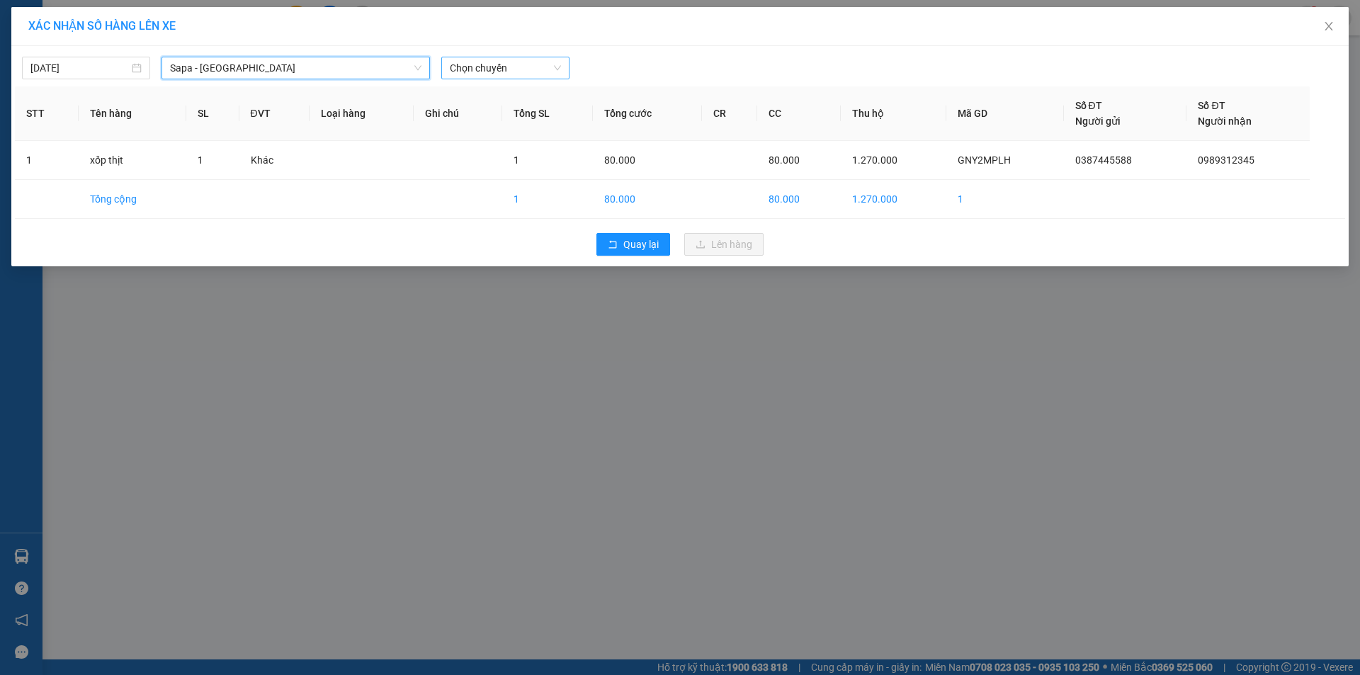
click at [528, 70] on span "Chọn chuyến" at bounding box center [505, 67] width 111 height 21
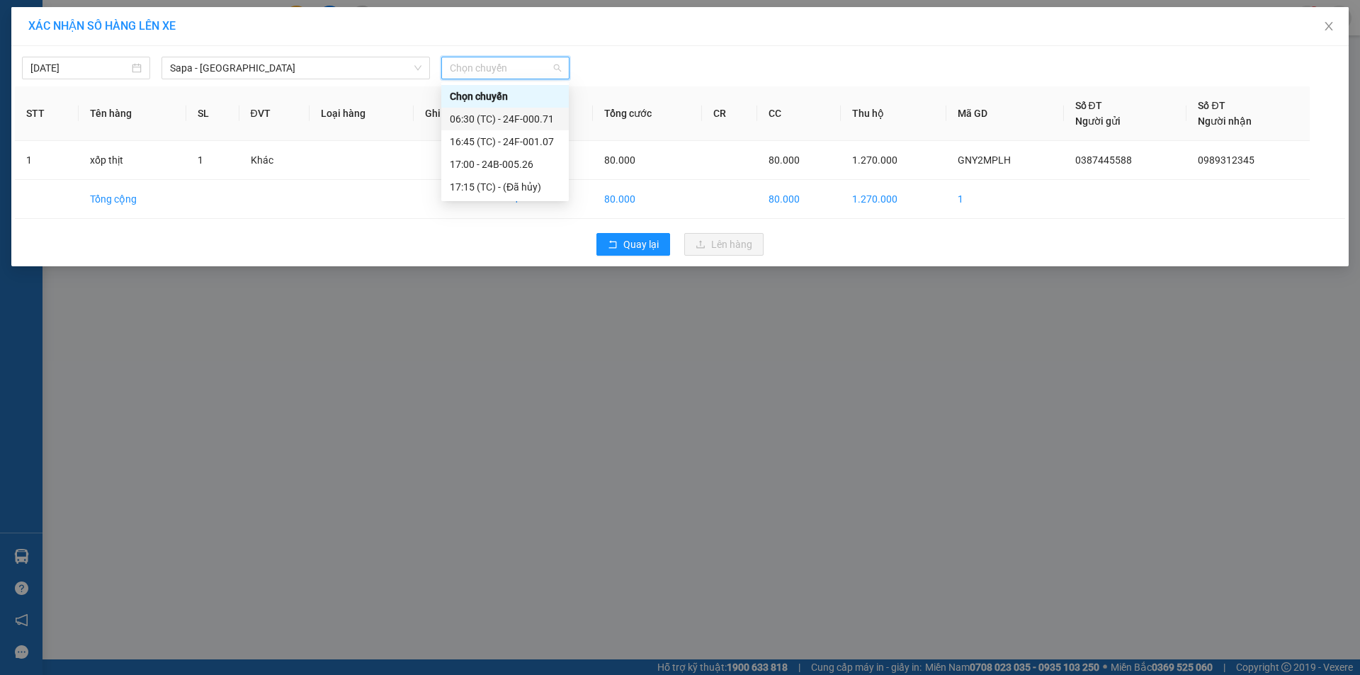
click at [524, 111] on div "06:30 (TC) - 24F-000.71" at bounding box center [505, 119] width 111 height 16
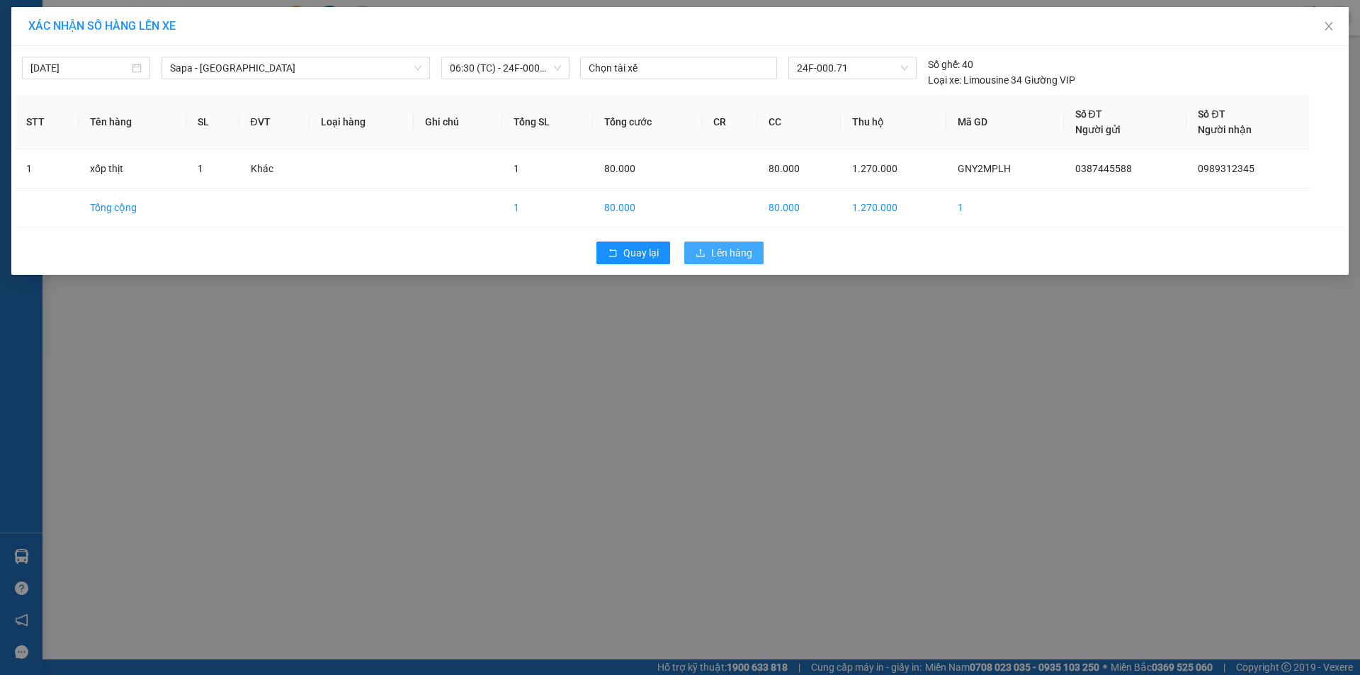
click at [719, 248] on span "Lên hàng" at bounding box center [731, 253] width 41 height 16
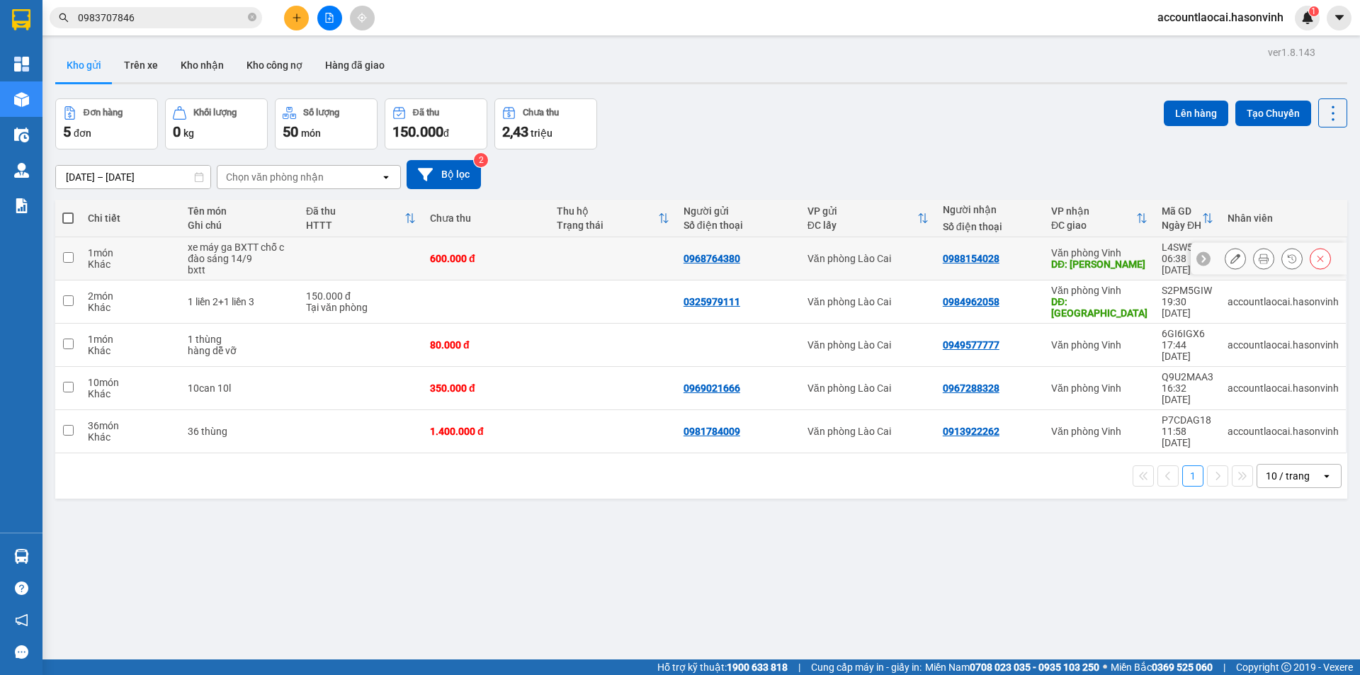
click at [1231, 257] on icon at bounding box center [1236, 259] width 10 height 10
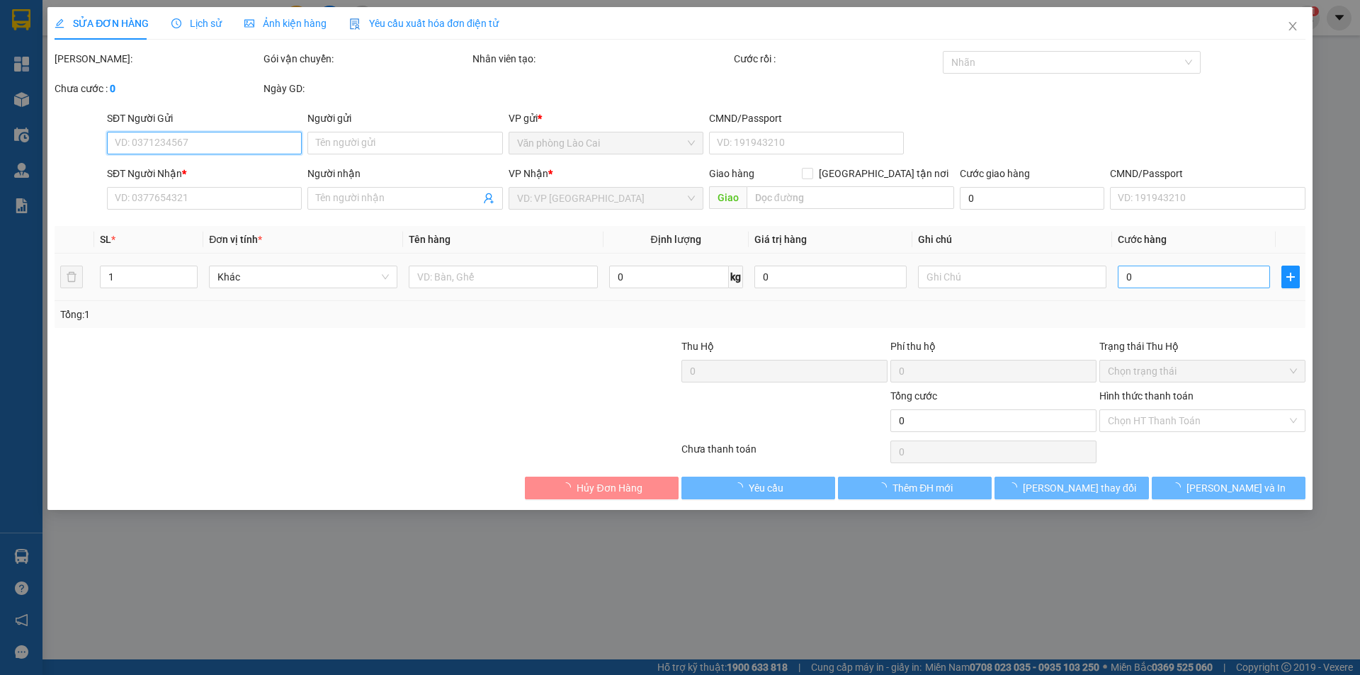
type input "0968764380"
type input "0988154028"
type input "[PERSON_NAME]"
type input "600.000"
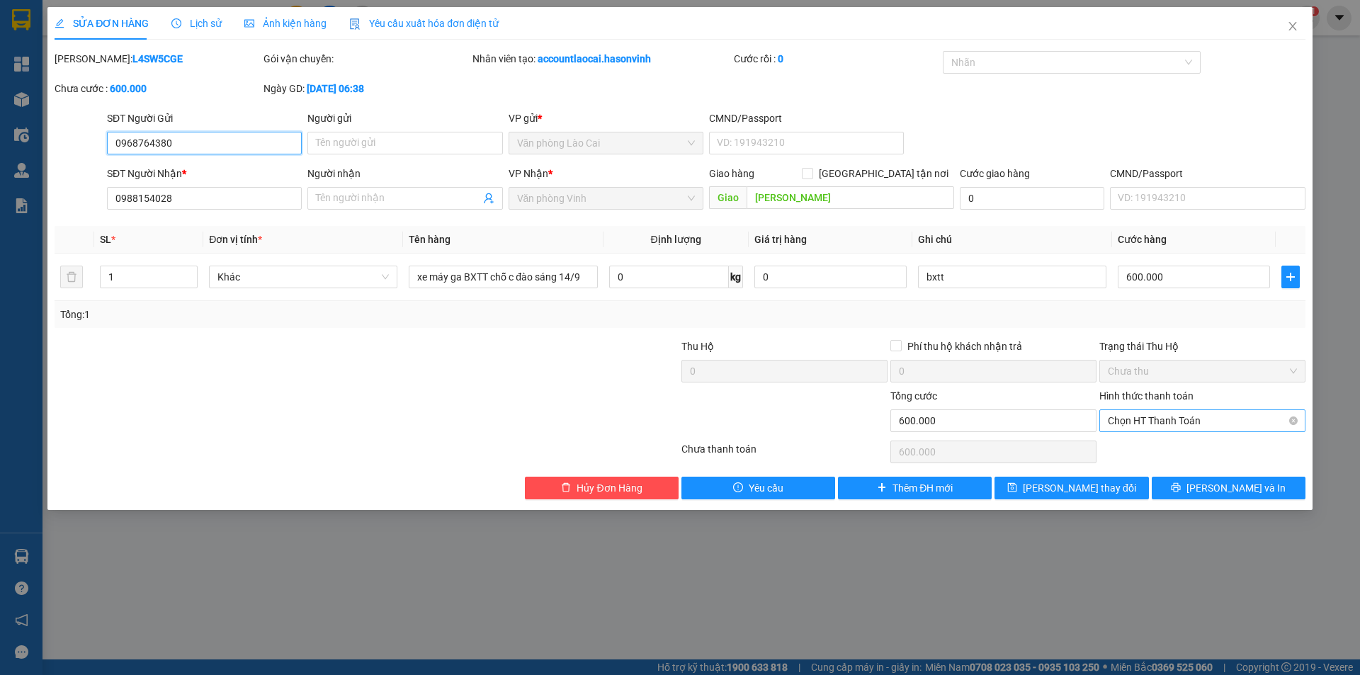
click at [1187, 419] on span "Chọn HT Thanh Toán" at bounding box center [1202, 420] width 189 height 21
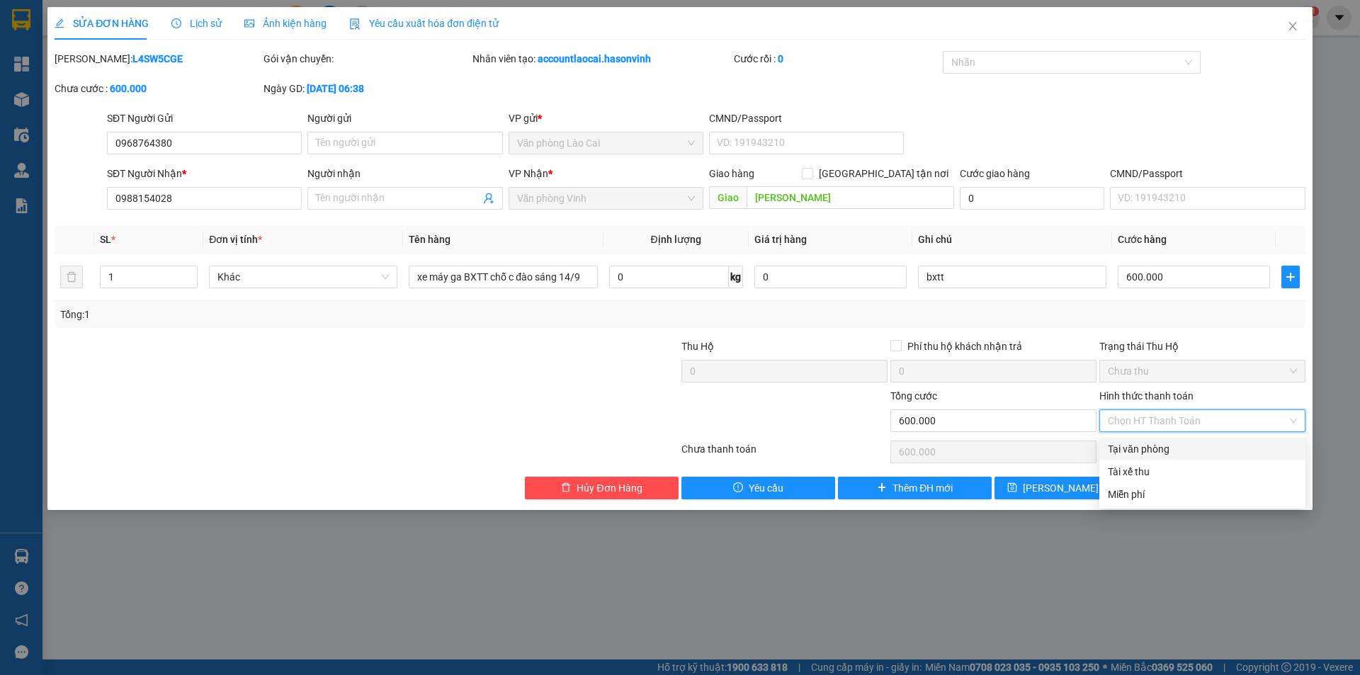
click at [1163, 448] on div "Tại văn phòng" at bounding box center [1202, 449] width 189 height 16
type input "0"
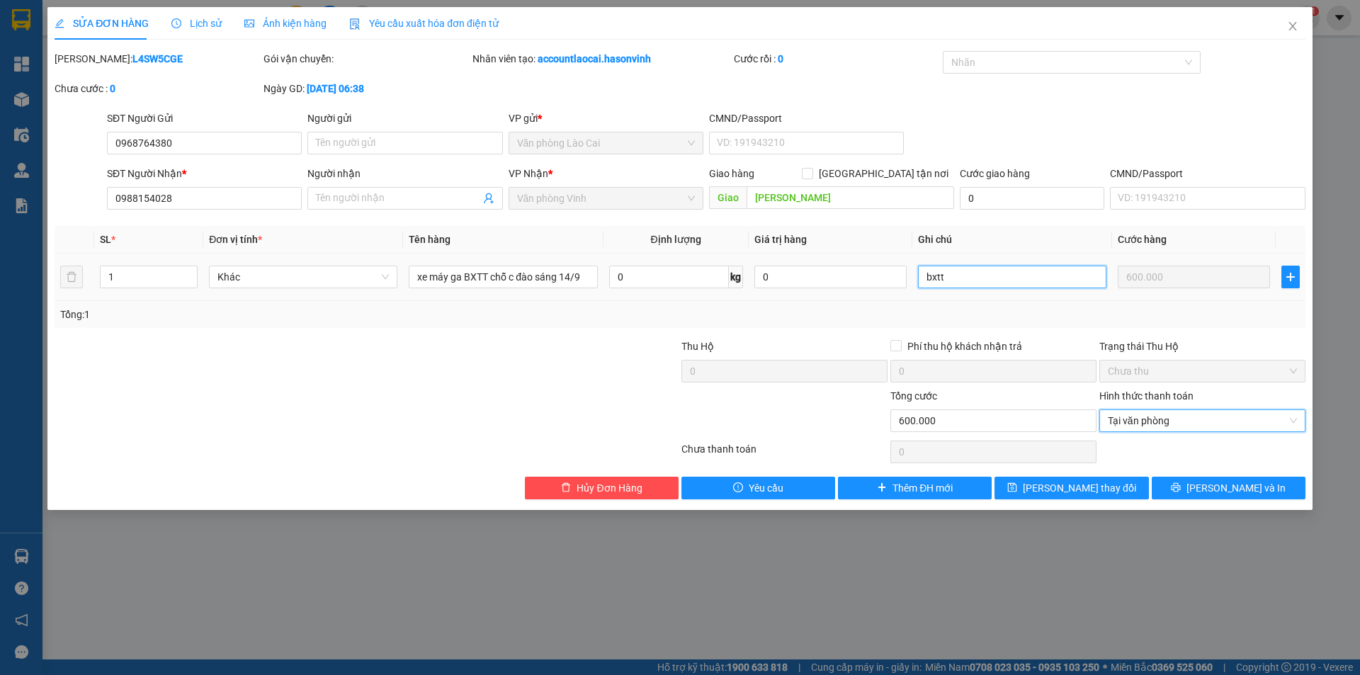
click at [973, 277] on input "bxtt" at bounding box center [1012, 277] width 188 height 23
type input "bxtt; ck c hà 13/9"
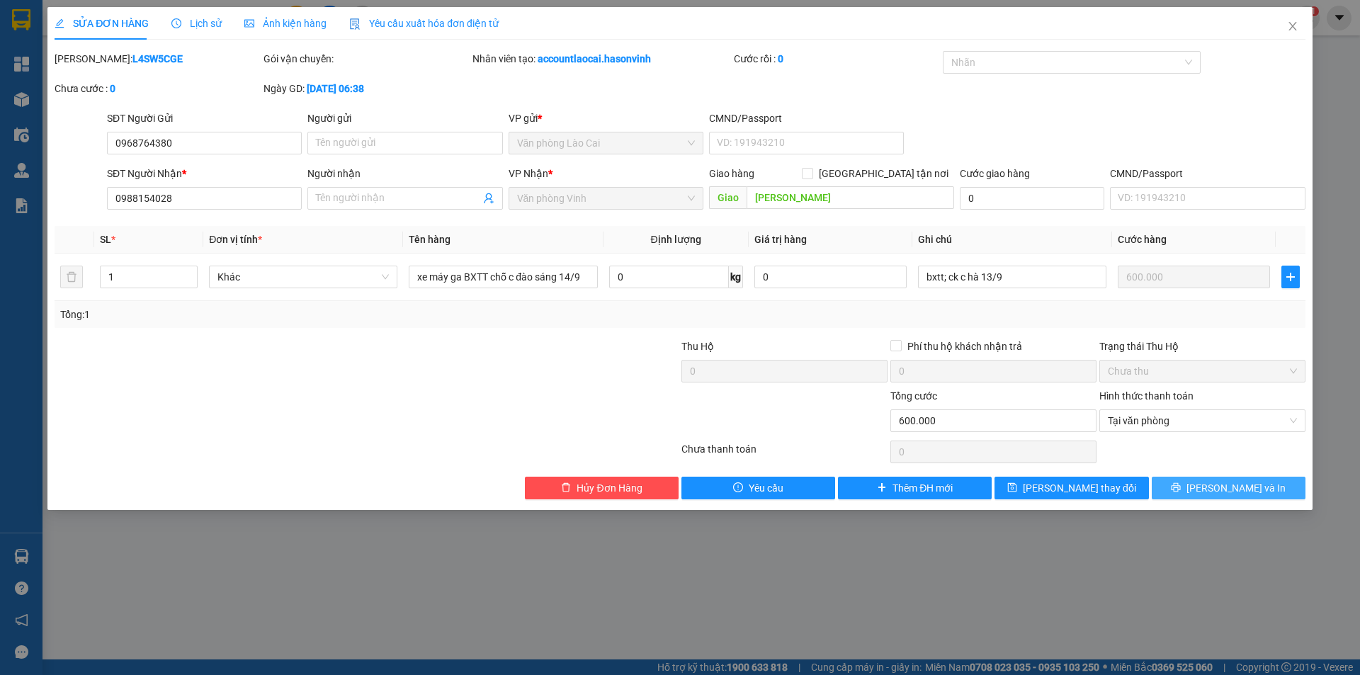
click at [1196, 496] on button "[PERSON_NAME] và In" at bounding box center [1229, 488] width 154 height 23
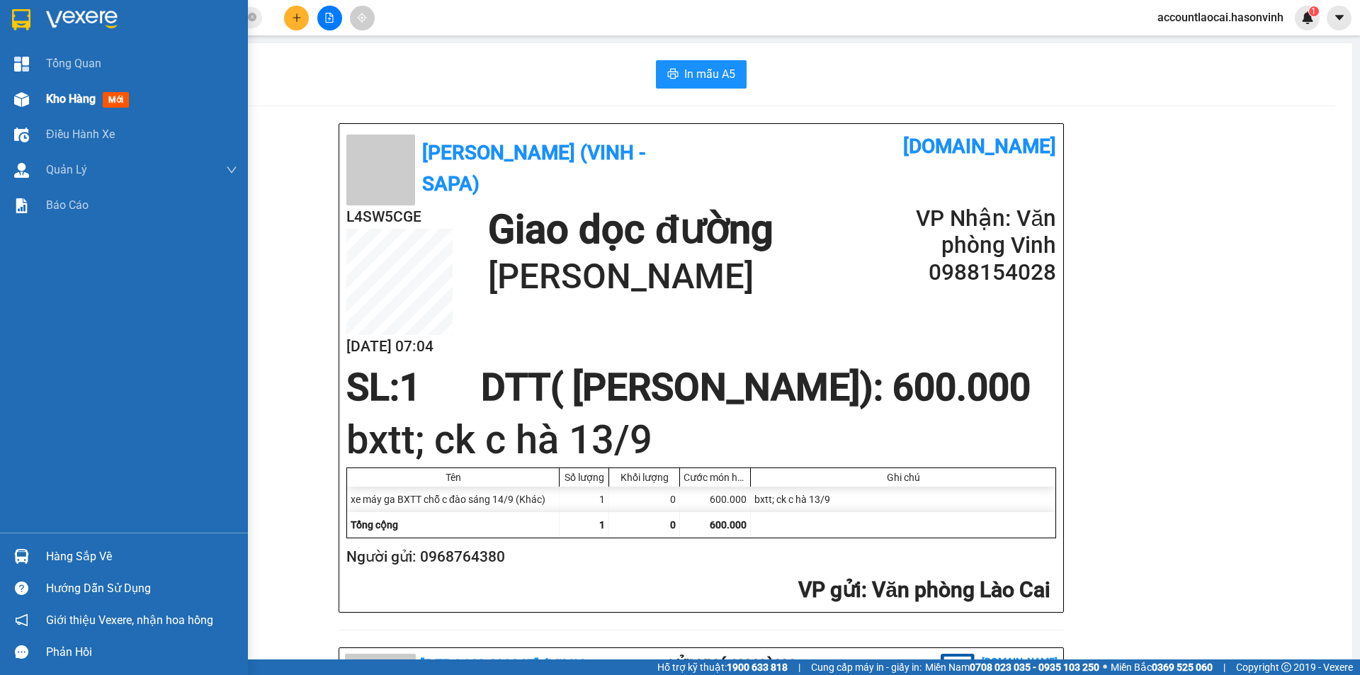
click at [58, 106] on div "Kho hàng mới" at bounding box center [90, 99] width 89 height 18
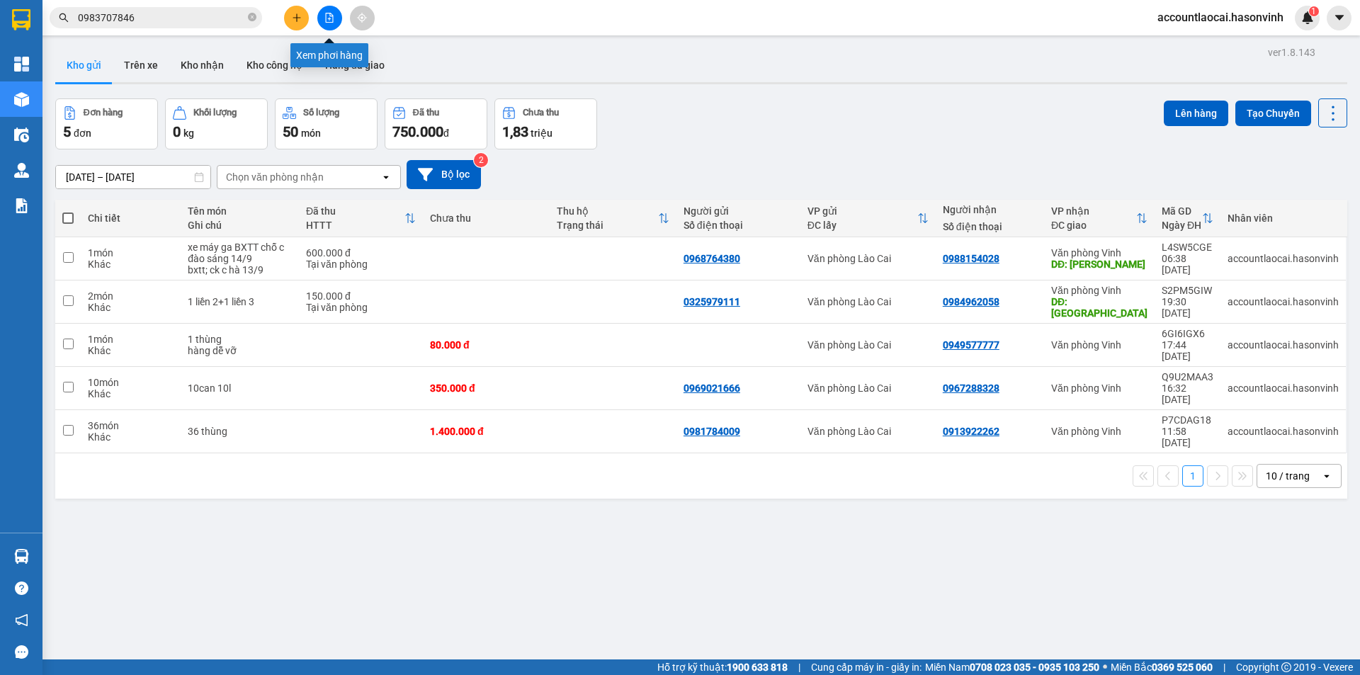
click at [324, 19] on icon "file-add" at bounding box center [329, 18] width 10 height 10
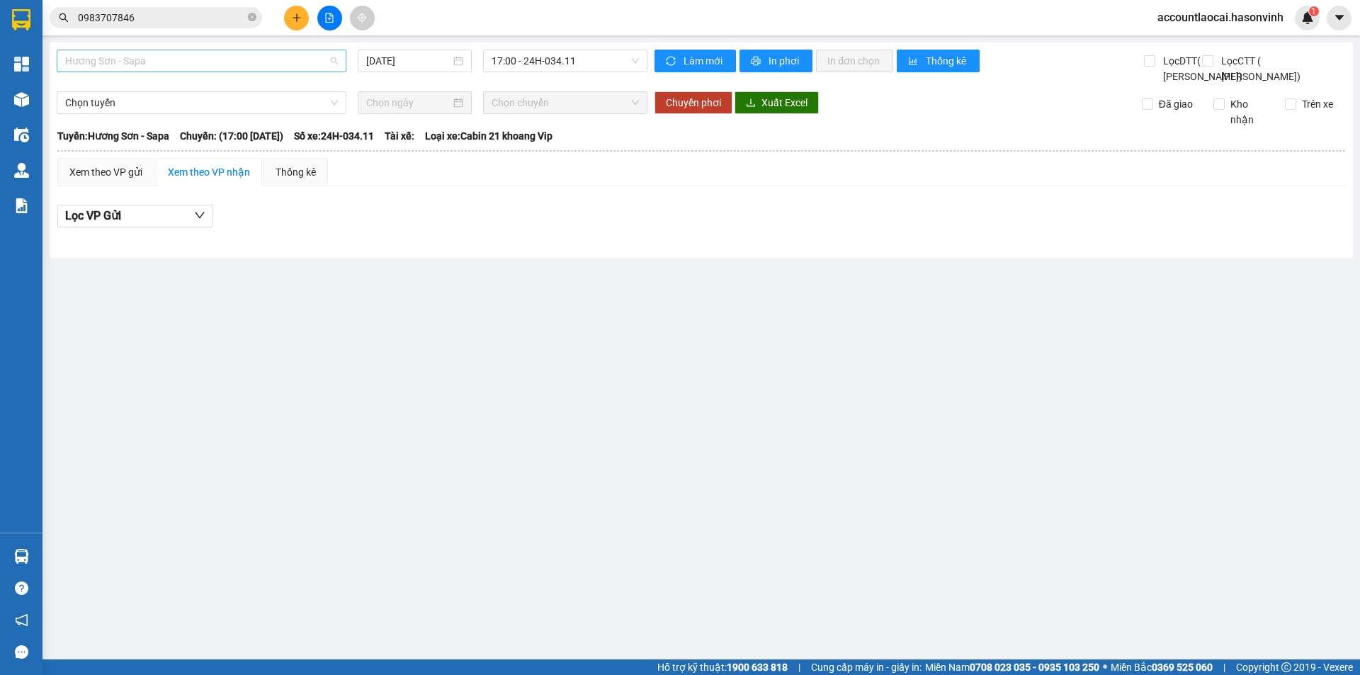
click at [228, 62] on span "Hương Sơn - Sapa" at bounding box center [201, 60] width 273 height 21
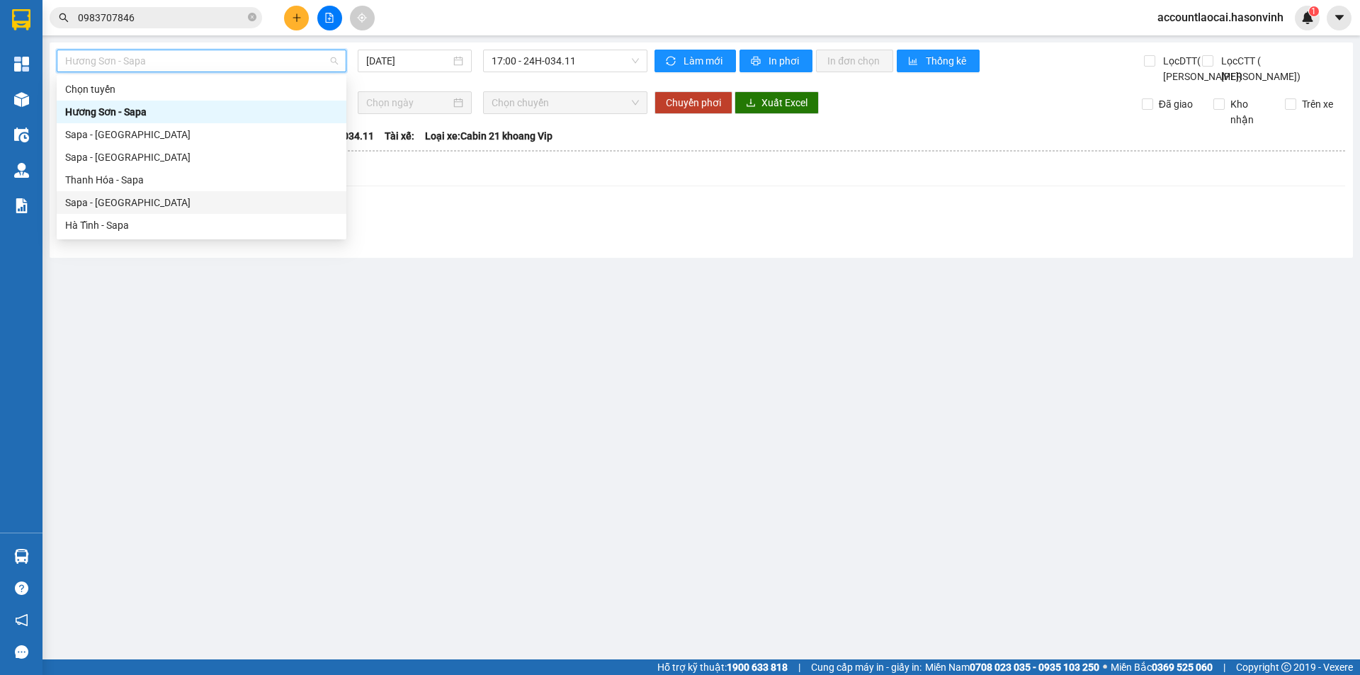
click at [115, 208] on div "Sapa - [GEOGRAPHIC_DATA]" at bounding box center [201, 203] width 273 height 16
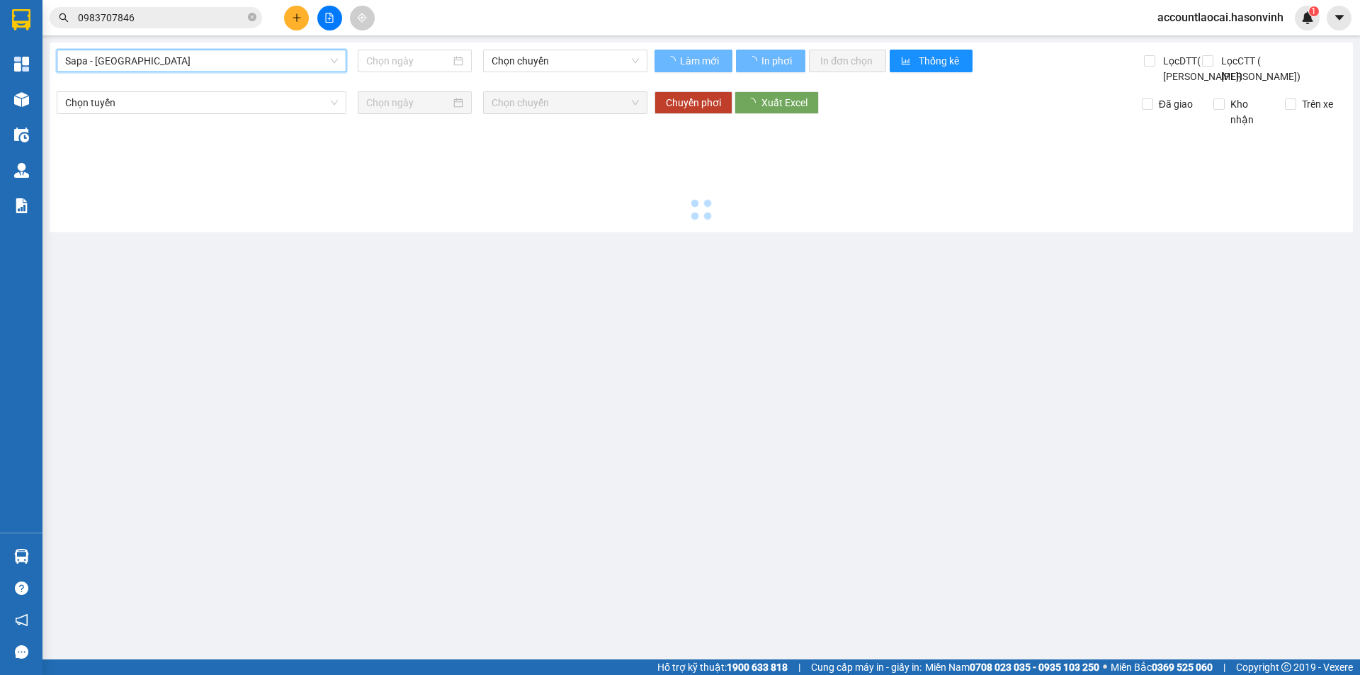
type input "[DATE]"
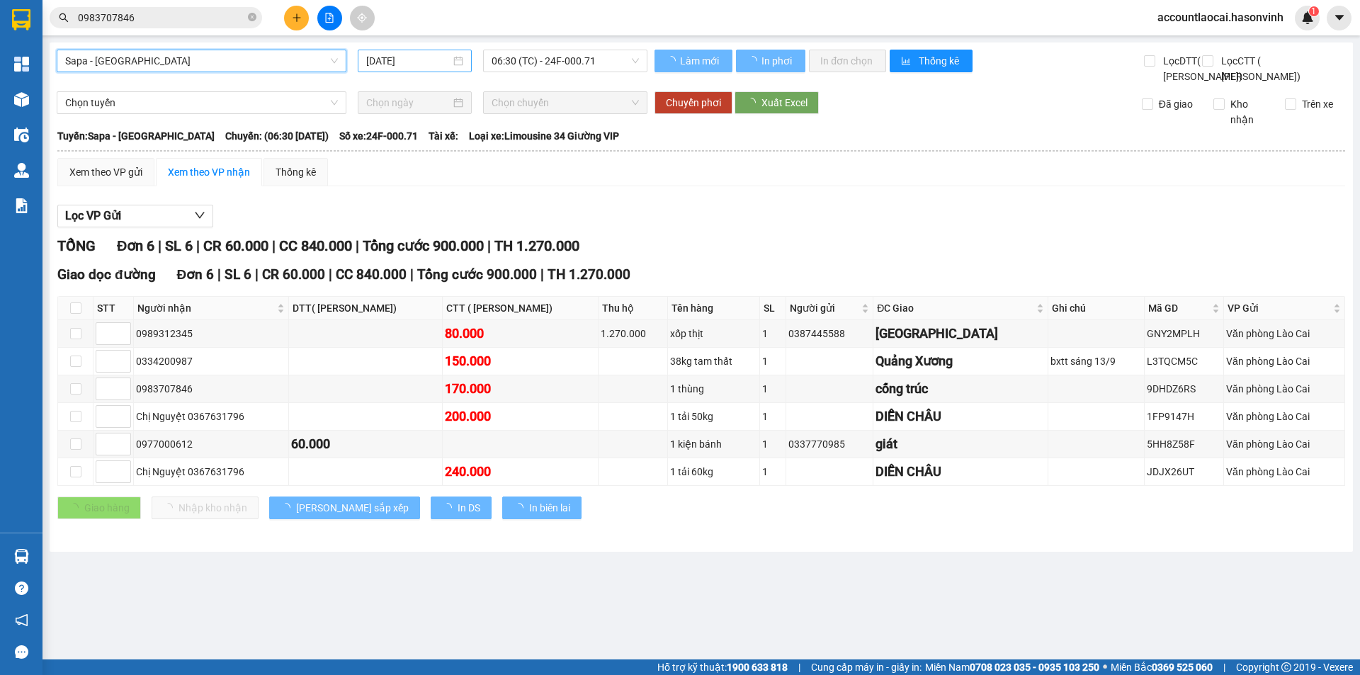
click at [436, 55] on input "[DATE]" at bounding box center [408, 61] width 84 height 16
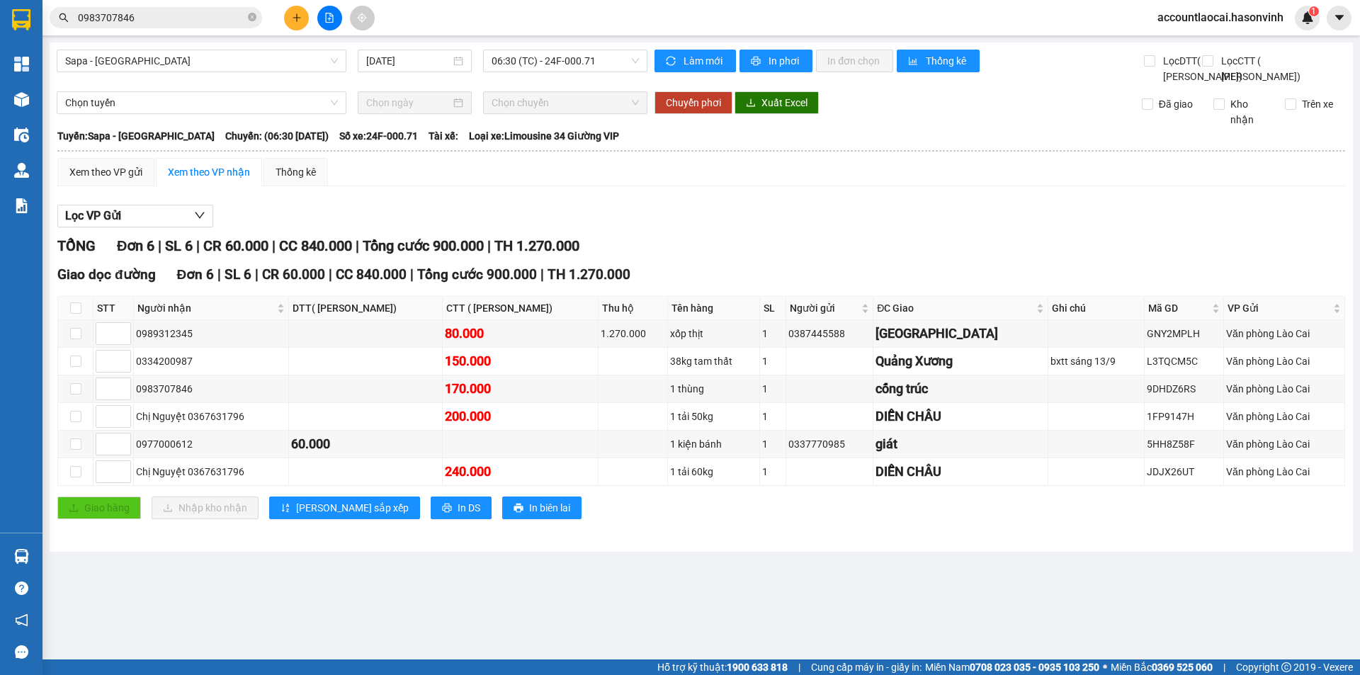
click at [617, 84] on div "Sapa - [GEOGRAPHIC_DATA] [DATE] 06:30 (TC) - 24F-000.71" at bounding box center [352, 67] width 591 height 35
click at [431, 519] on button "In DS" at bounding box center [461, 508] width 61 height 23
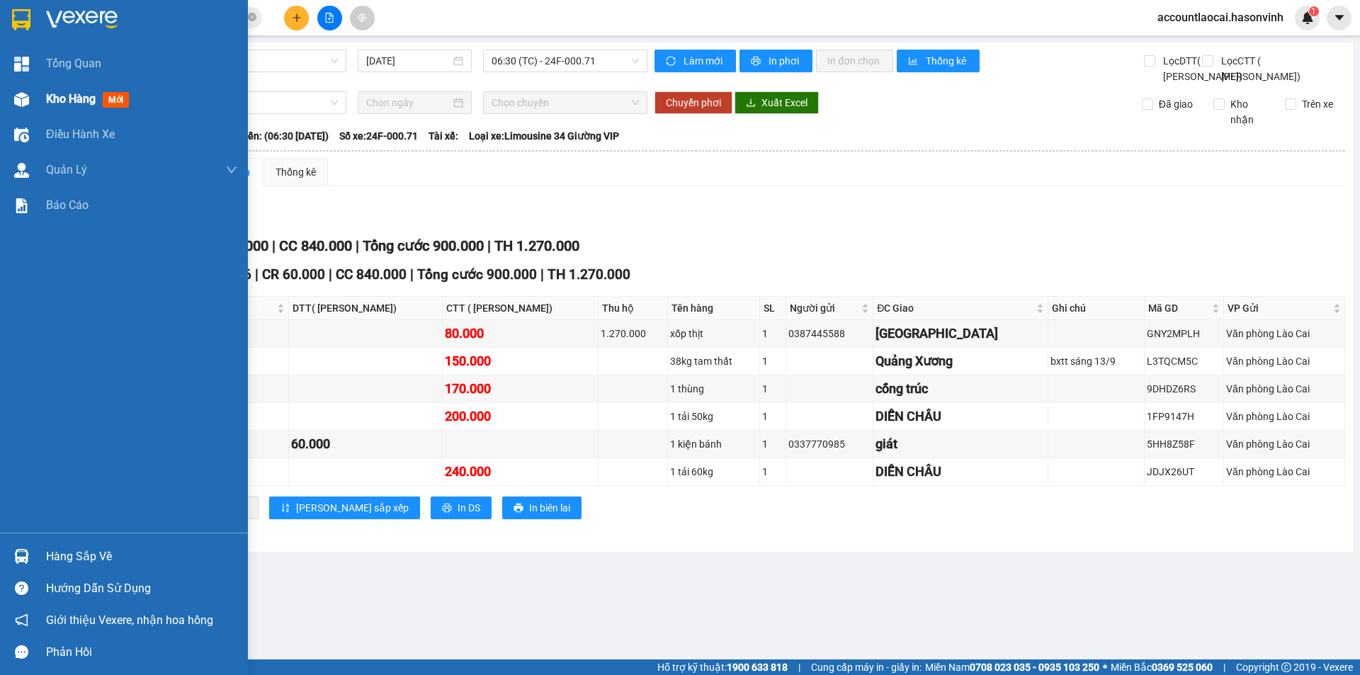
click at [72, 98] on span "Kho hàng" at bounding box center [71, 98] width 50 height 13
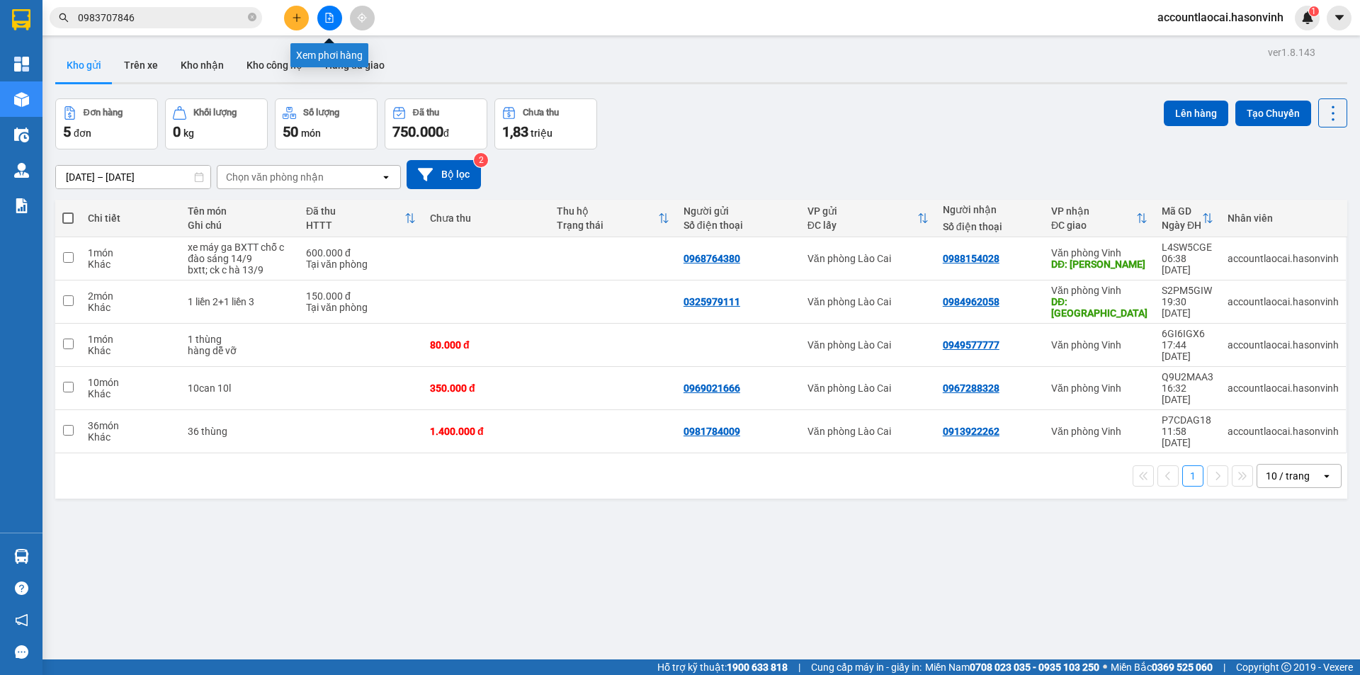
click at [331, 12] on button at bounding box center [329, 18] width 25 height 25
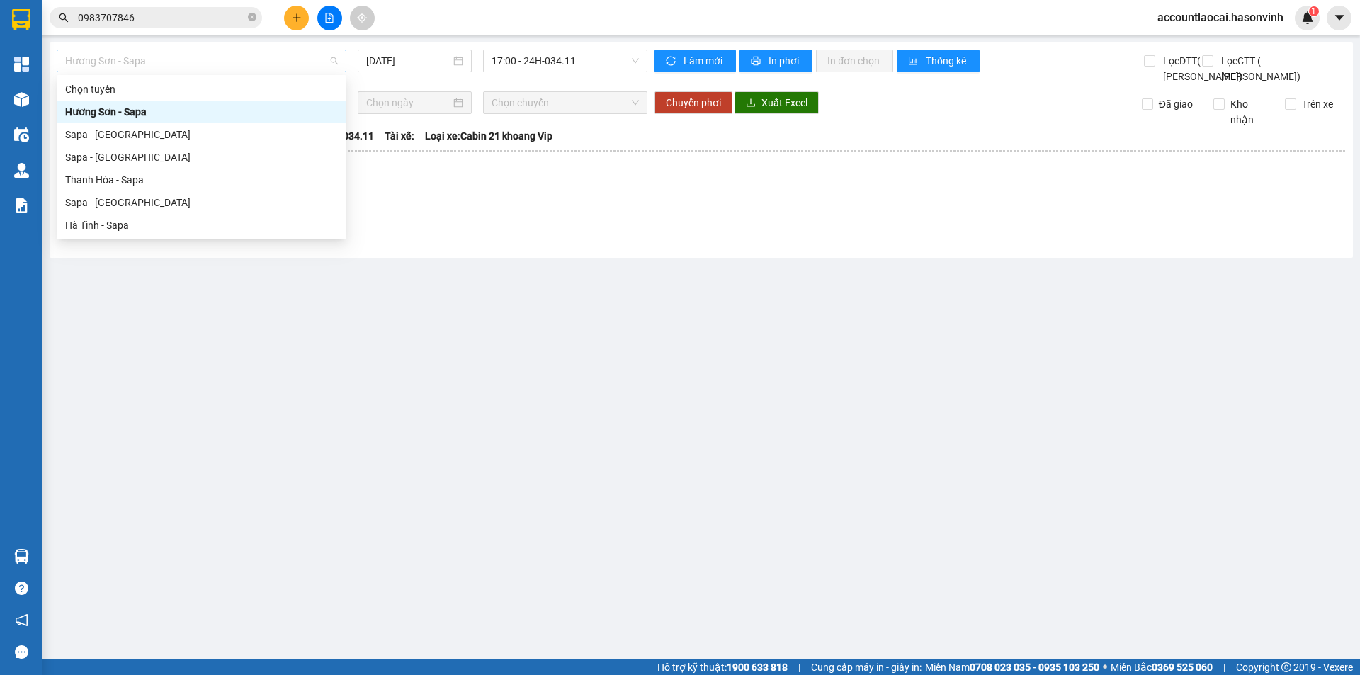
click at [219, 61] on span "Hương Sơn - Sapa" at bounding box center [201, 60] width 273 height 21
click at [121, 204] on div "Sapa - [GEOGRAPHIC_DATA]" at bounding box center [201, 203] width 273 height 16
type input "[DATE]"
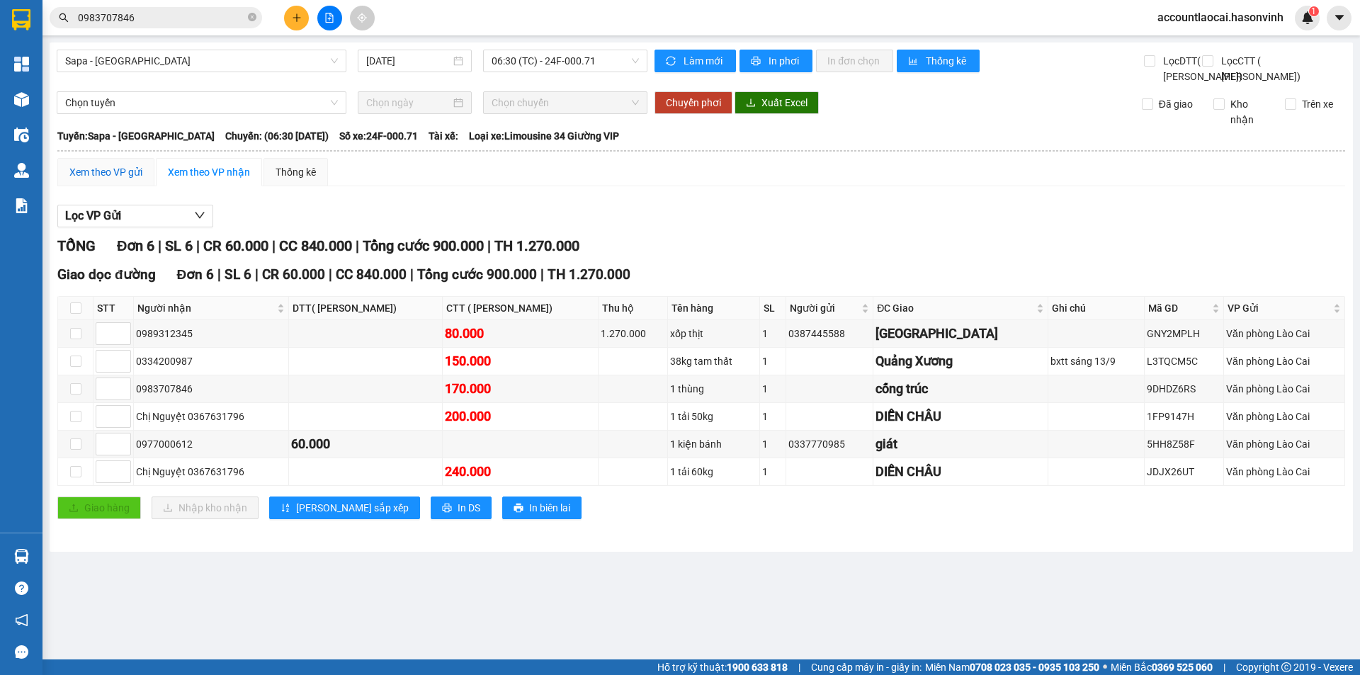
click at [117, 180] on div "Xem theo VP gửi" at bounding box center [105, 172] width 73 height 16
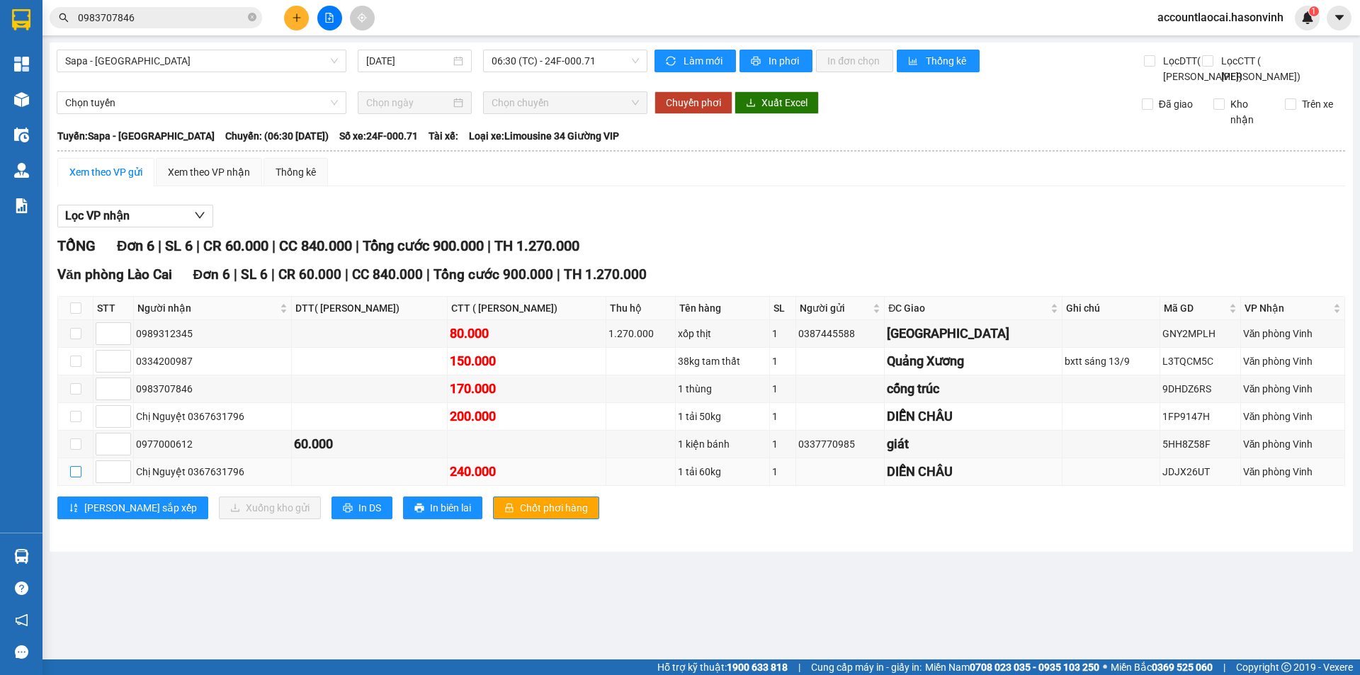
click at [72, 478] on input "checkbox" at bounding box center [75, 471] width 11 height 11
checkbox input "true"
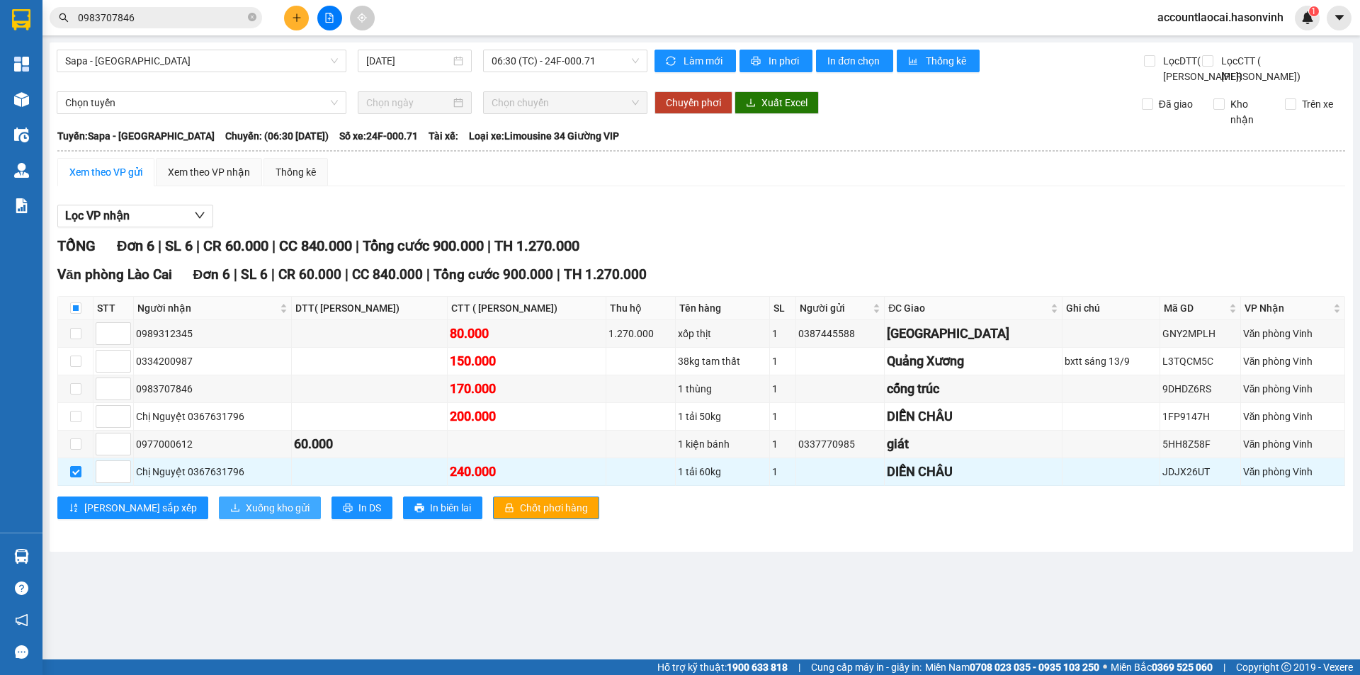
click at [246, 516] on span "Xuống kho gửi" at bounding box center [278, 508] width 64 height 16
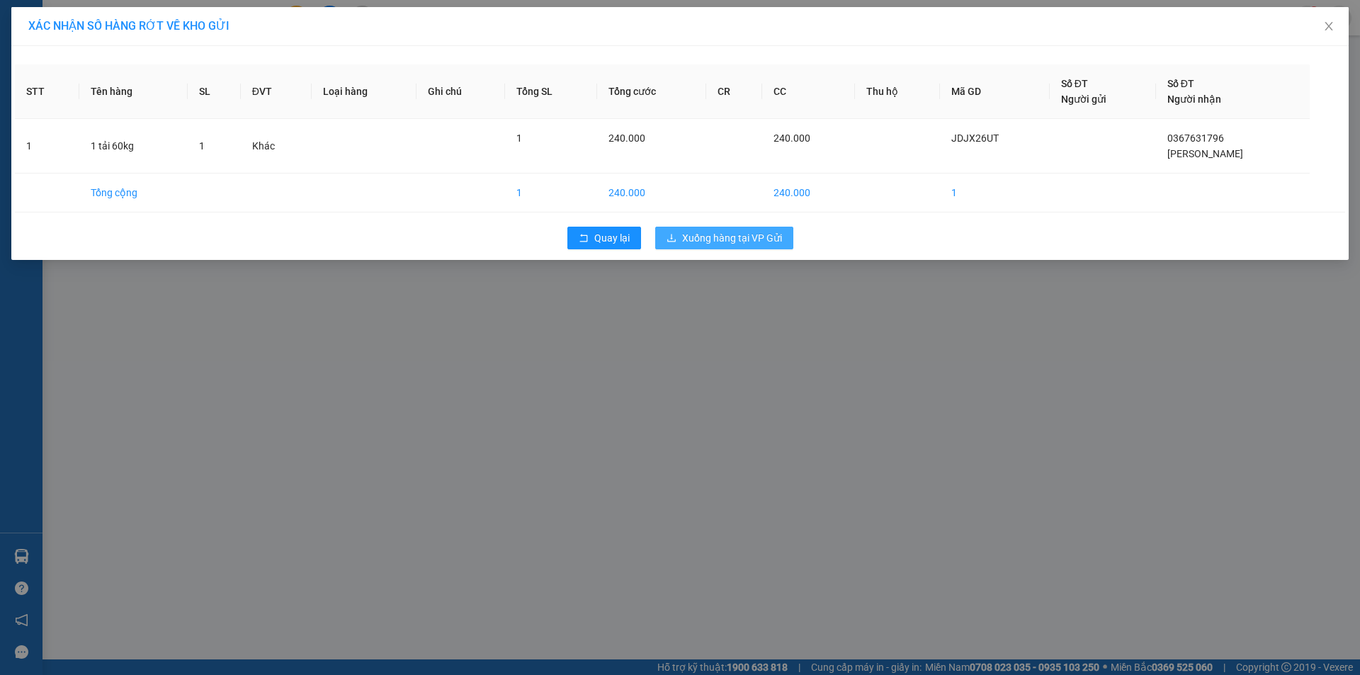
click at [741, 243] on span "Xuống hàng tại VP Gửi" at bounding box center [732, 238] width 100 height 16
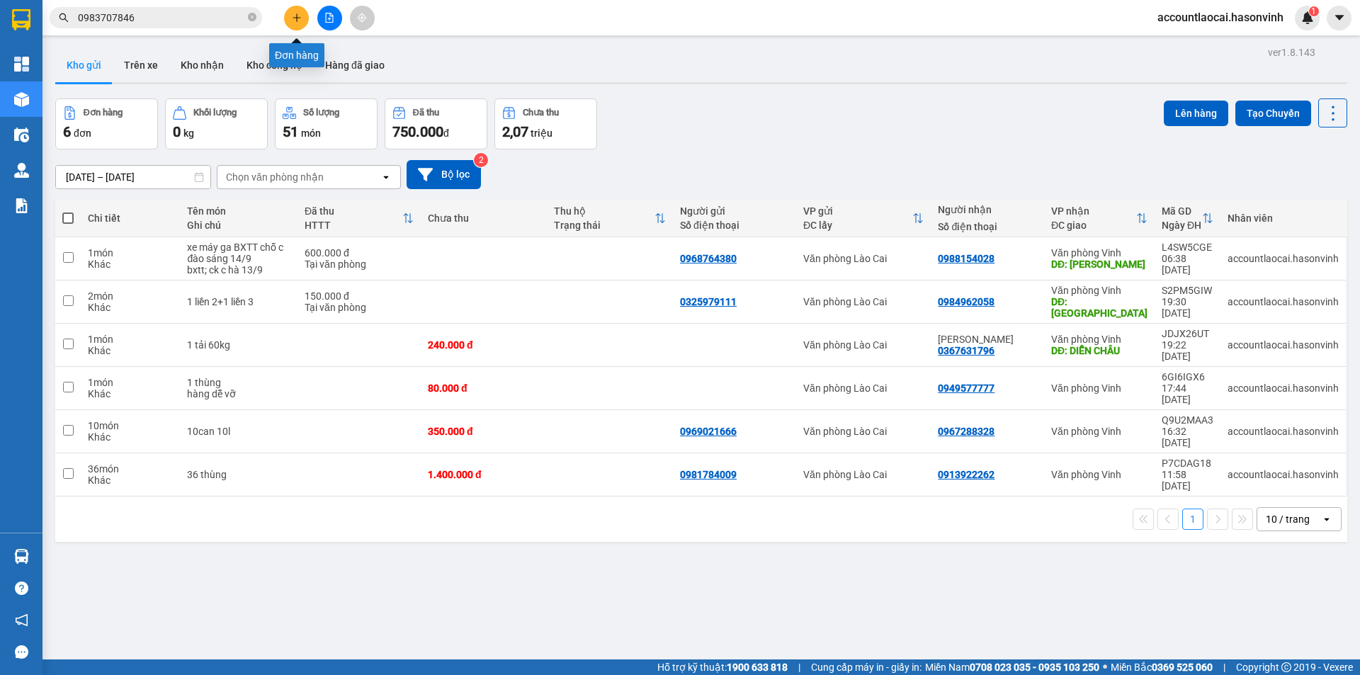
click at [295, 15] on icon "plus" at bounding box center [297, 18] width 10 height 10
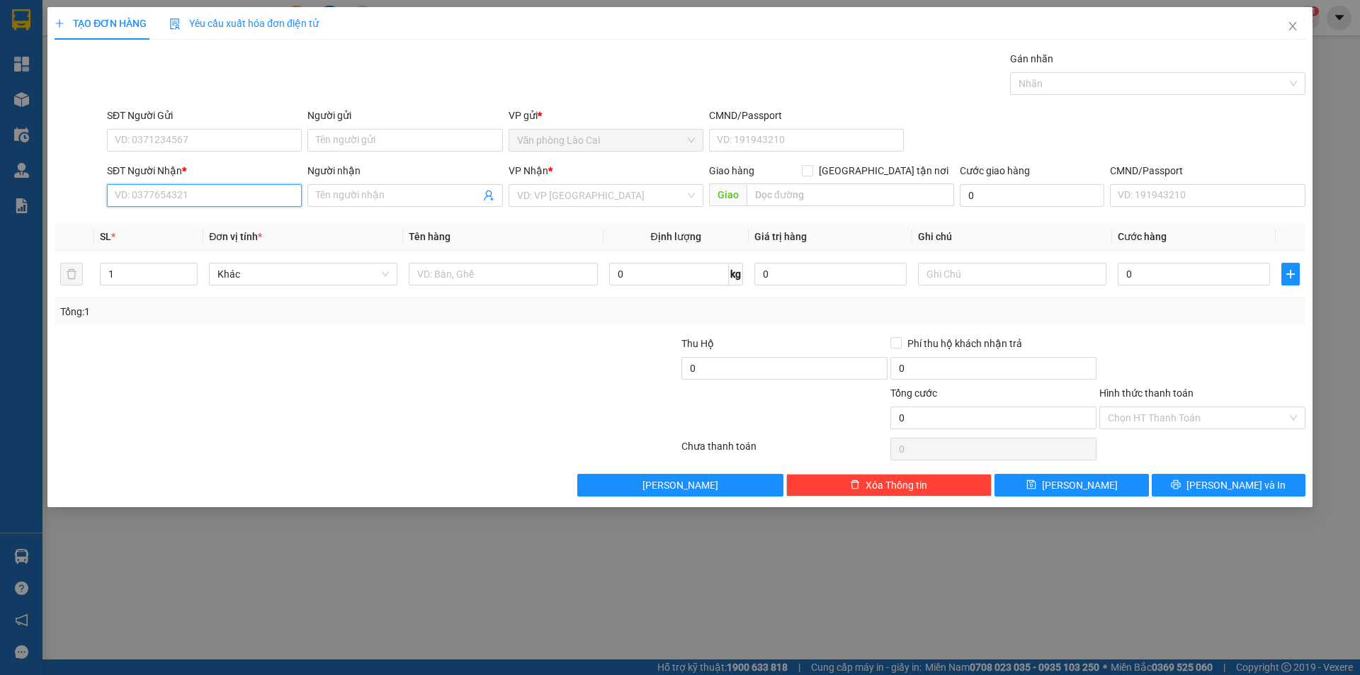
click at [138, 191] on input "SĐT Người Nhận *" at bounding box center [204, 195] width 195 height 23
click at [199, 191] on input "3789" at bounding box center [204, 195] width 195 height 23
click at [162, 193] on input "3789" at bounding box center [204, 195] width 195 height 23
click at [155, 246] on div "0963103789" at bounding box center [204, 247] width 178 height 16
type input "0963103789"
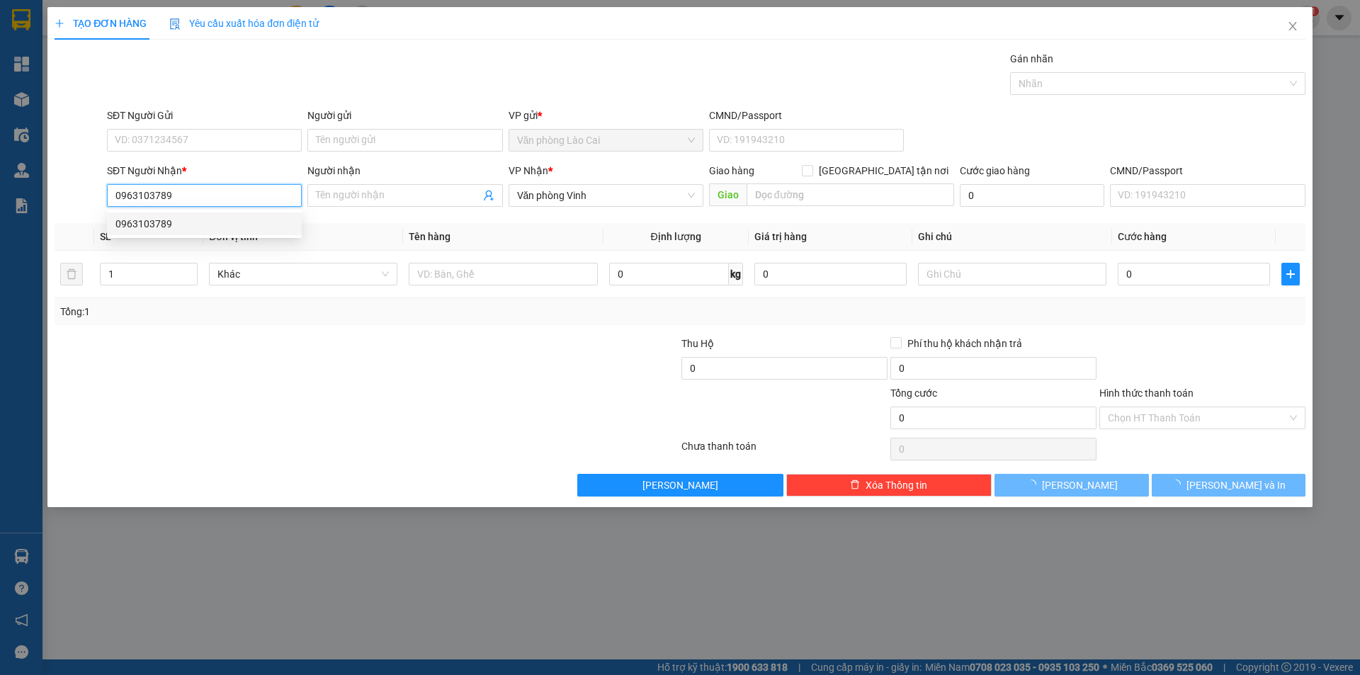
type input "450.000"
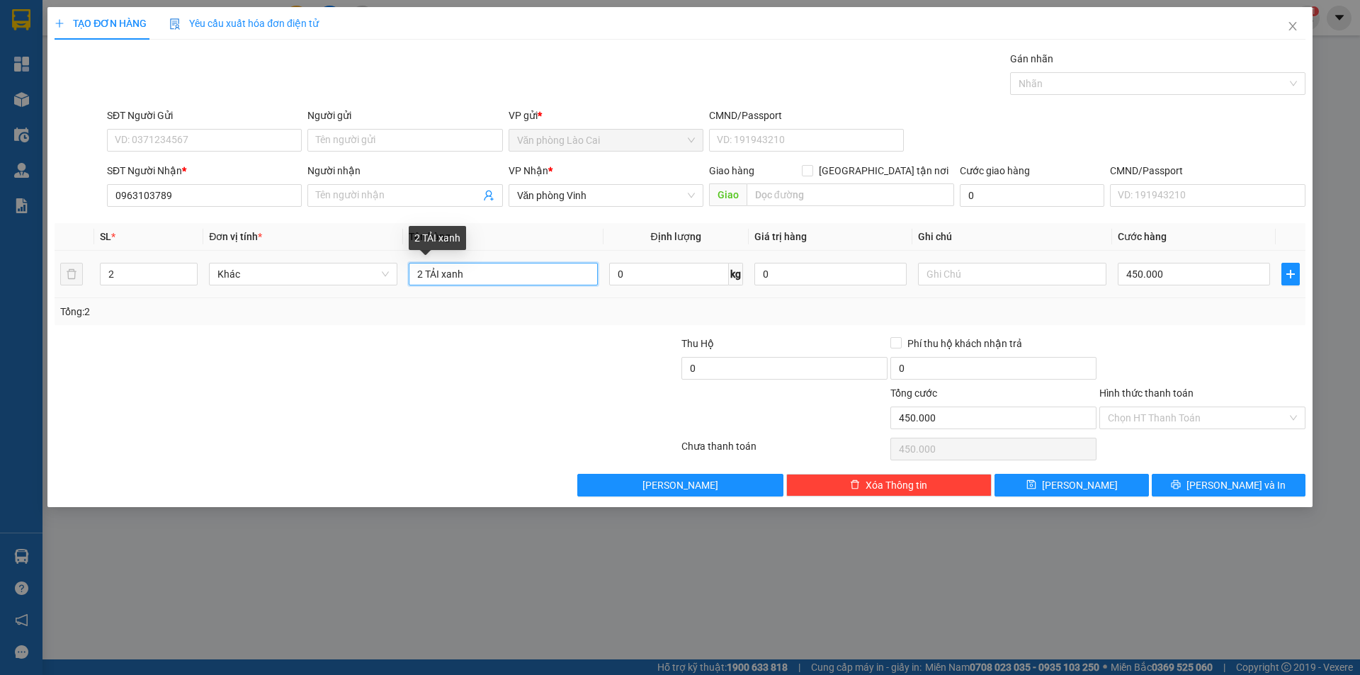
drag, startPoint x: 495, startPoint y: 273, endPoint x: 393, endPoint y: 261, distance: 102.0
click at [458, 271] on input "2 TẢI xanh" at bounding box center [503, 274] width 188 height 23
click at [424, 273] on input "2 TẢI xanh" at bounding box center [503, 274] width 188 height 23
type input "1 TẢI xanh"
click at [135, 273] on input "2" at bounding box center [149, 274] width 96 height 21
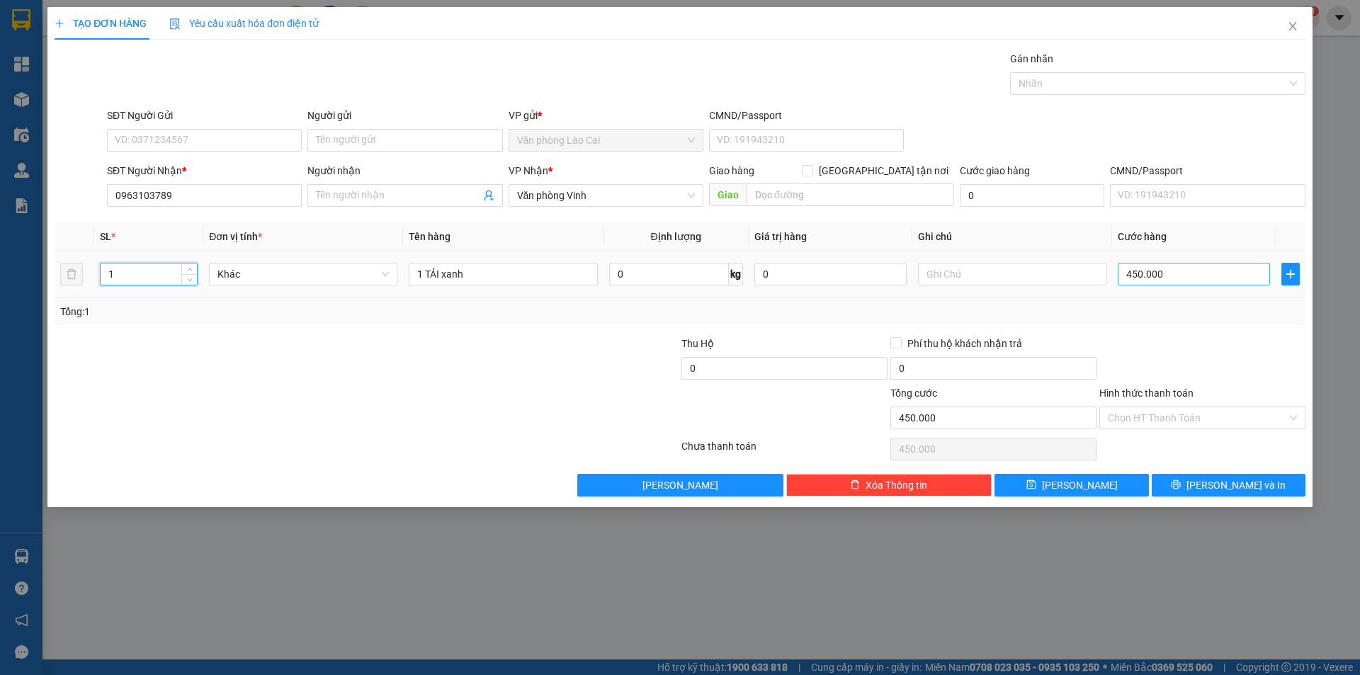
type input "1"
click at [1167, 276] on input "450.000" at bounding box center [1194, 274] width 152 height 23
type input "1"
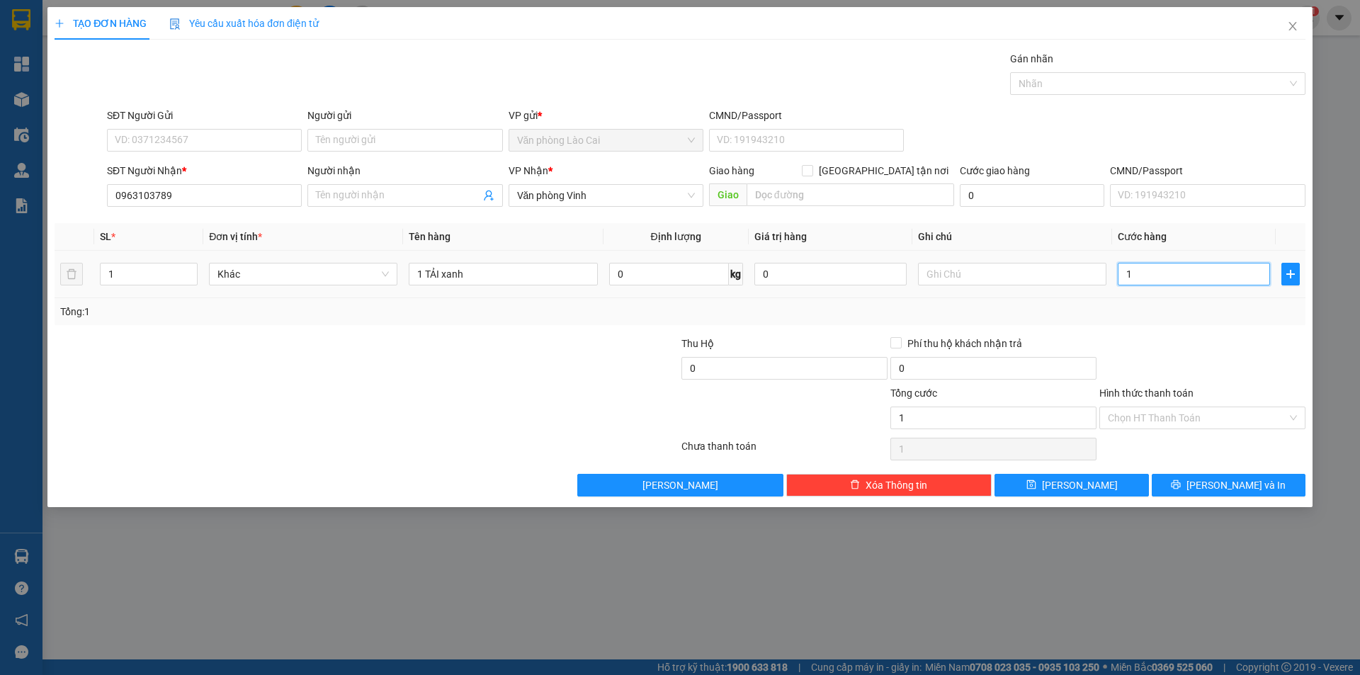
type input "10"
type input "100"
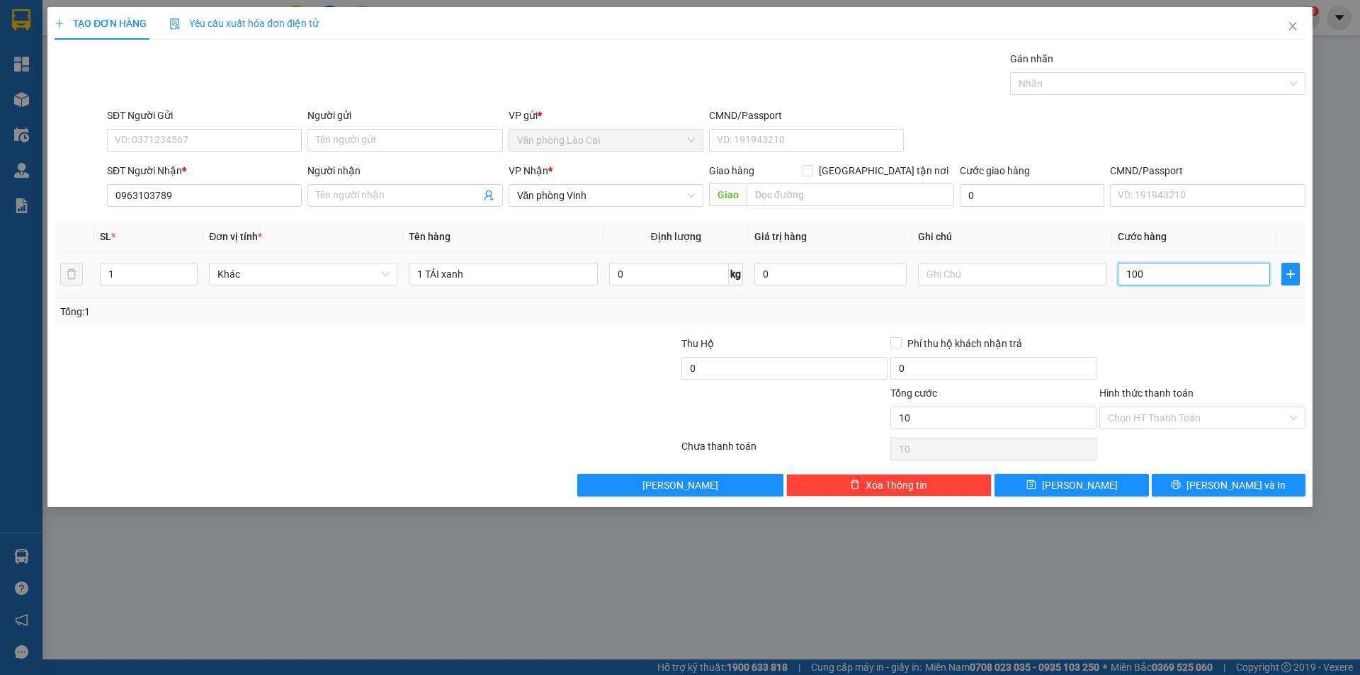
type input "100"
type input "1.000"
type input "10.000"
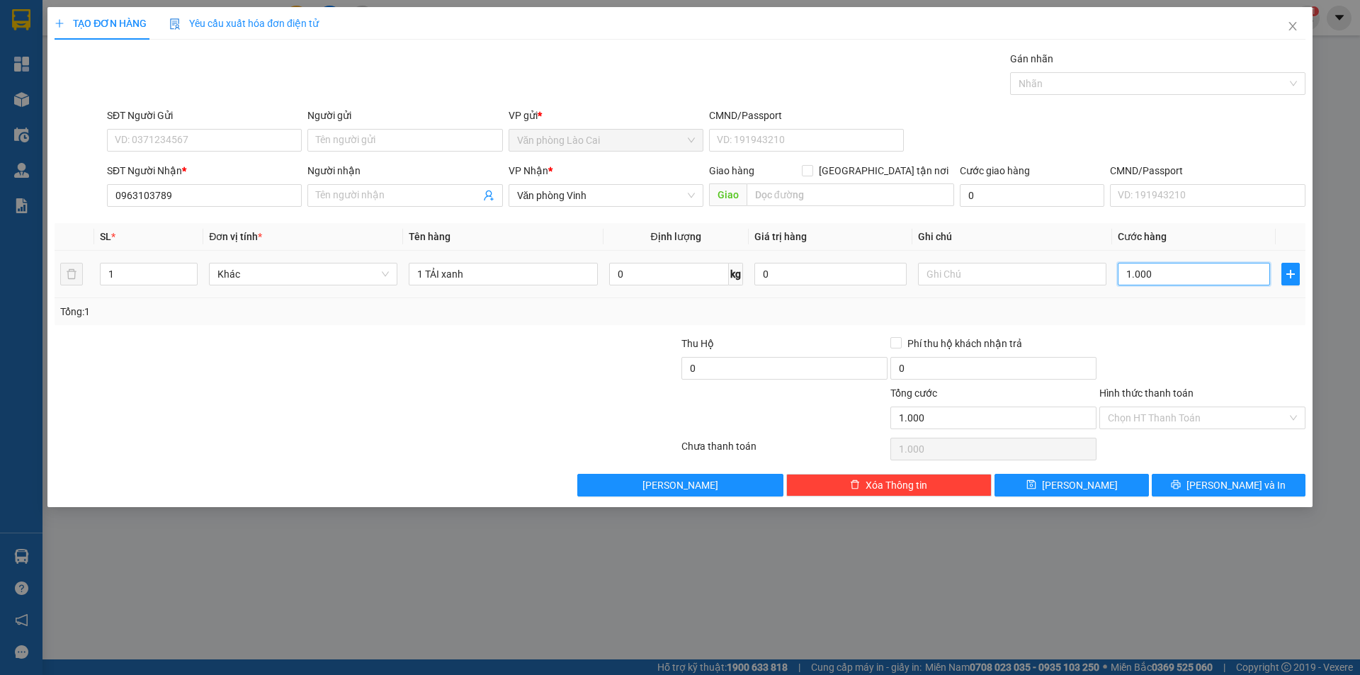
type input "10.000"
type input "100.000"
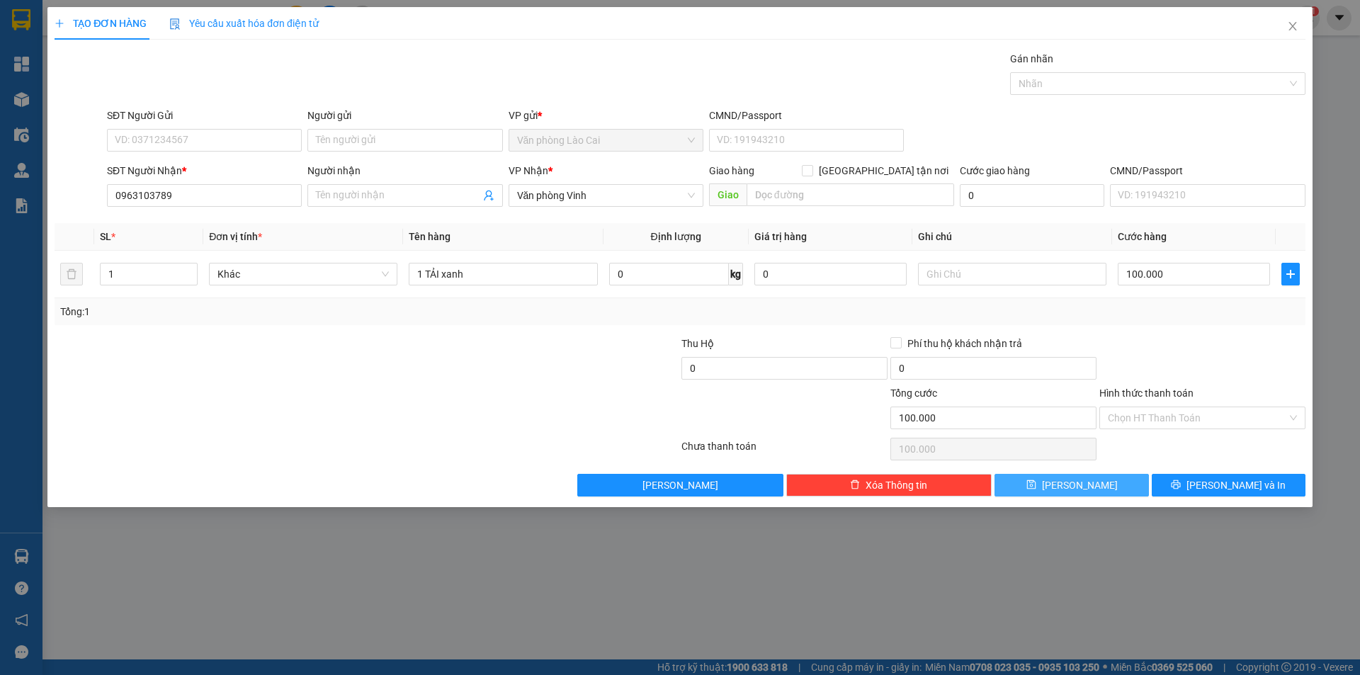
click at [1087, 487] on span "[PERSON_NAME]" at bounding box center [1080, 486] width 76 height 16
type input "0"
